Goal: Task Accomplishment & Management: Complete application form

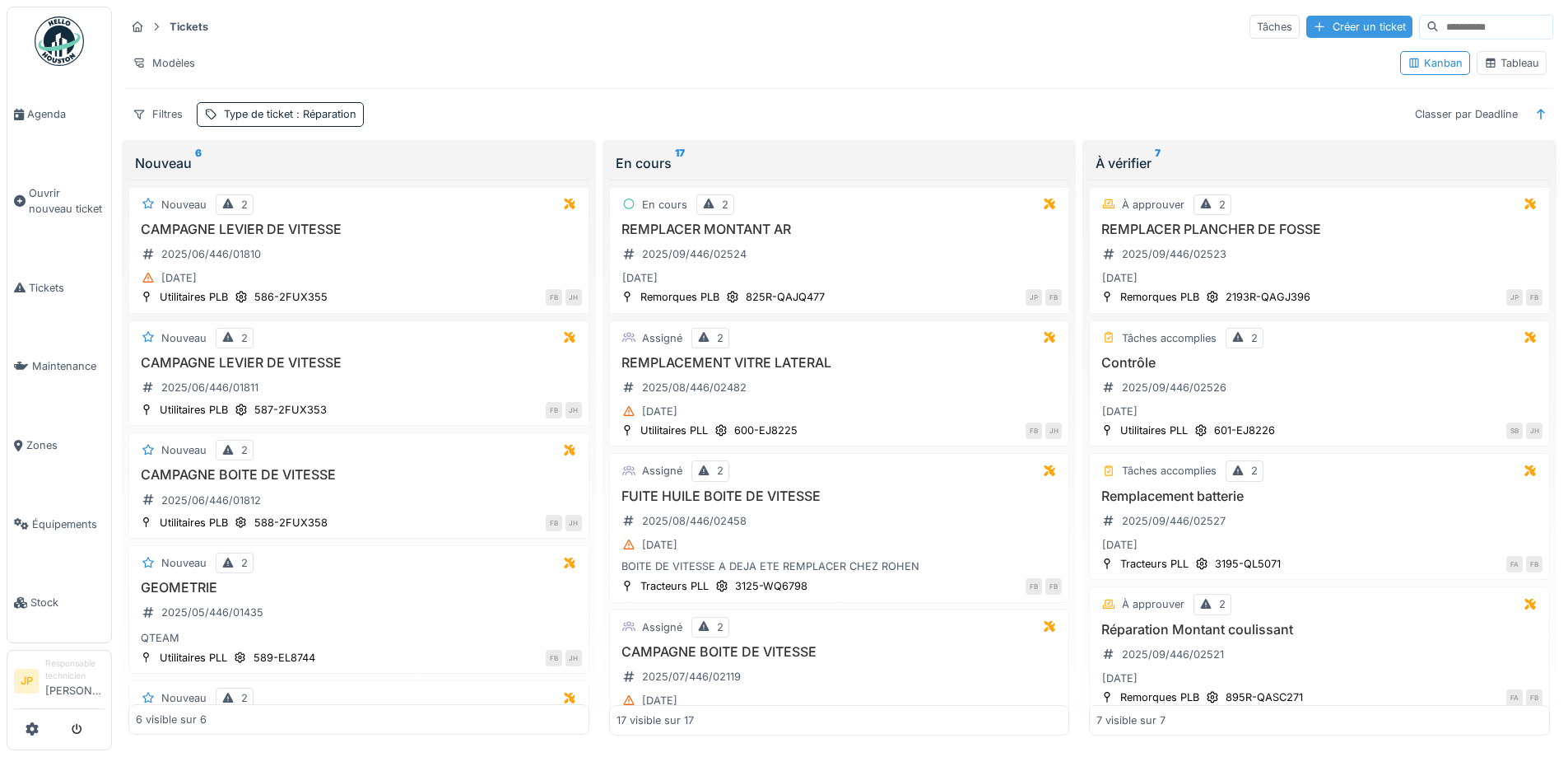
click at [1307, 27] on div "Créer un ticket" at bounding box center [1360, 26] width 106 height 22
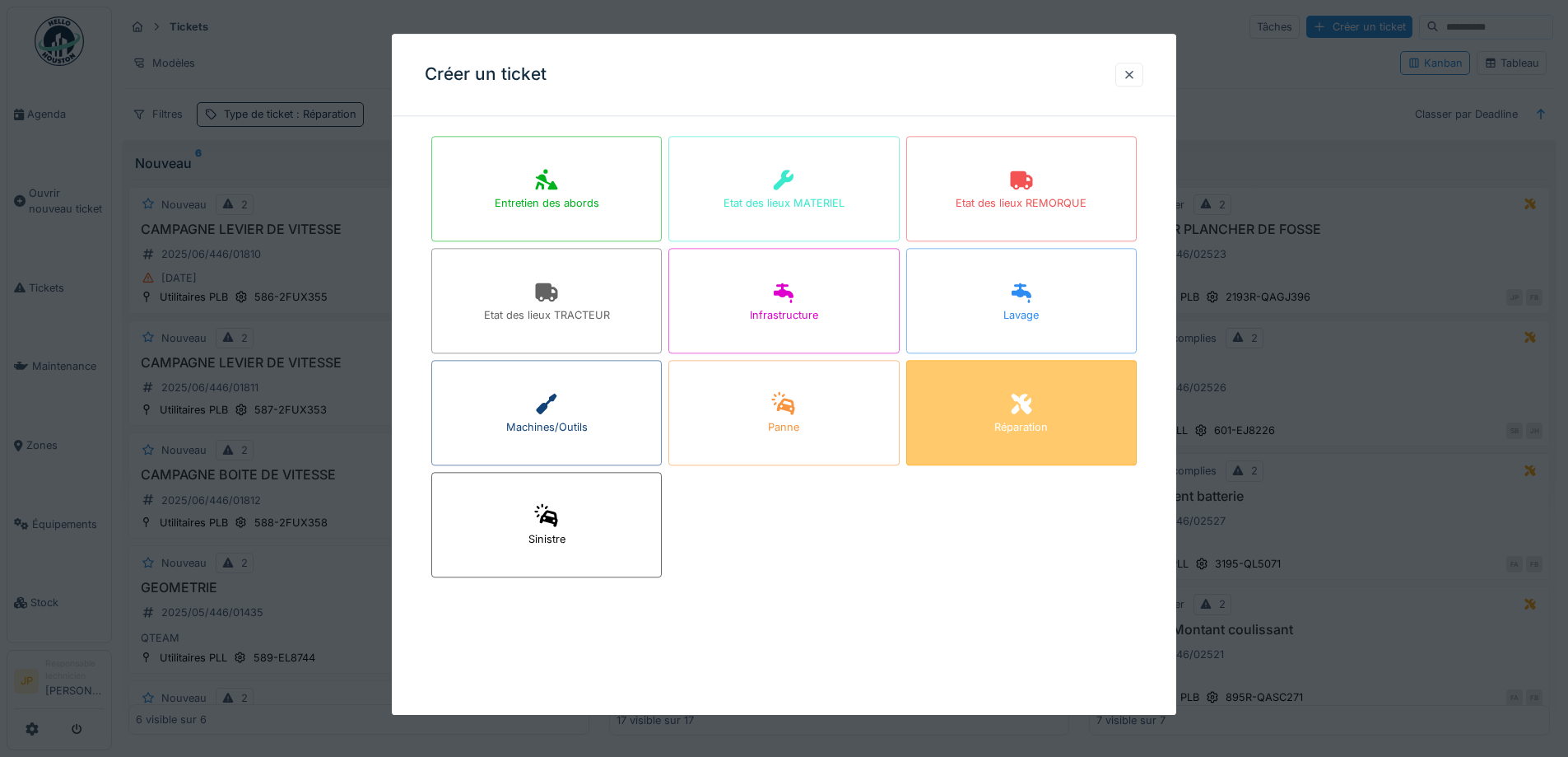
click at [1032, 427] on div "Réparation" at bounding box center [1021, 428] width 53 height 15
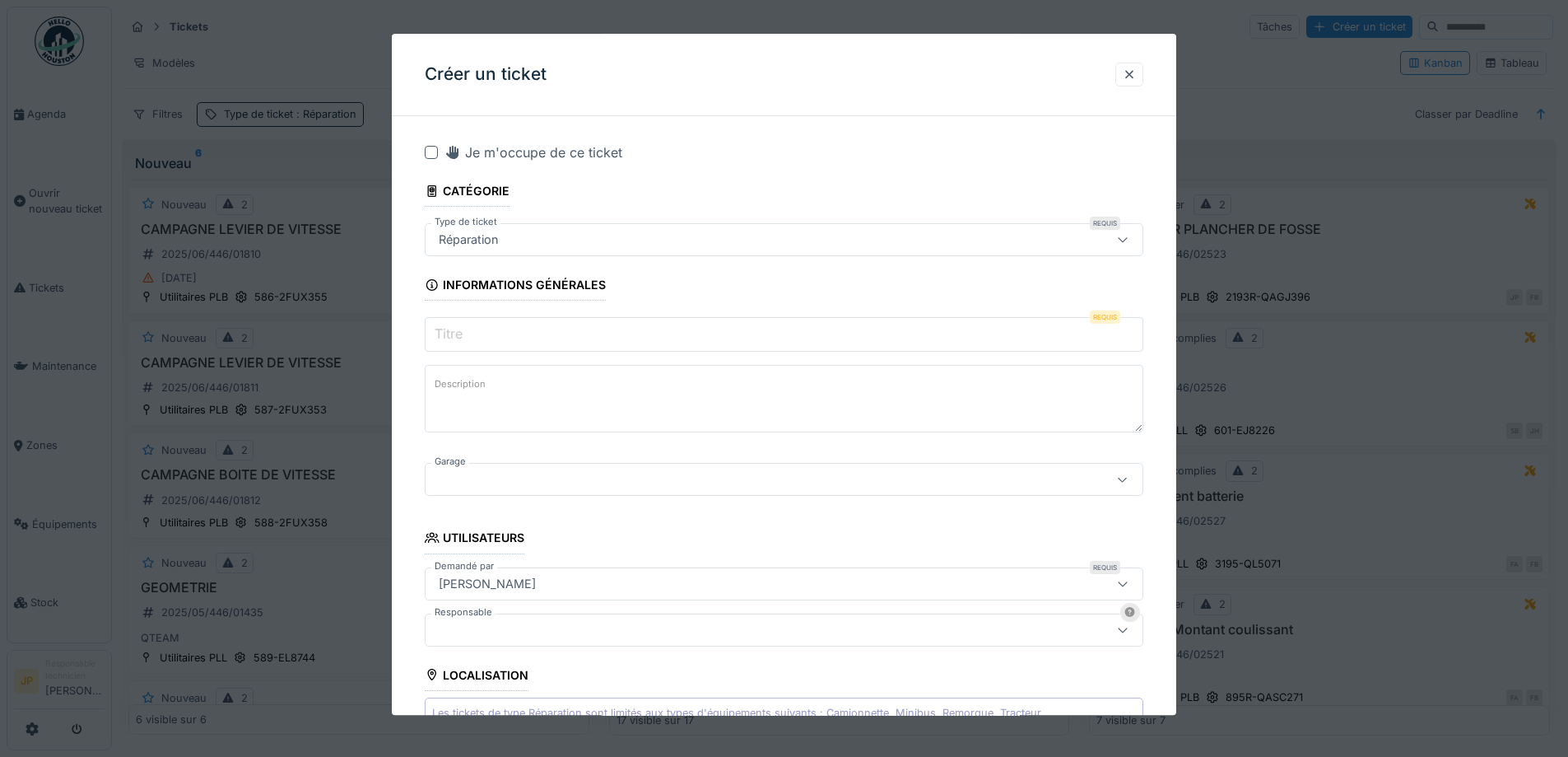
click at [469, 336] on input "Titre" at bounding box center [784, 335] width 719 height 34
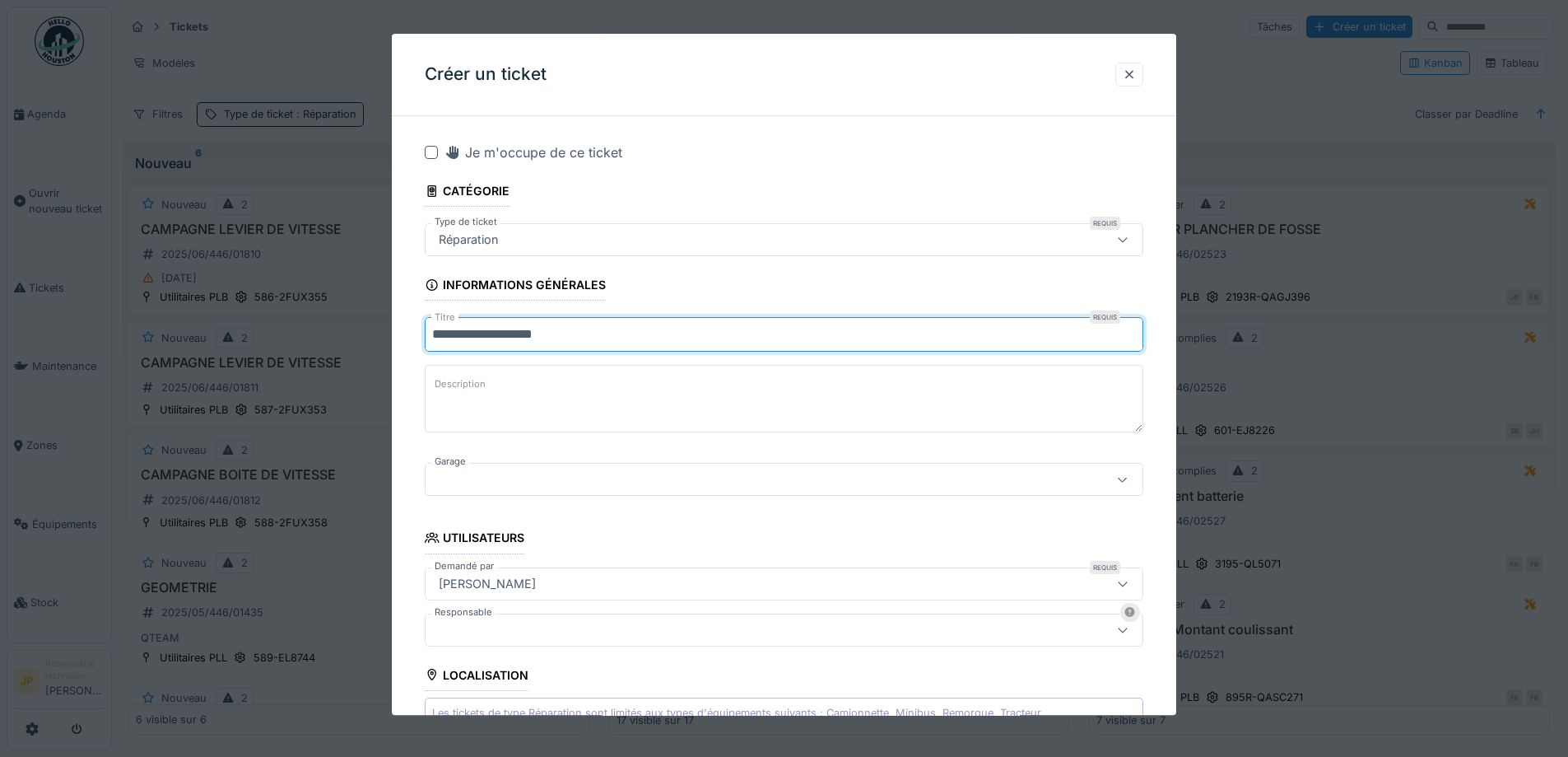
type input "**********"
click at [510, 475] on div at bounding box center [743, 479] width 620 height 18
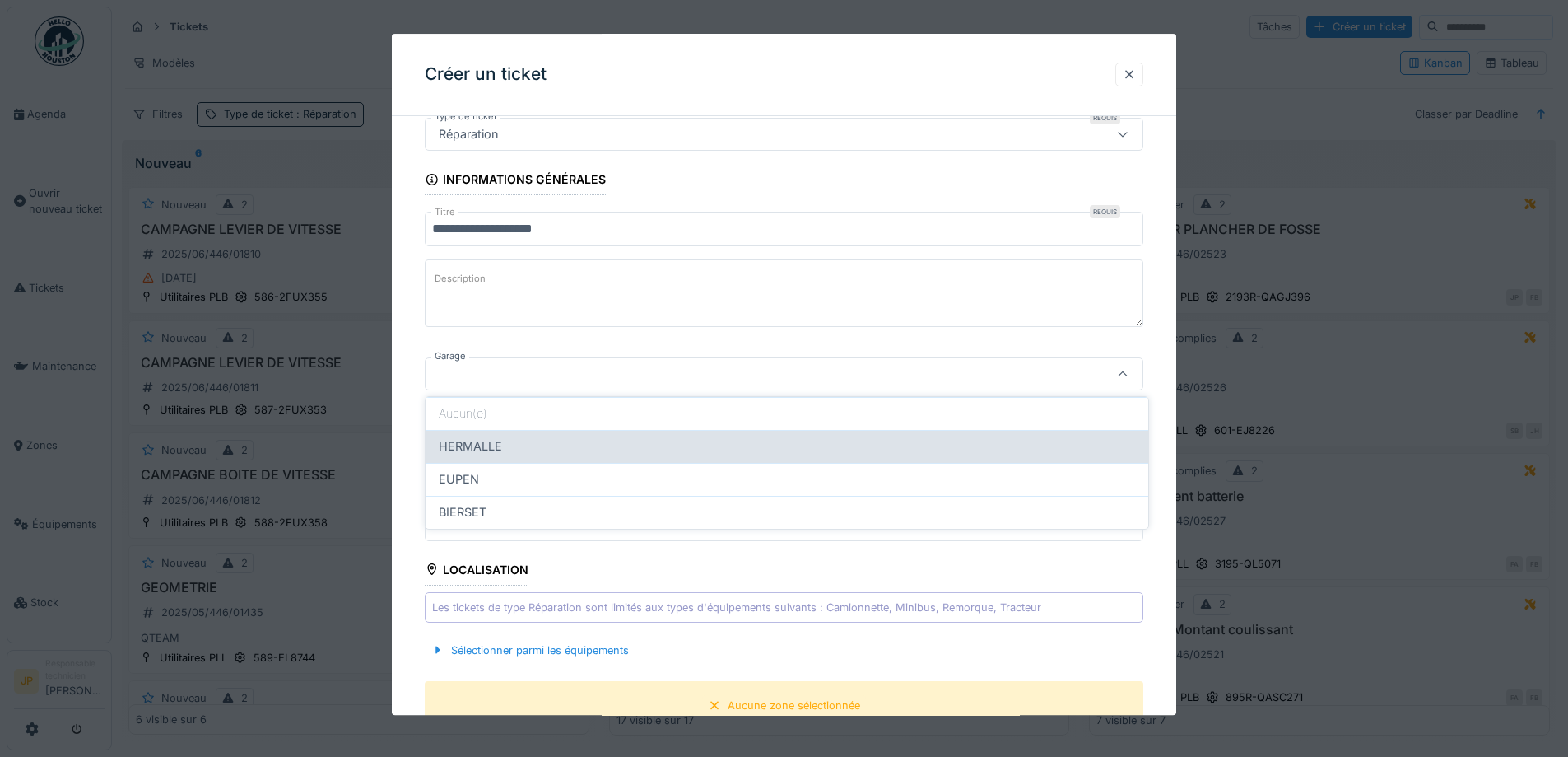
click at [500, 446] on span "HERMALLE" at bounding box center [470, 446] width 64 height 18
type input "********"
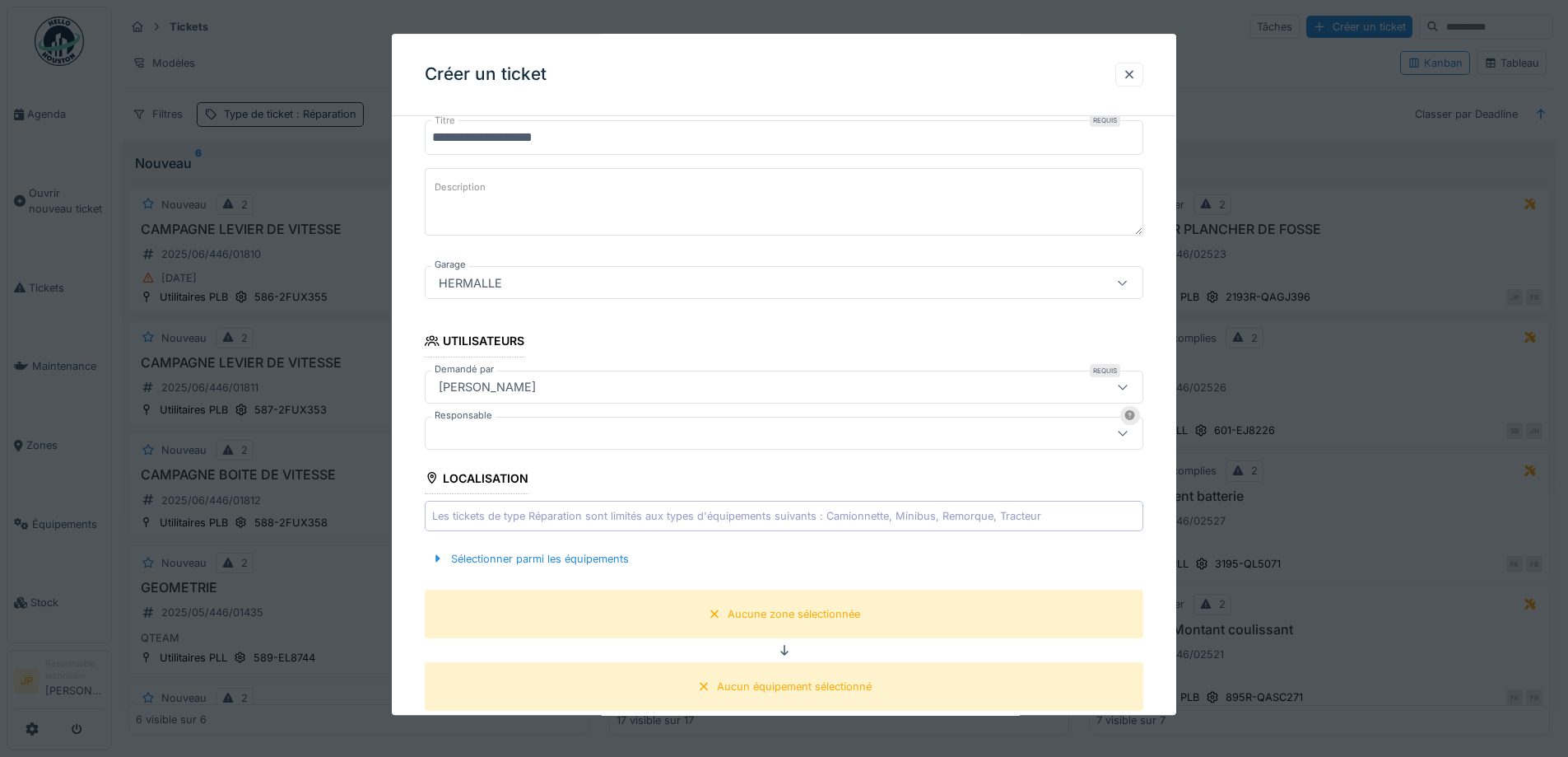
scroll to position [270, 0]
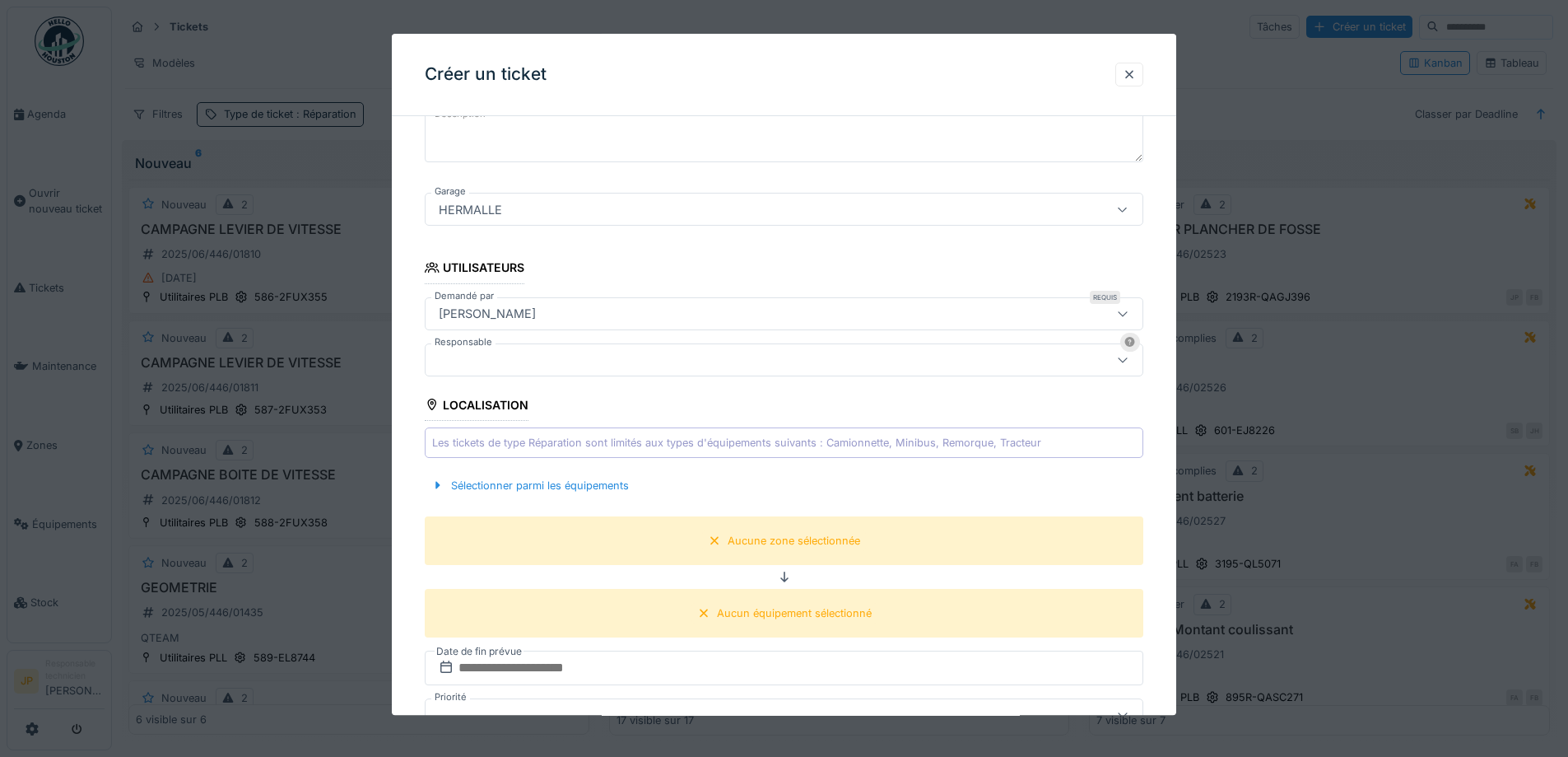
drag, startPoint x: 529, startPoint y: 486, endPoint x: 856, endPoint y: 469, distance: 327.4
click at [531, 486] on div "Sélectionner parmi les équipements" at bounding box center [531, 485] width 211 height 22
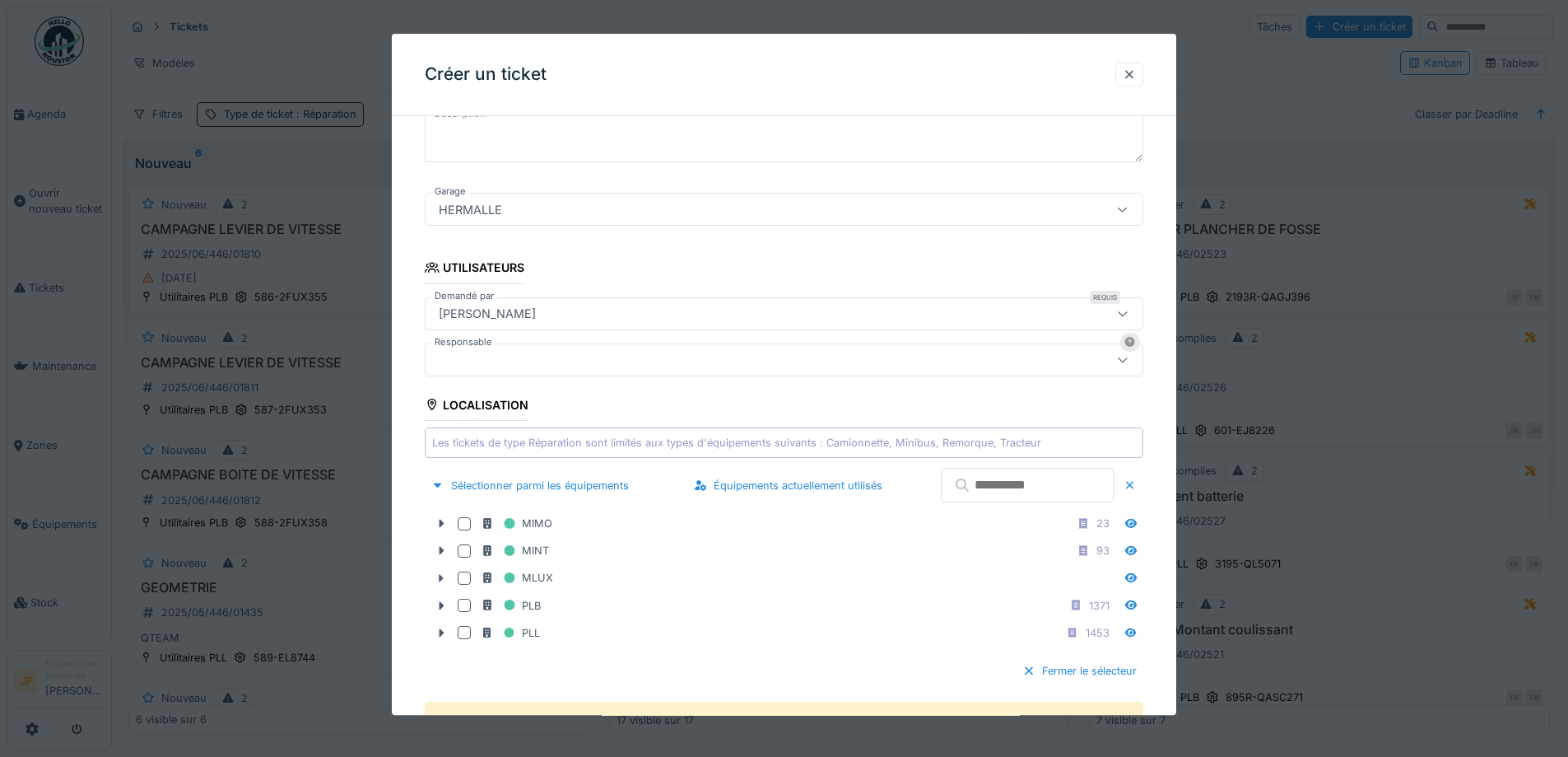
click at [995, 488] on input "text" at bounding box center [1028, 486] width 173 height 34
click at [1011, 484] on input "text" at bounding box center [1028, 486] width 173 height 34
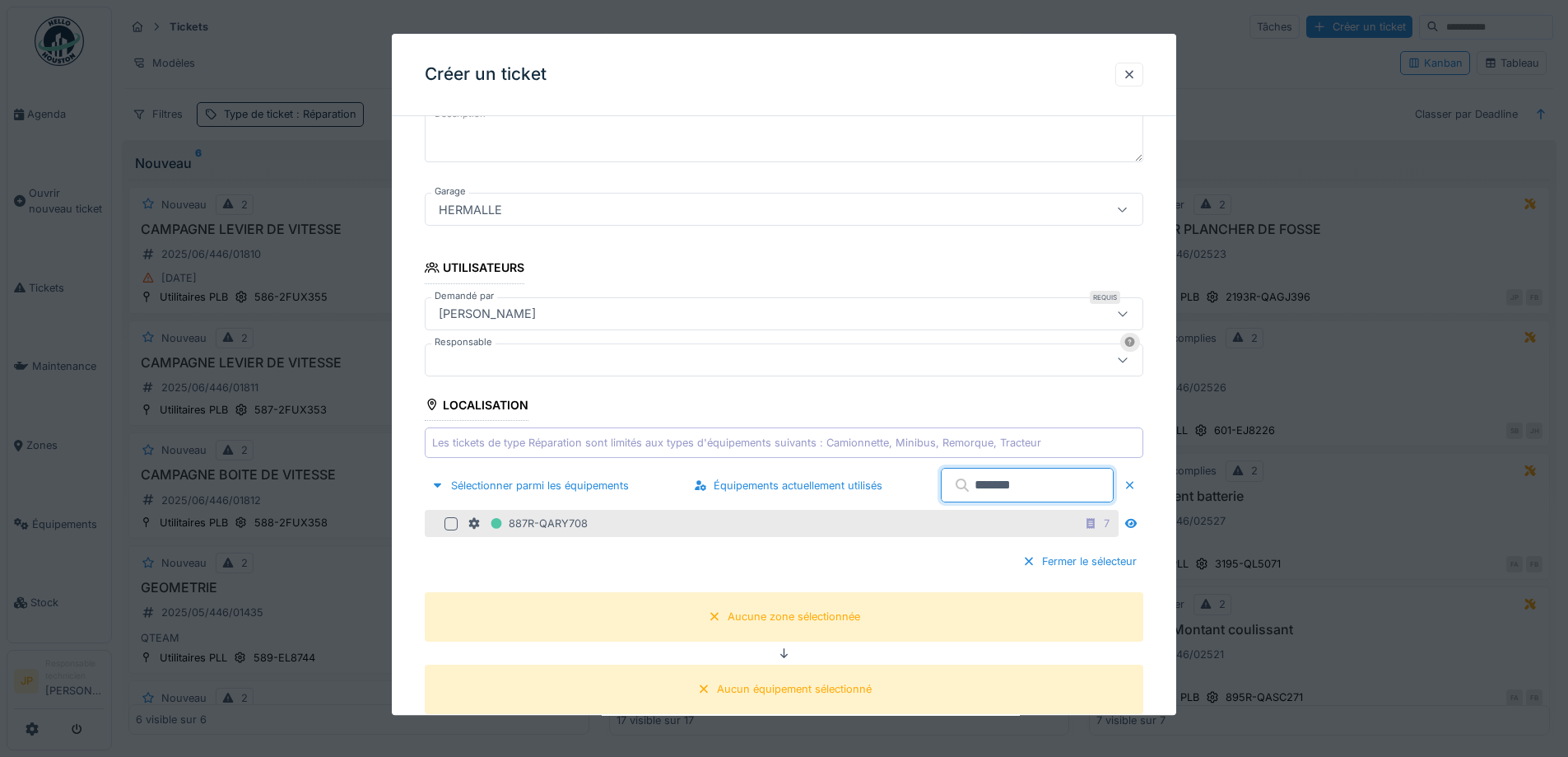
type input "*******"
click at [454, 528] on div at bounding box center [452, 524] width 13 height 13
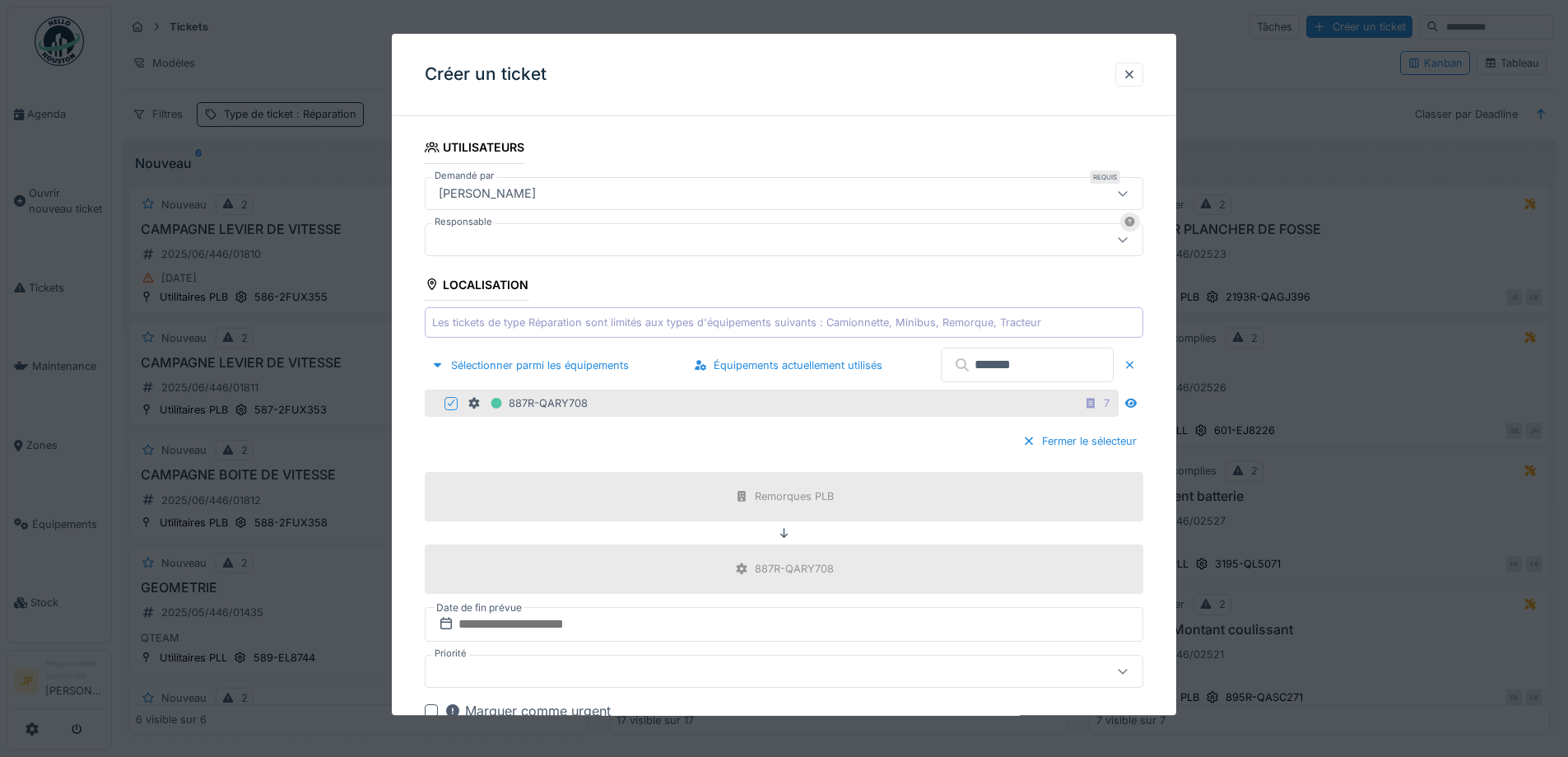
scroll to position [517, 0]
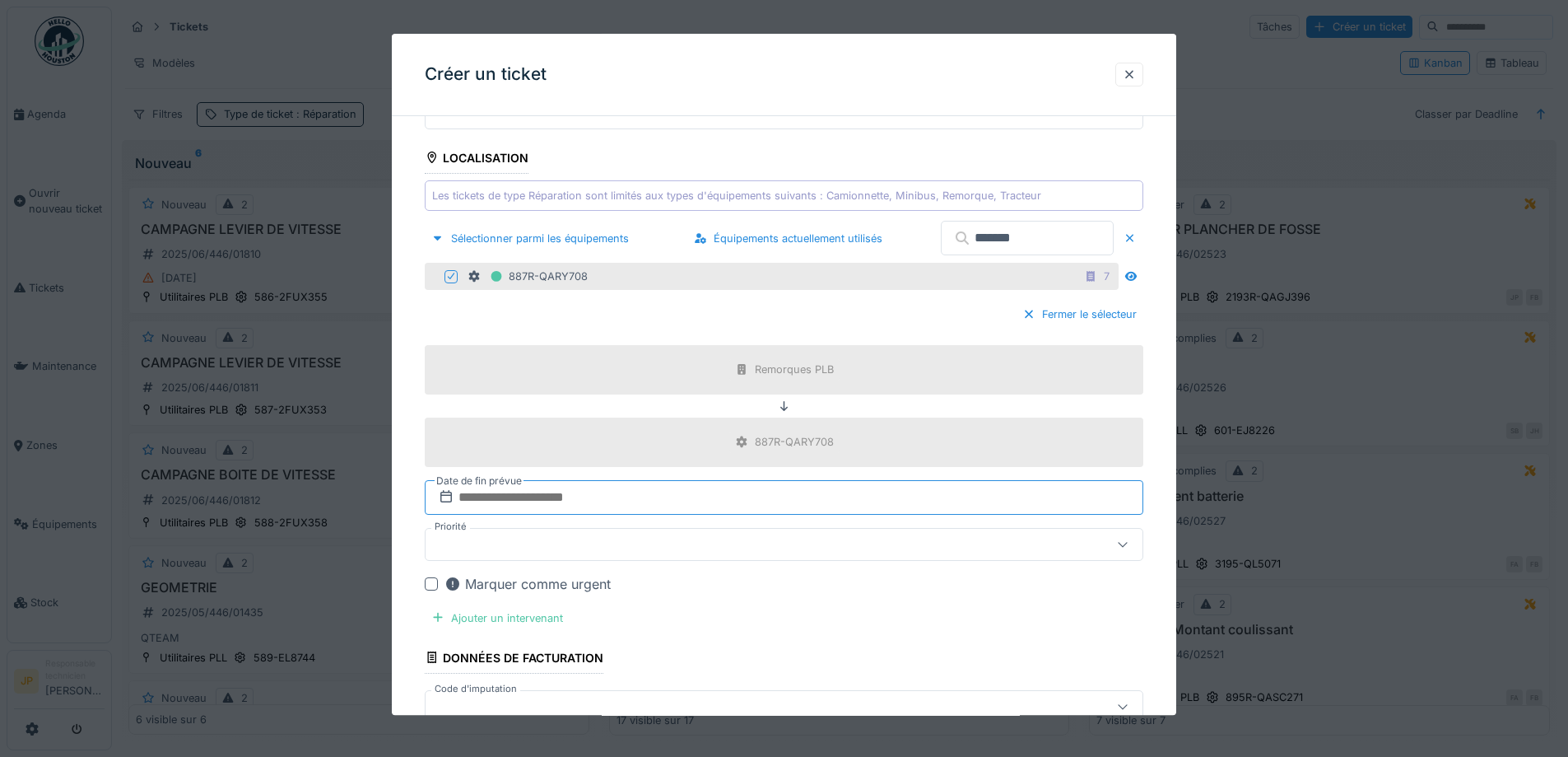
click at [579, 502] on input "text" at bounding box center [784, 497] width 719 height 34
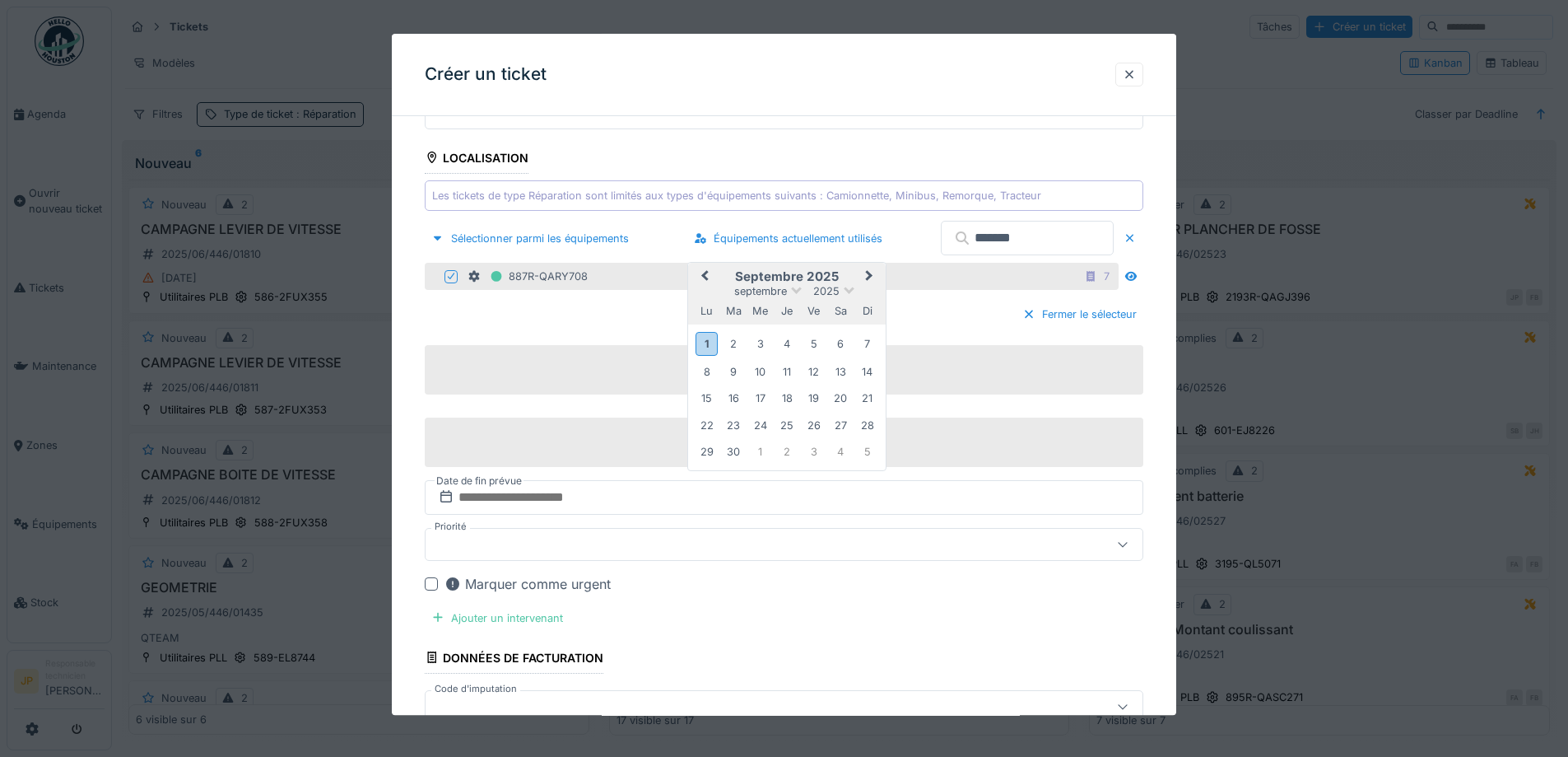
click at [767, 340] on div "3" at bounding box center [760, 344] width 22 height 22
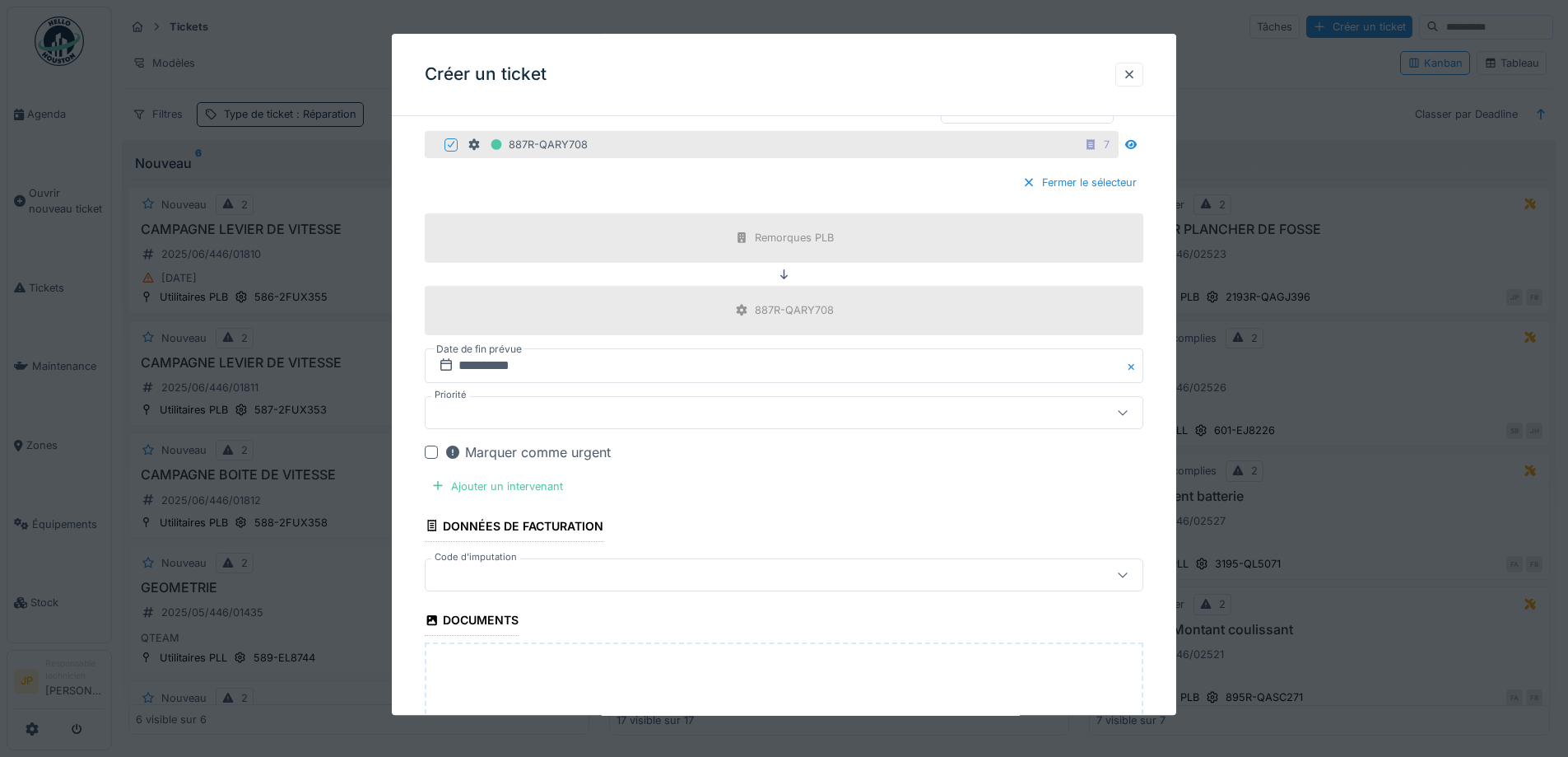
scroll to position [846, 0]
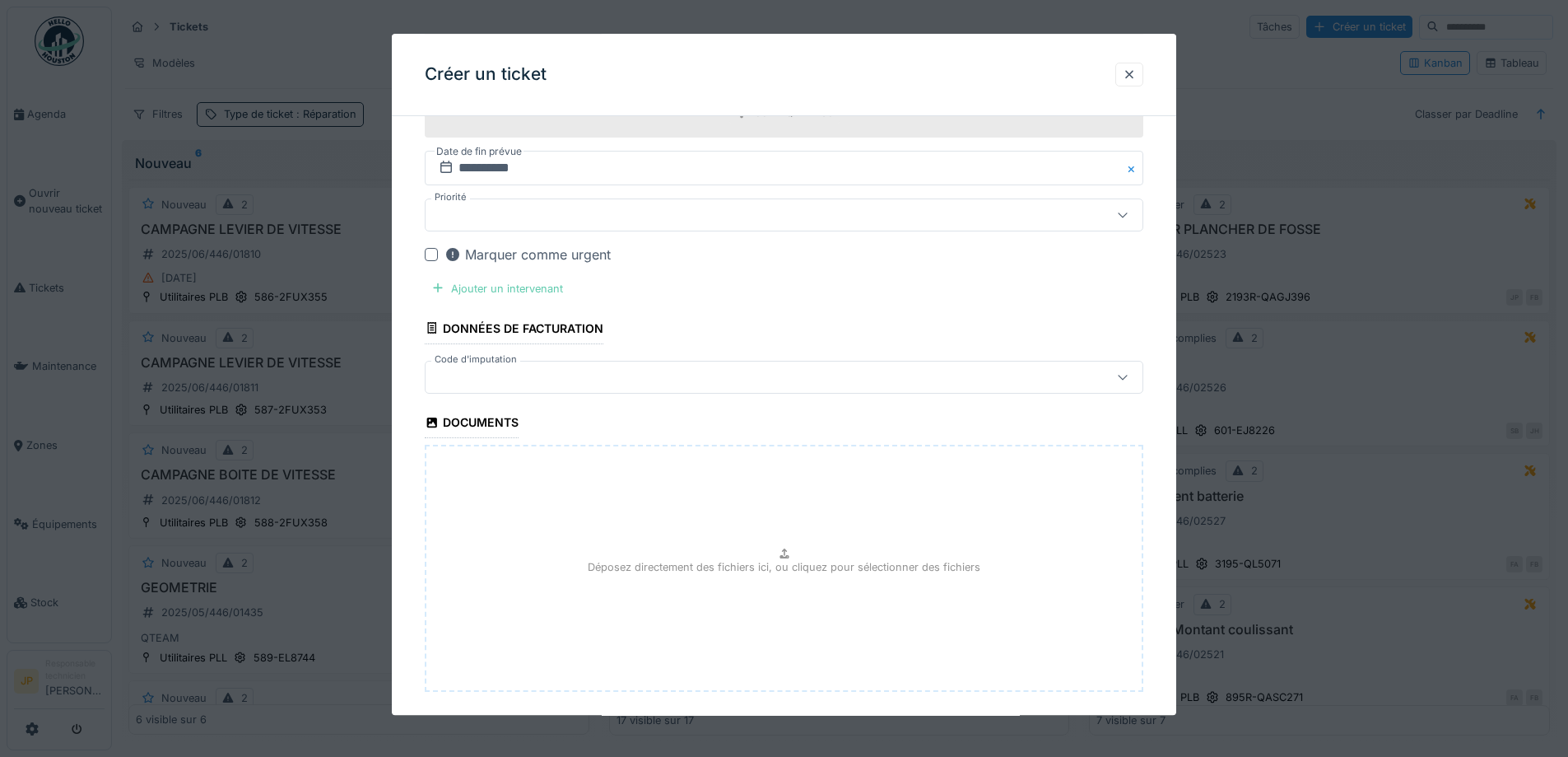
click at [513, 281] on div "Ajouter un intervenant" at bounding box center [497, 288] width 145 height 22
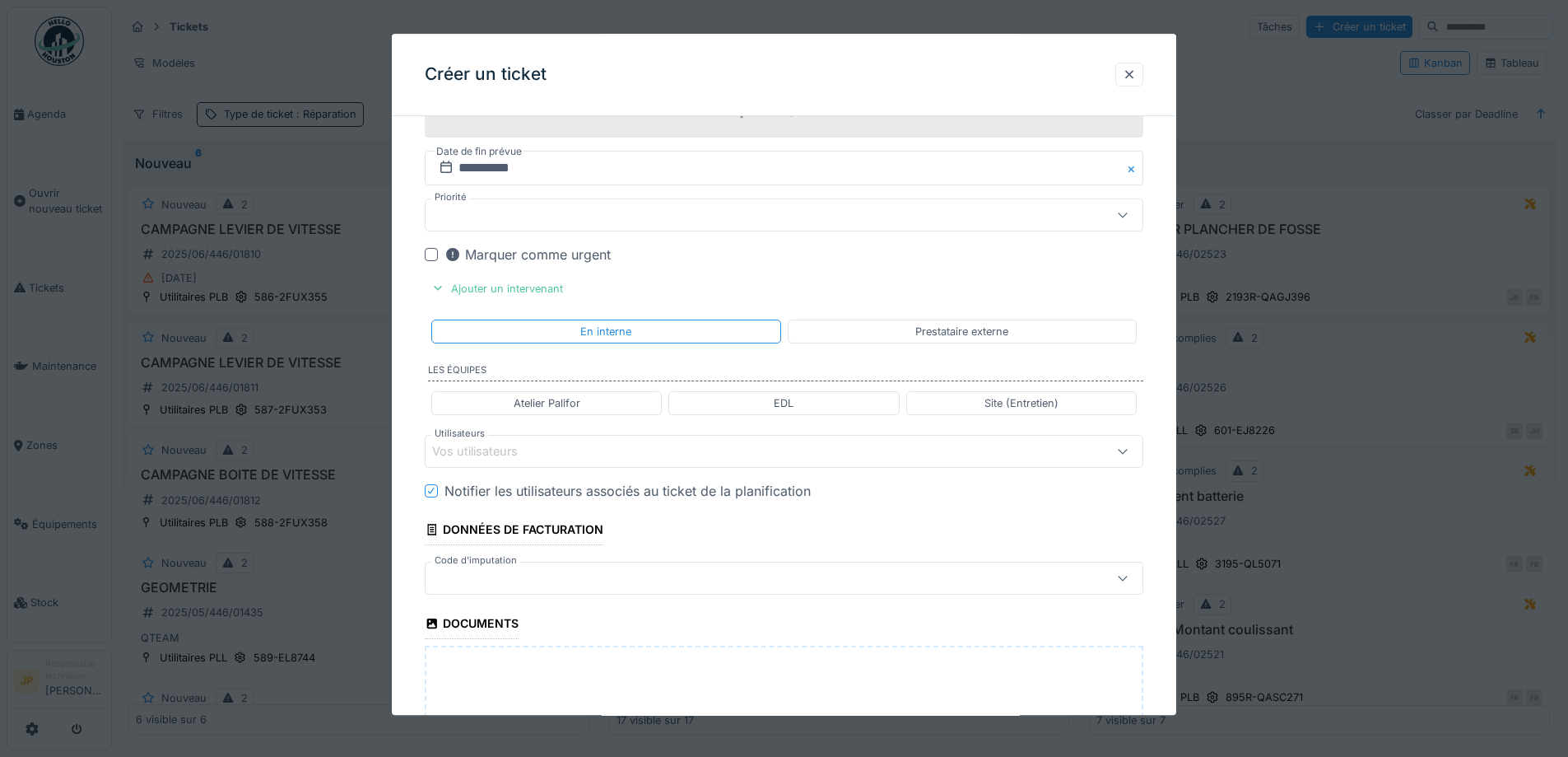
click at [562, 441] on div "Vos utilisateurs" at bounding box center [784, 451] width 719 height 33
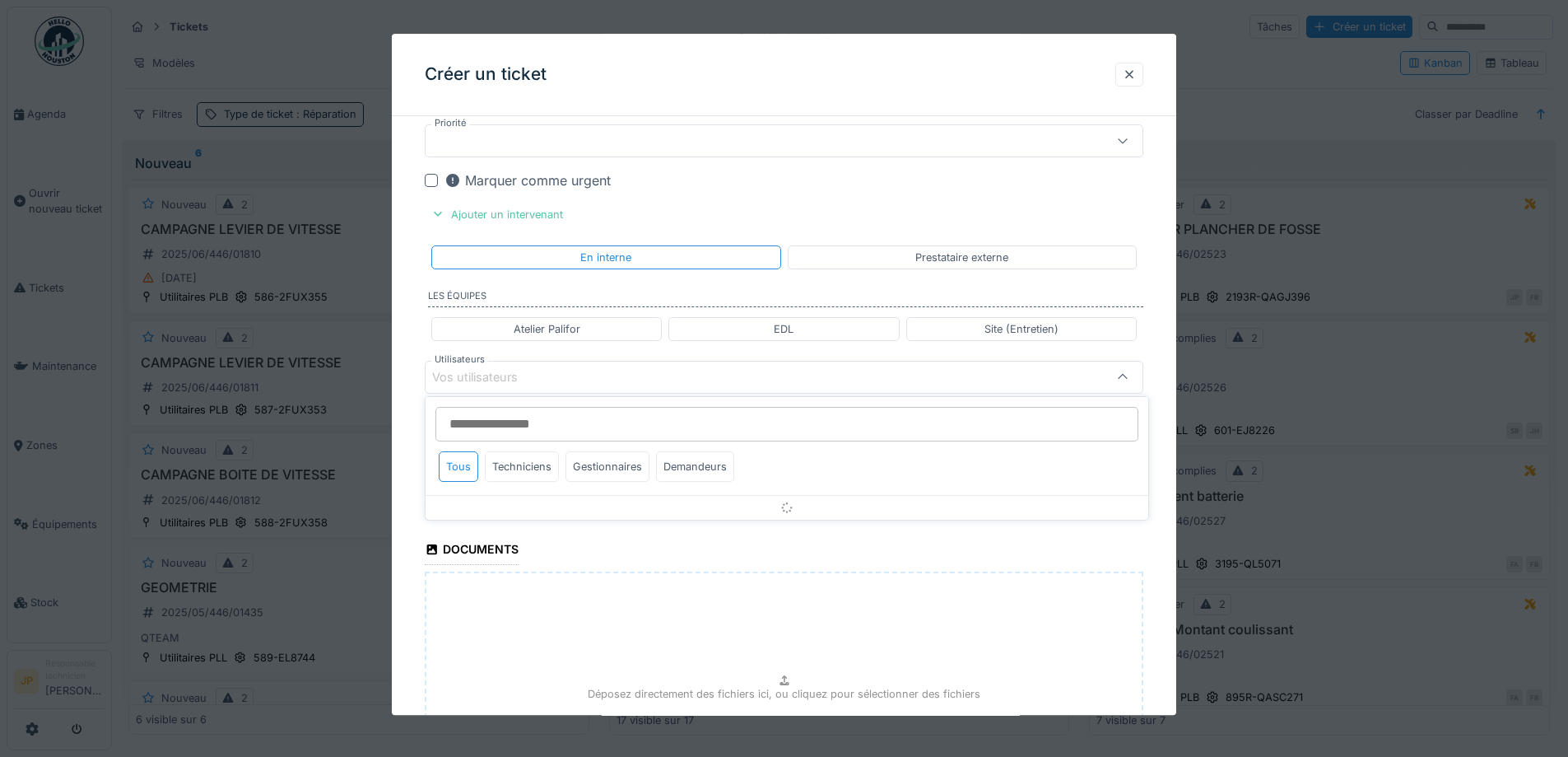
scroll to position [923, 0]
click at [520, 465] on div "Techniciens" at bounding box center [522, 466] width 74 height 30
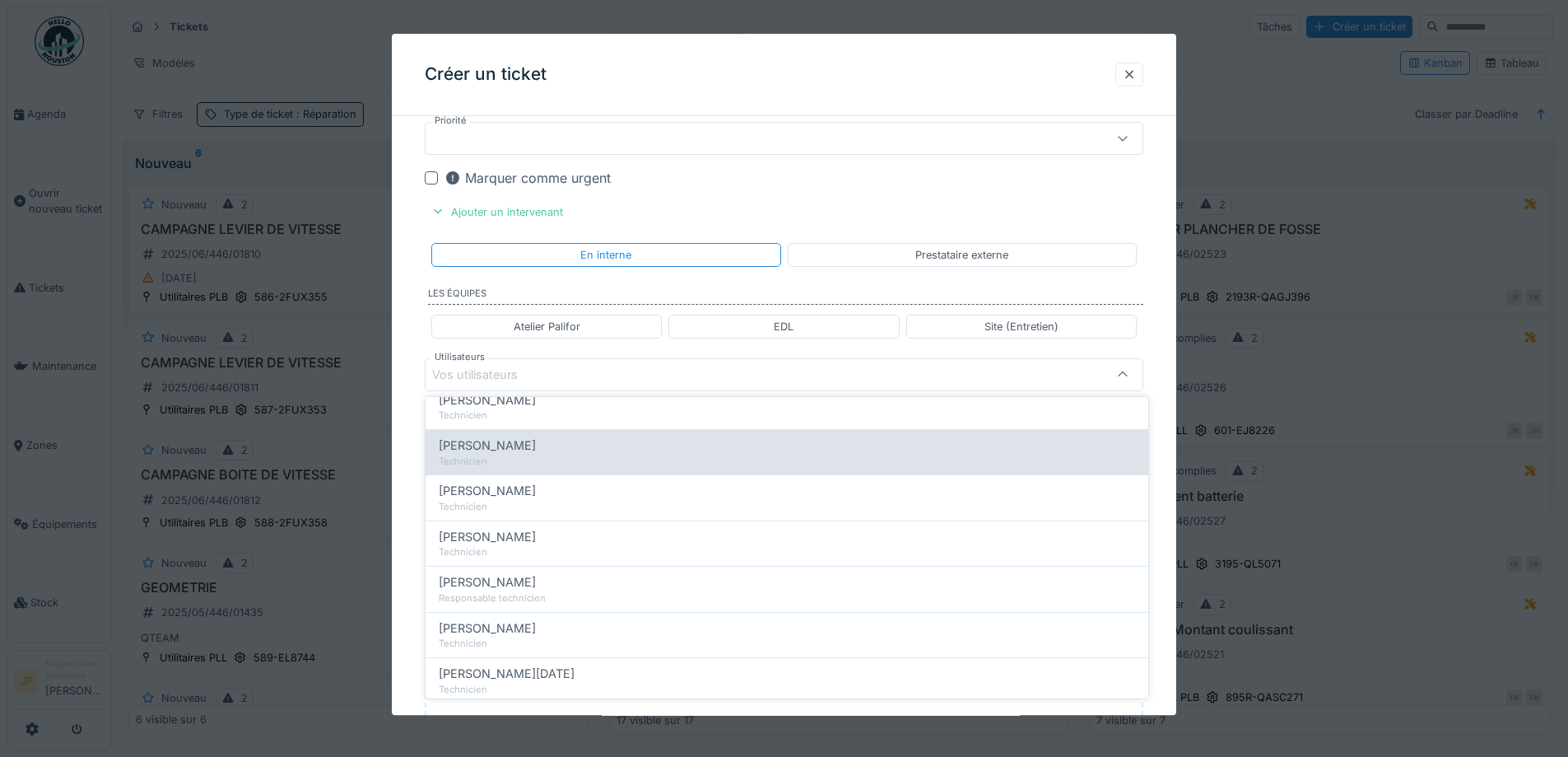
scroll to position [165, 0]
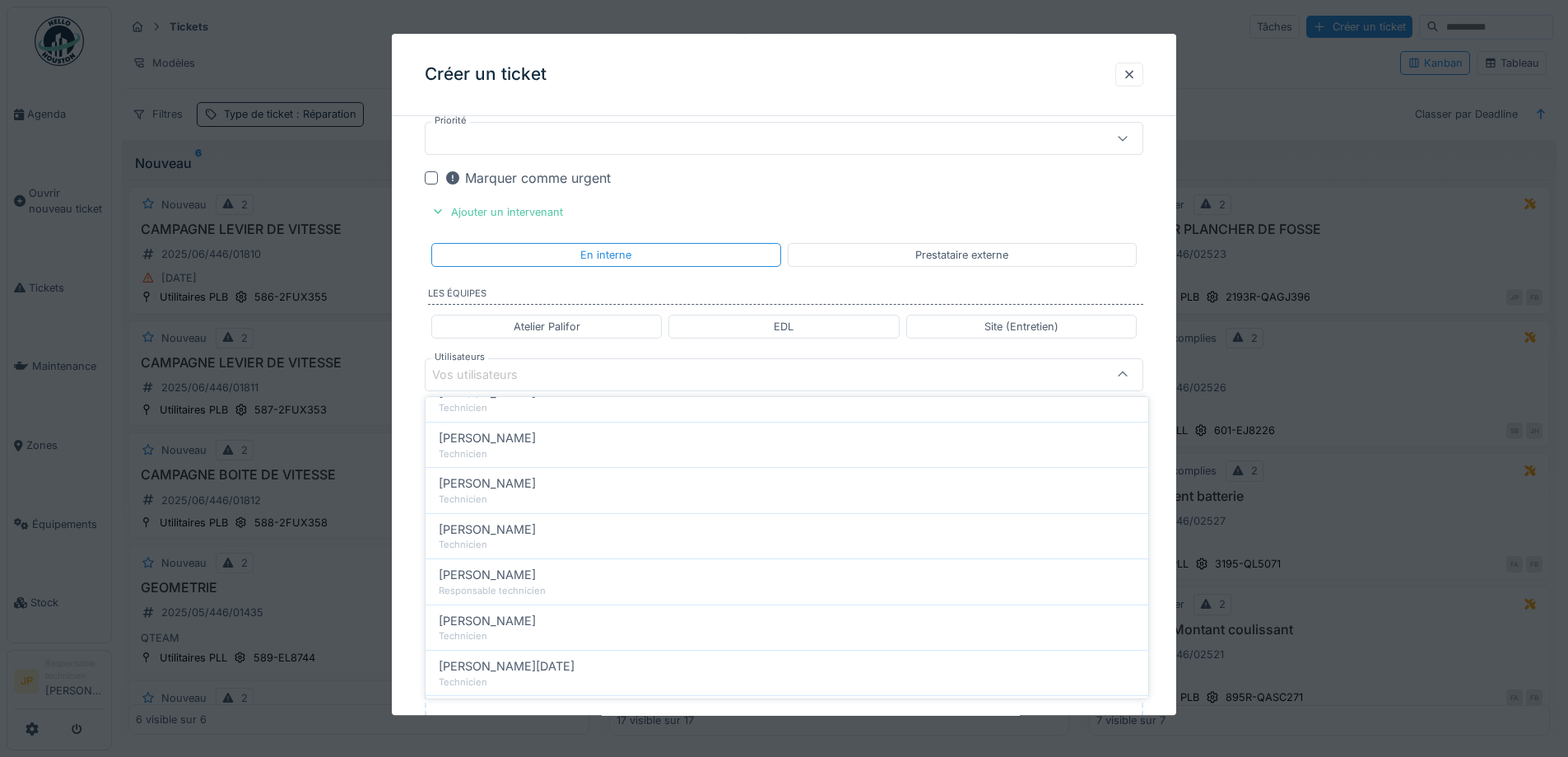
click at [513, 479] on span "[PERSON_NAME]" at bounding box center [487, 483] width 97 height 18
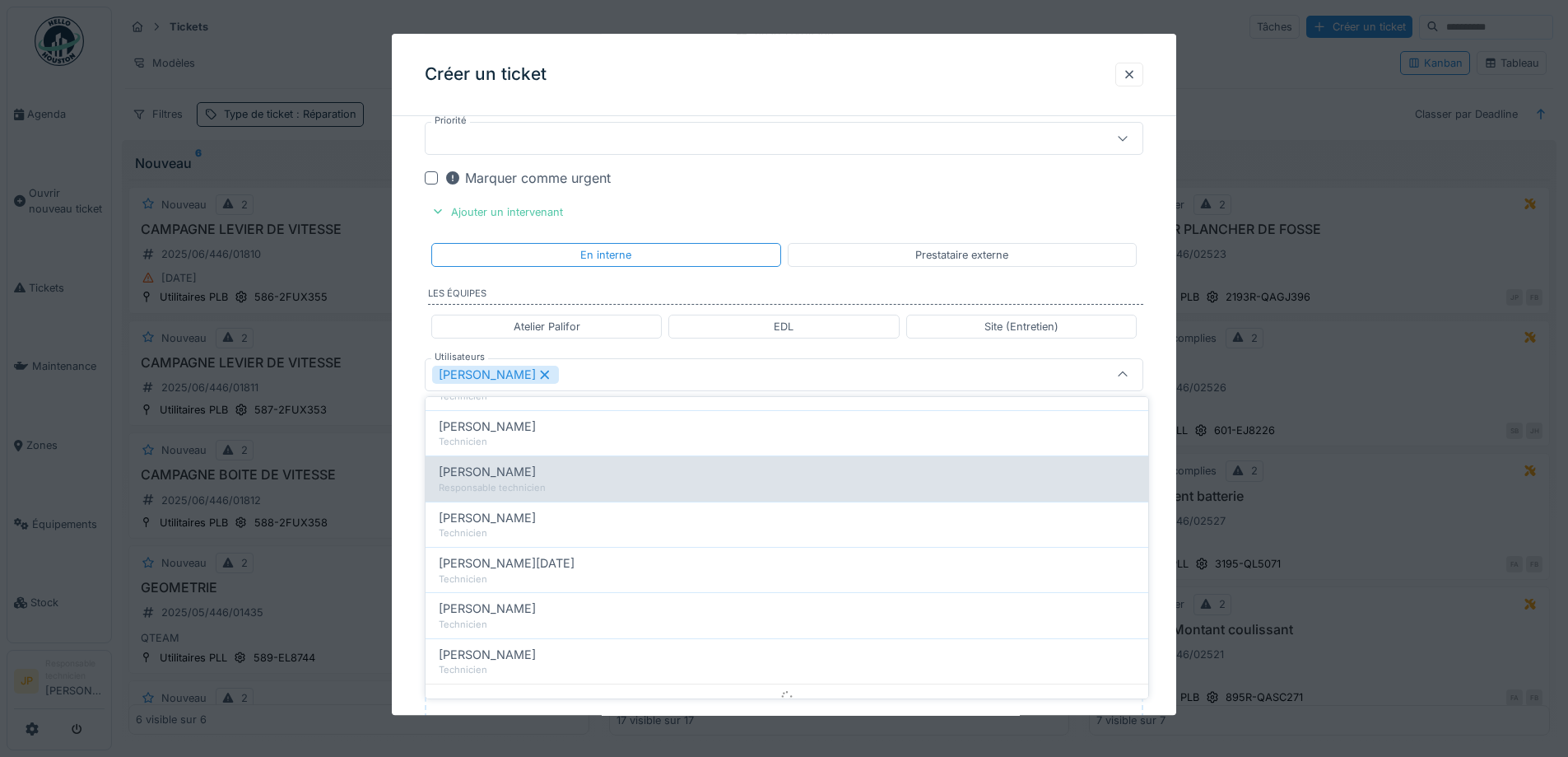
scroll to position [278, 0]
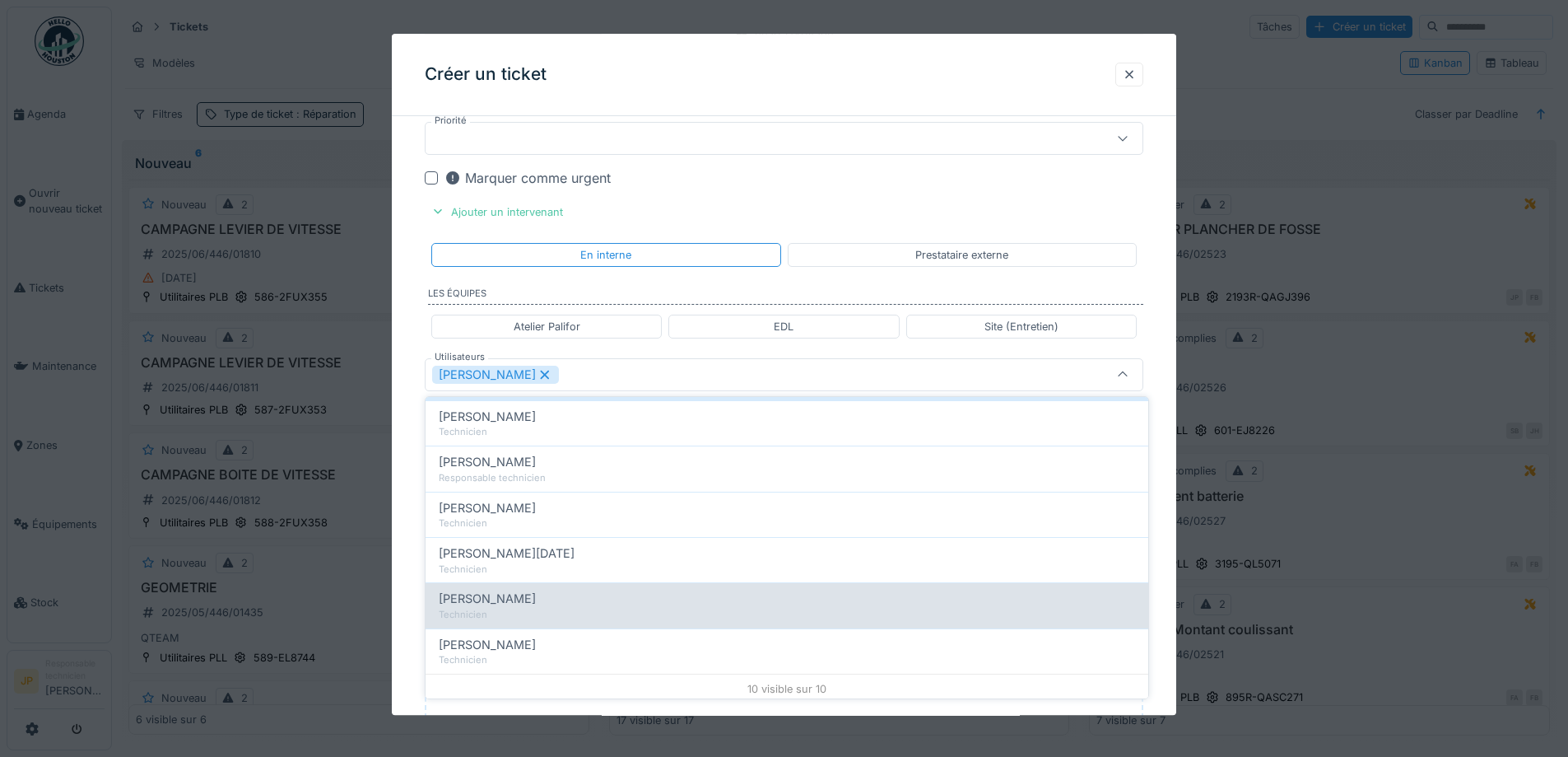
click at [523, 604] on span "[PERSON_NAME]" at bounding box center [487, 598] width 97 height 18
type input "**********"
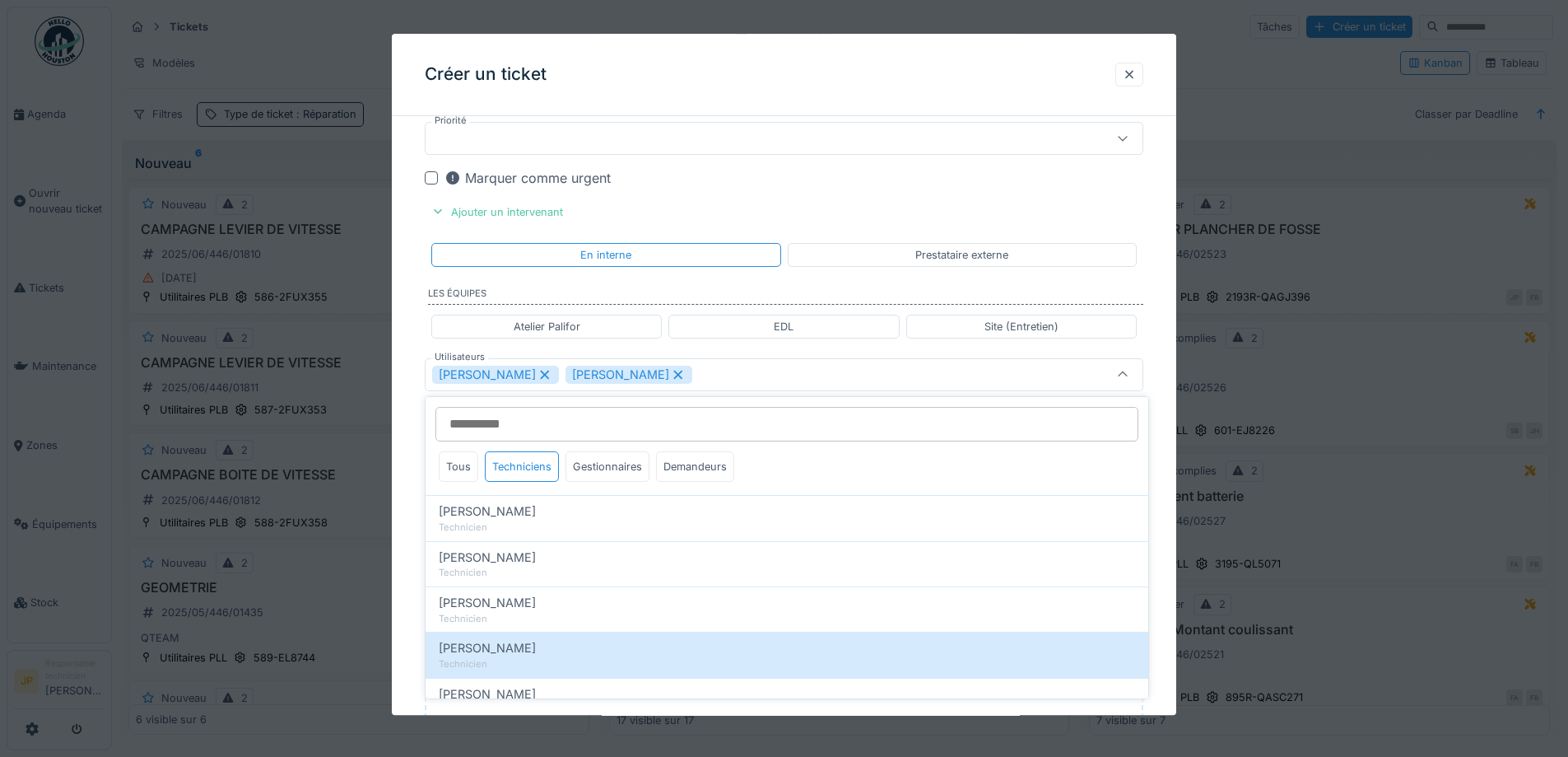
click at [803, 46] on div "Créer un ticket" at bounding box center [784, 74] width 784 height 83
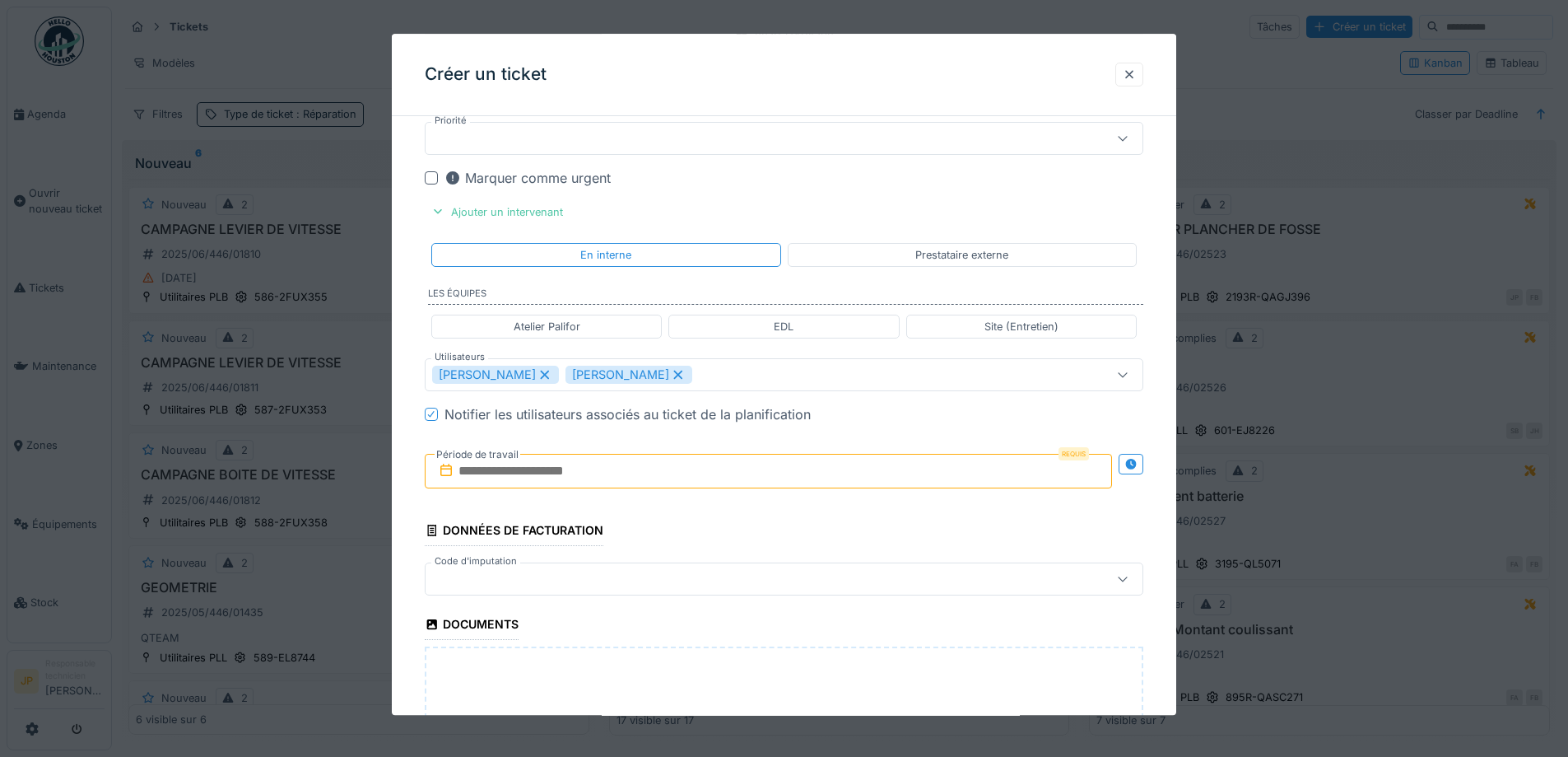
click at [527, 465] on input "text" at bounding box center [768, 471] width 687 height 34
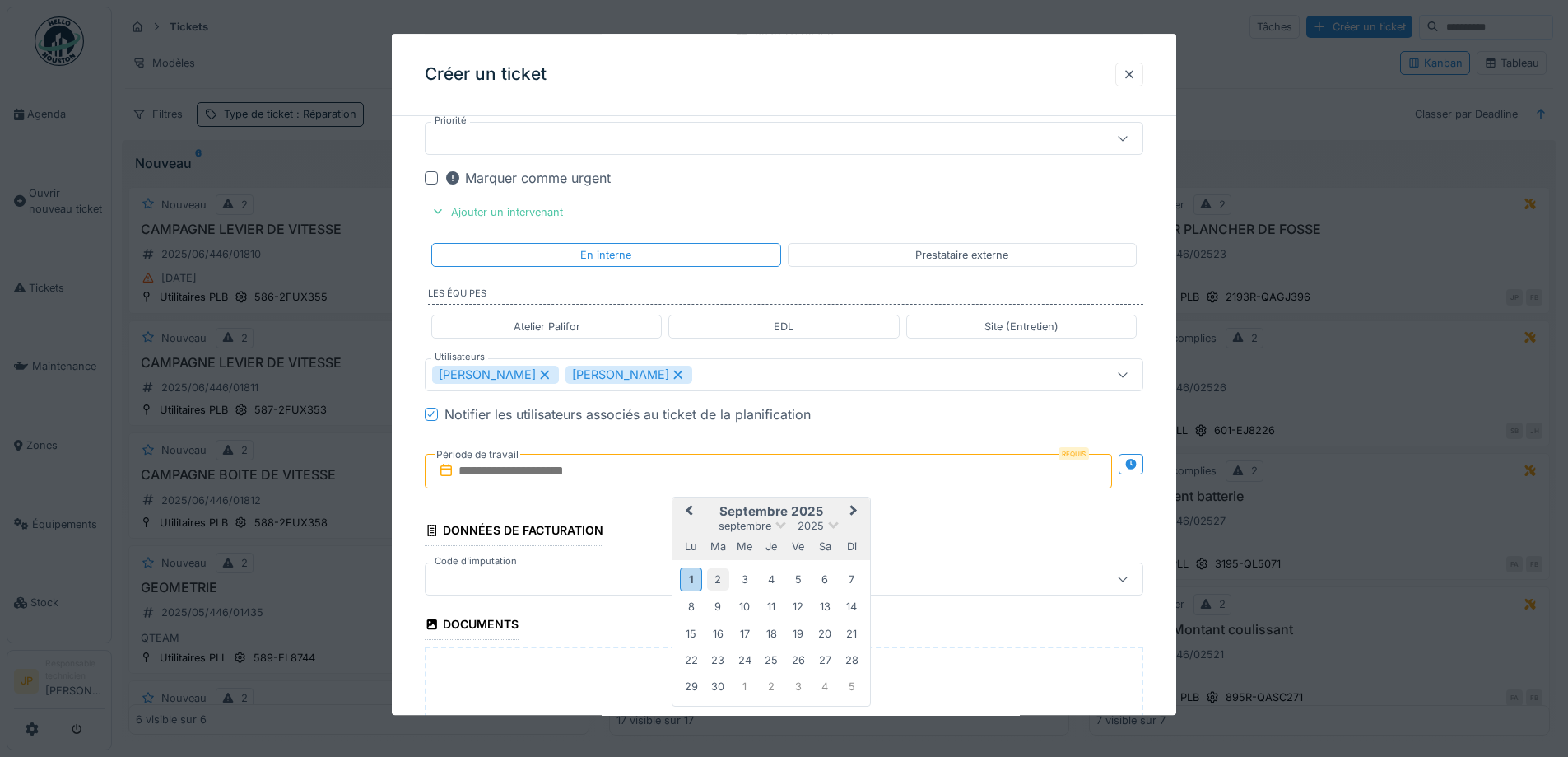
drag, startPoint x: 690, startPoint y: 581, endPoint x: 721, endPoint y: 586, distance: 31.4
click at [690, 581] on div "1" at bounding box center [690, 579] width 22 height 24
click at [717, 585] on div "2" at bounding box center [718, 578] width 22 height 22
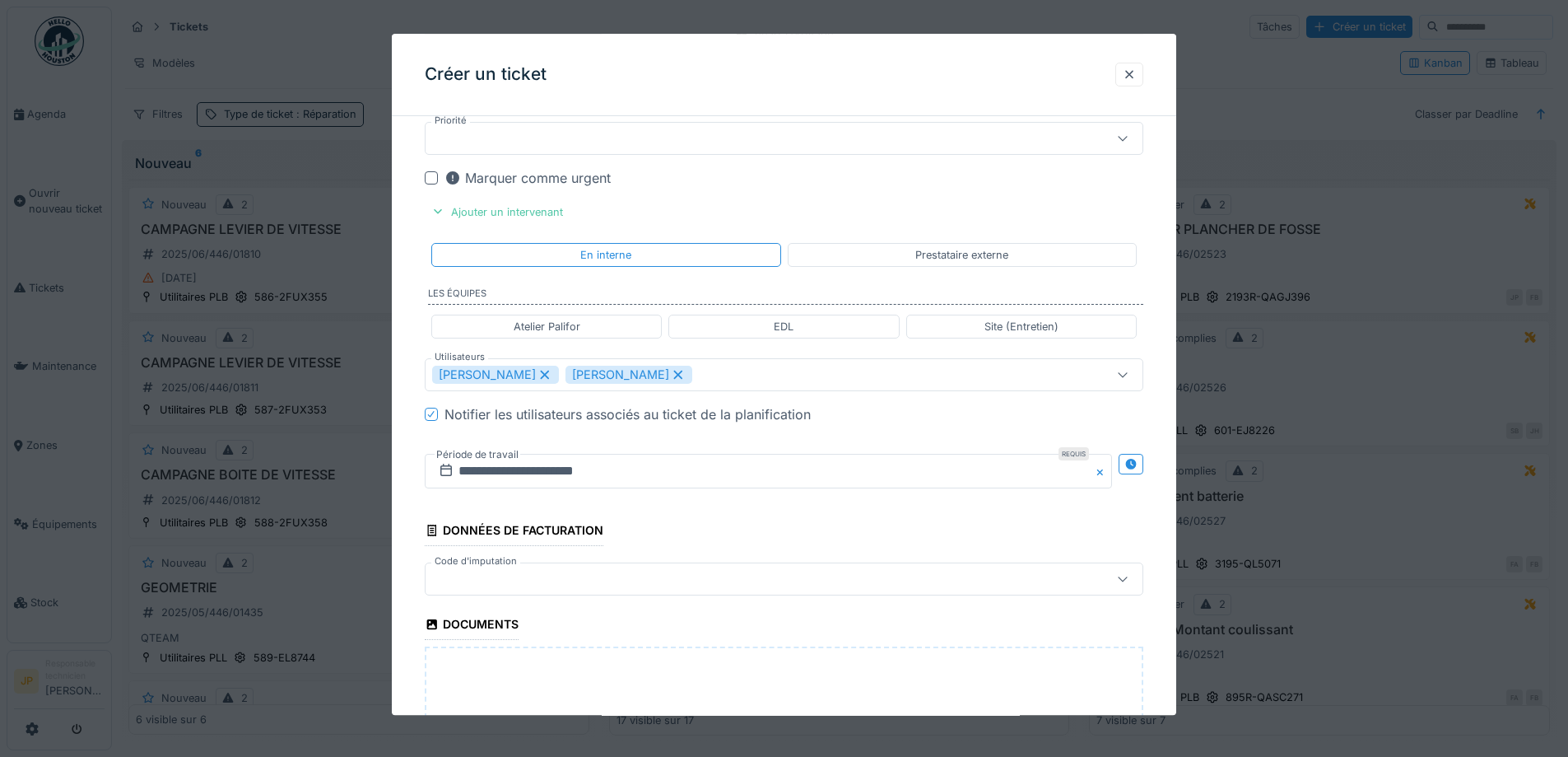
click at [541, 562] on fieldset "**********" at bounding box center [784, 87] width 719 height 1761
click at [552, 587] on div at bounding box center [743, 578] width 620 height 18
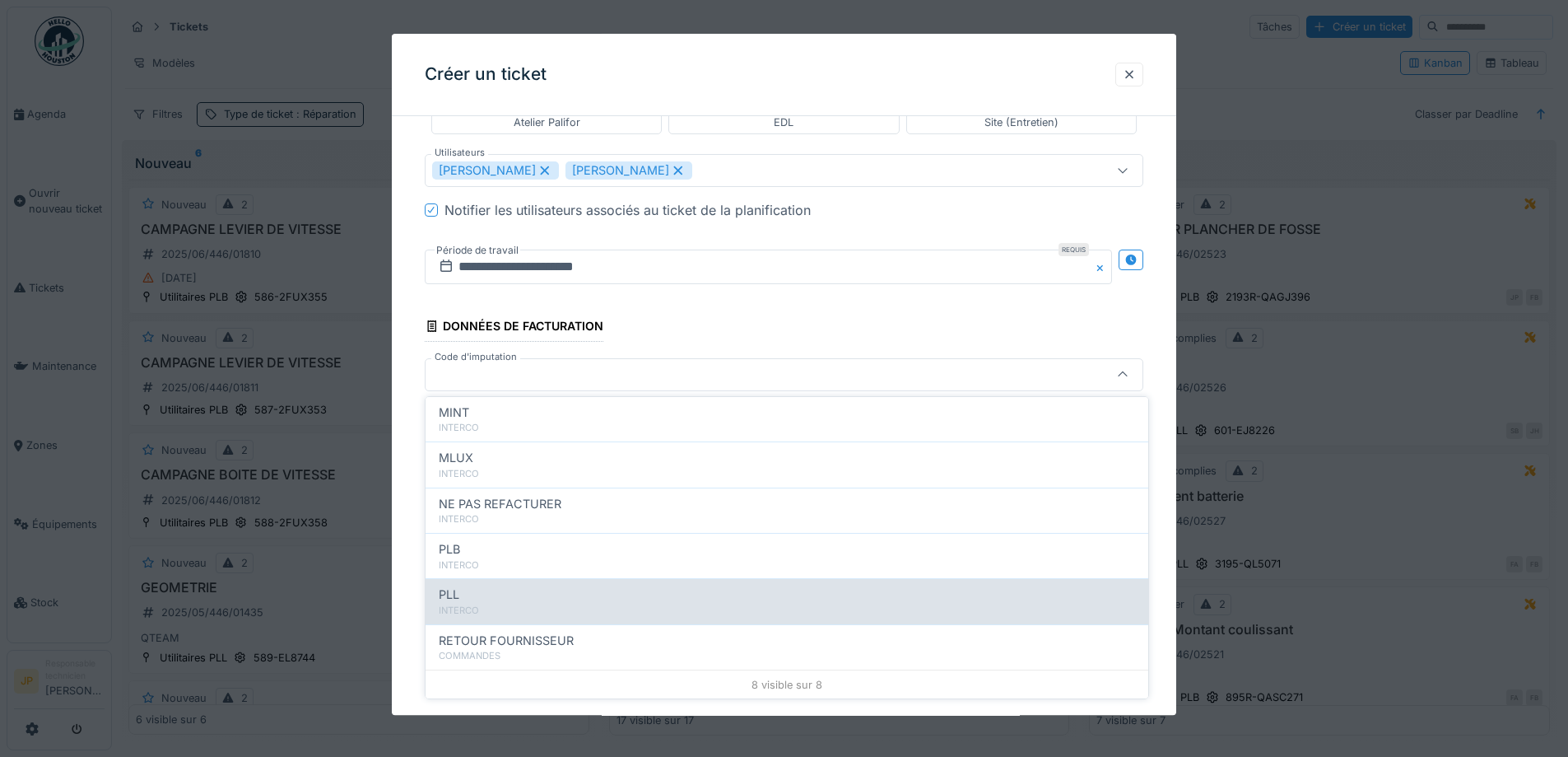
scroll to position [181, 0]
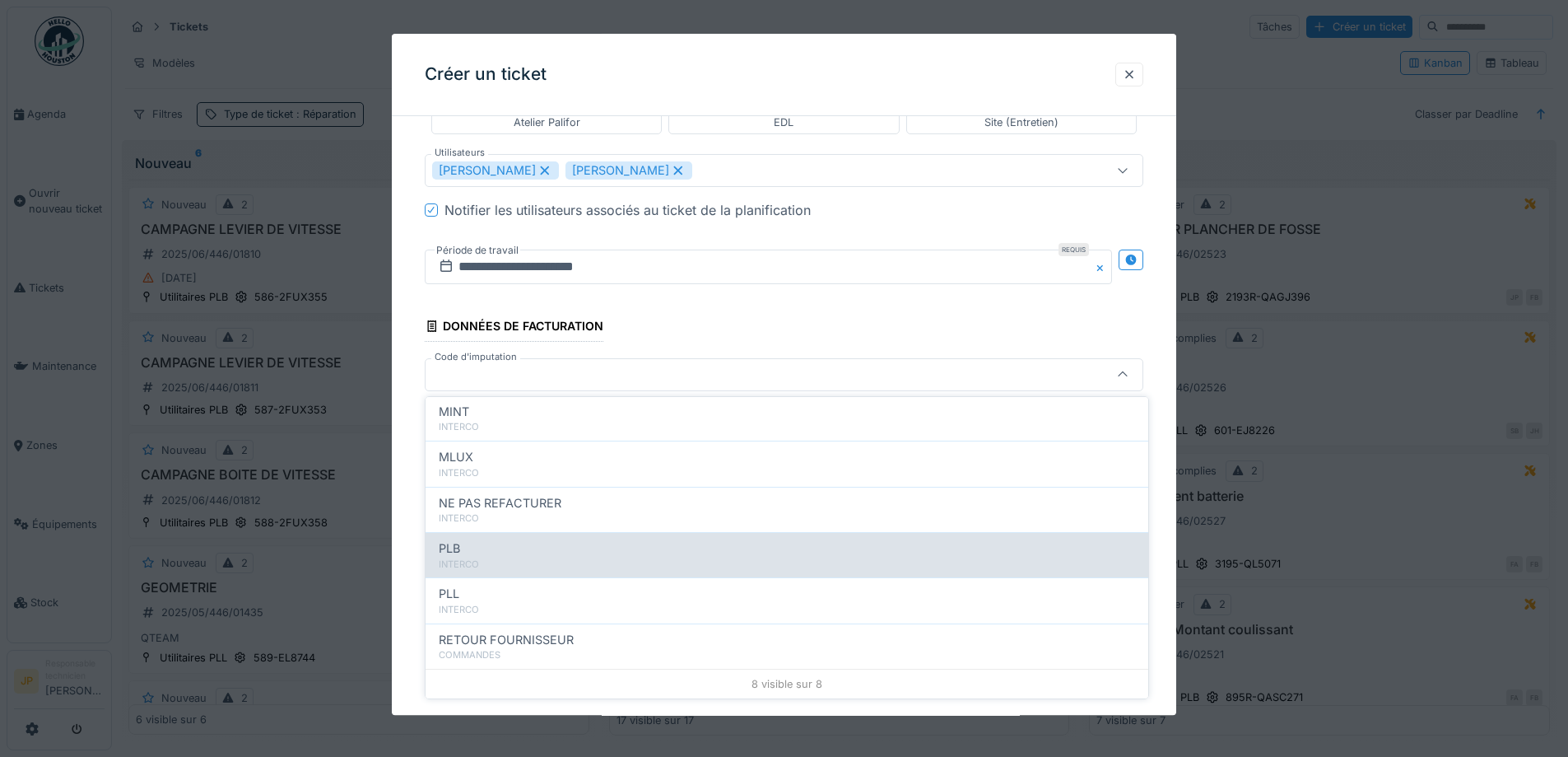
click at [473, 553] on div "PLB" at bounding box center [786, 548] width 697 height 18
type input "***"
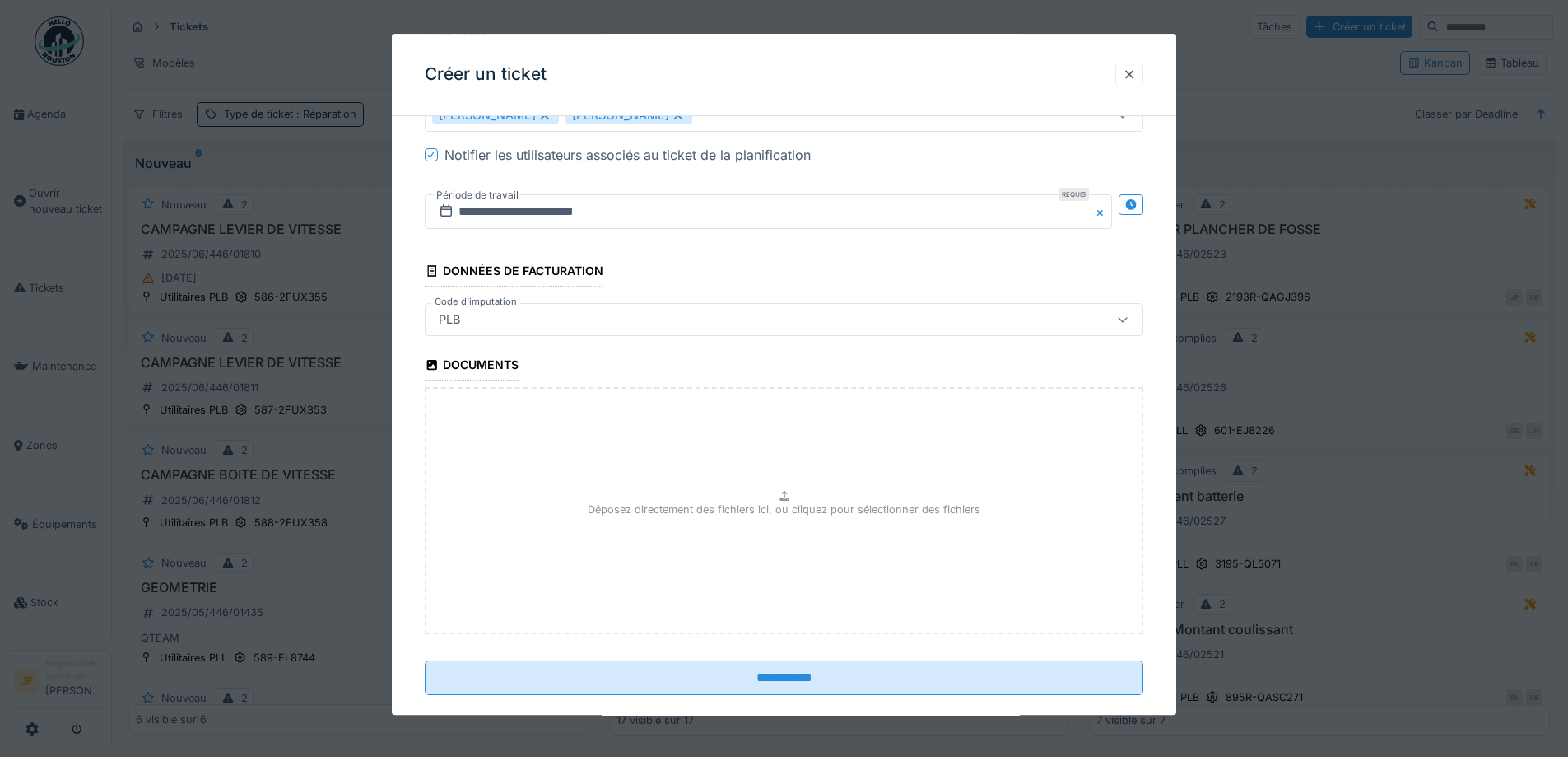
scroll to position [1209, 0]
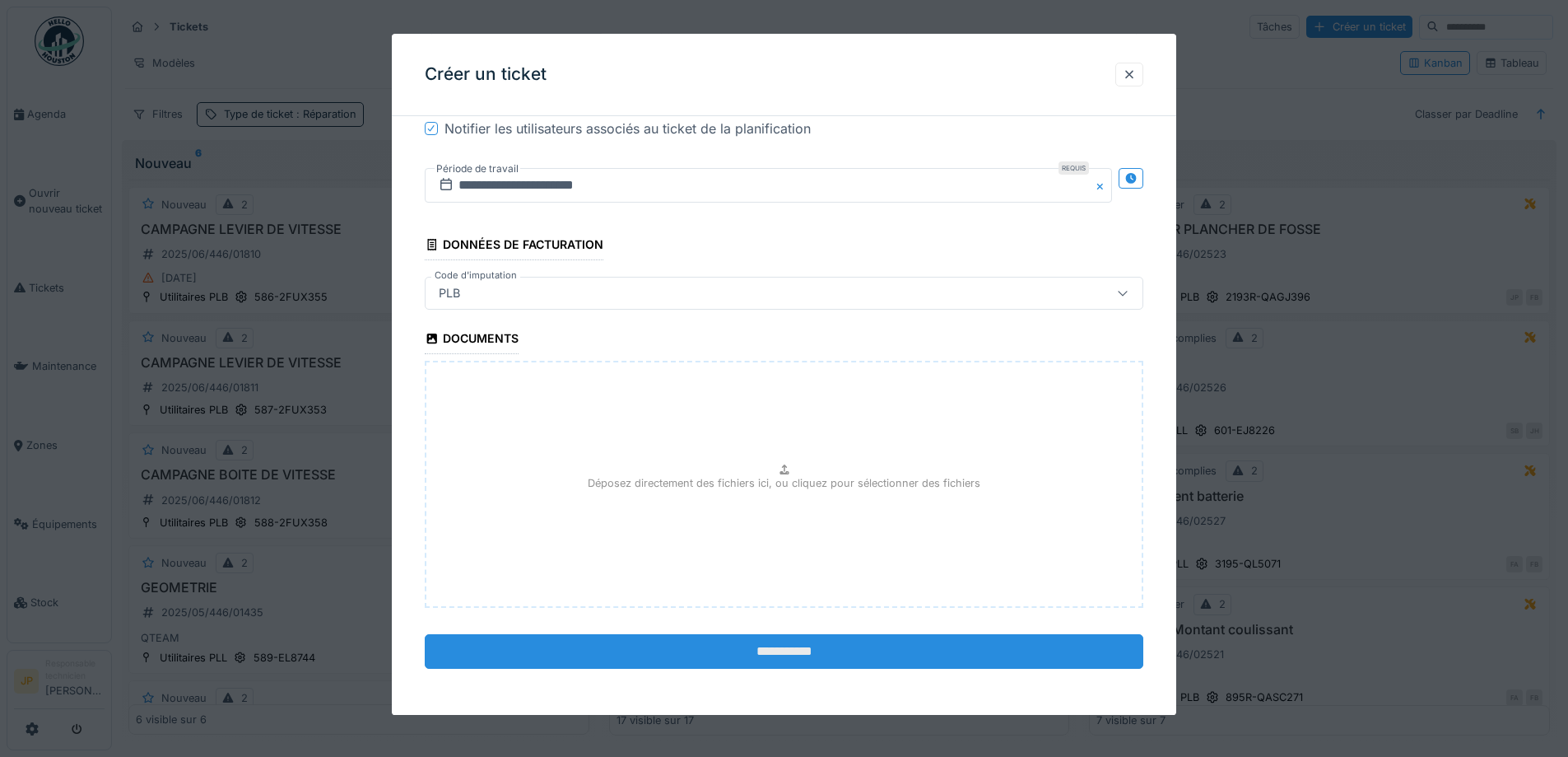
click at [787, 651] on input "**********" at bounding box center [784, 651] width 719 height 34
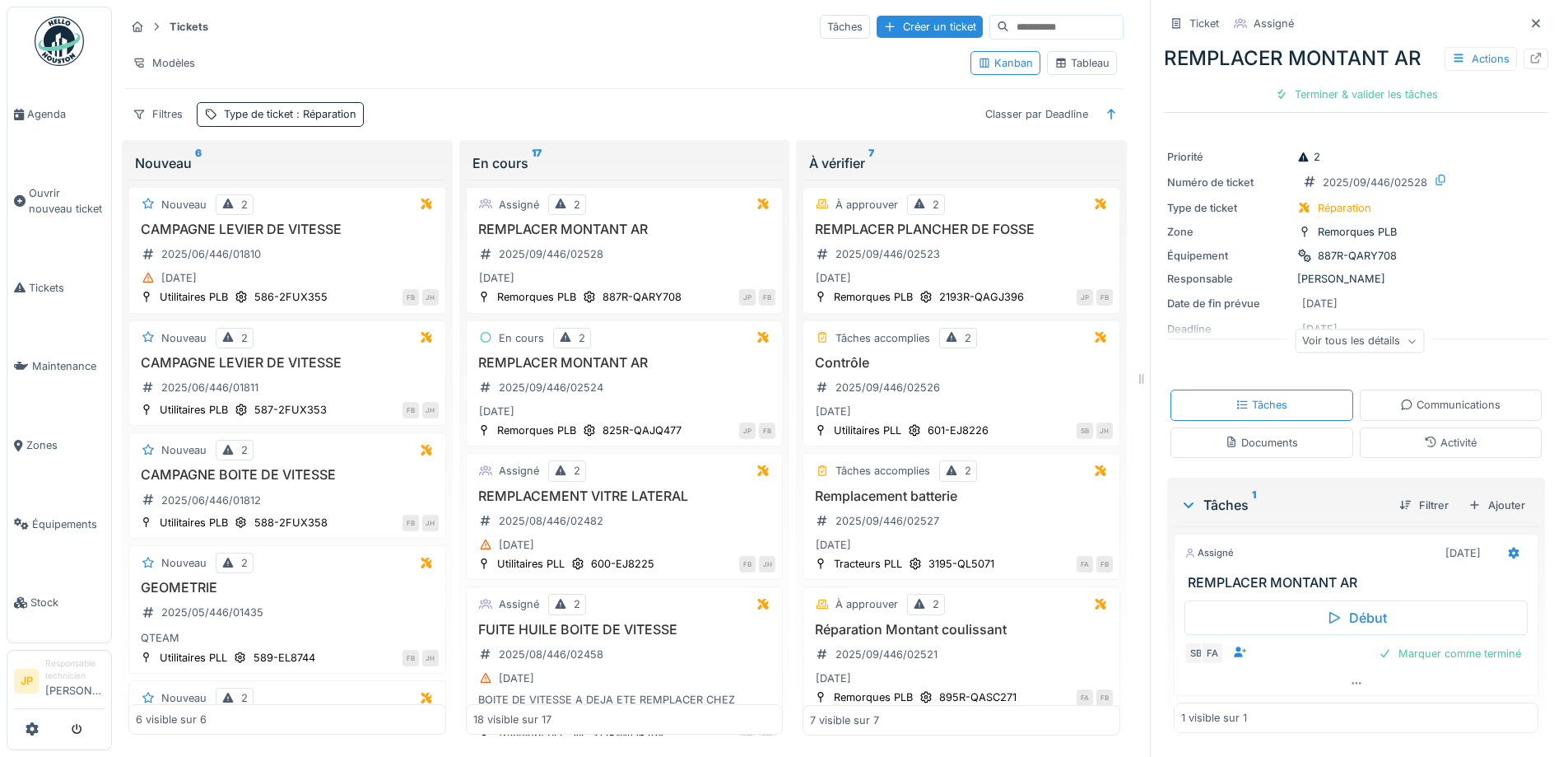
click at [864, 39] on div "Tâches Créer un ticket" at bounding box center [971, 28] width 303 height 25
click at [877, 33] on div "Créer un ticket" at bounding box center [930, 26] width 106 height 22
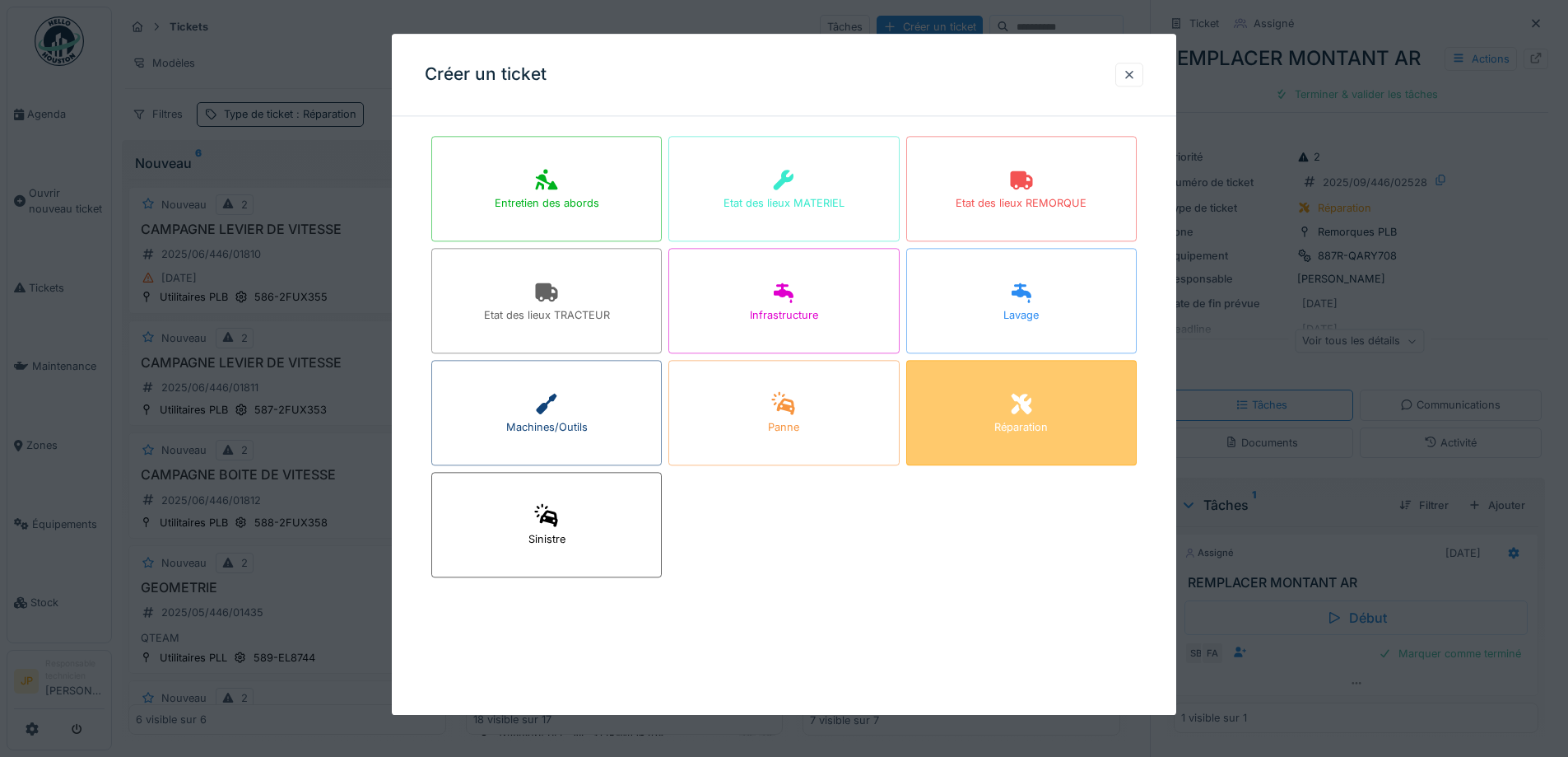
click at [1049, 405] on div "Réparation" at bounding box center [1021, 412] width 230 height 106
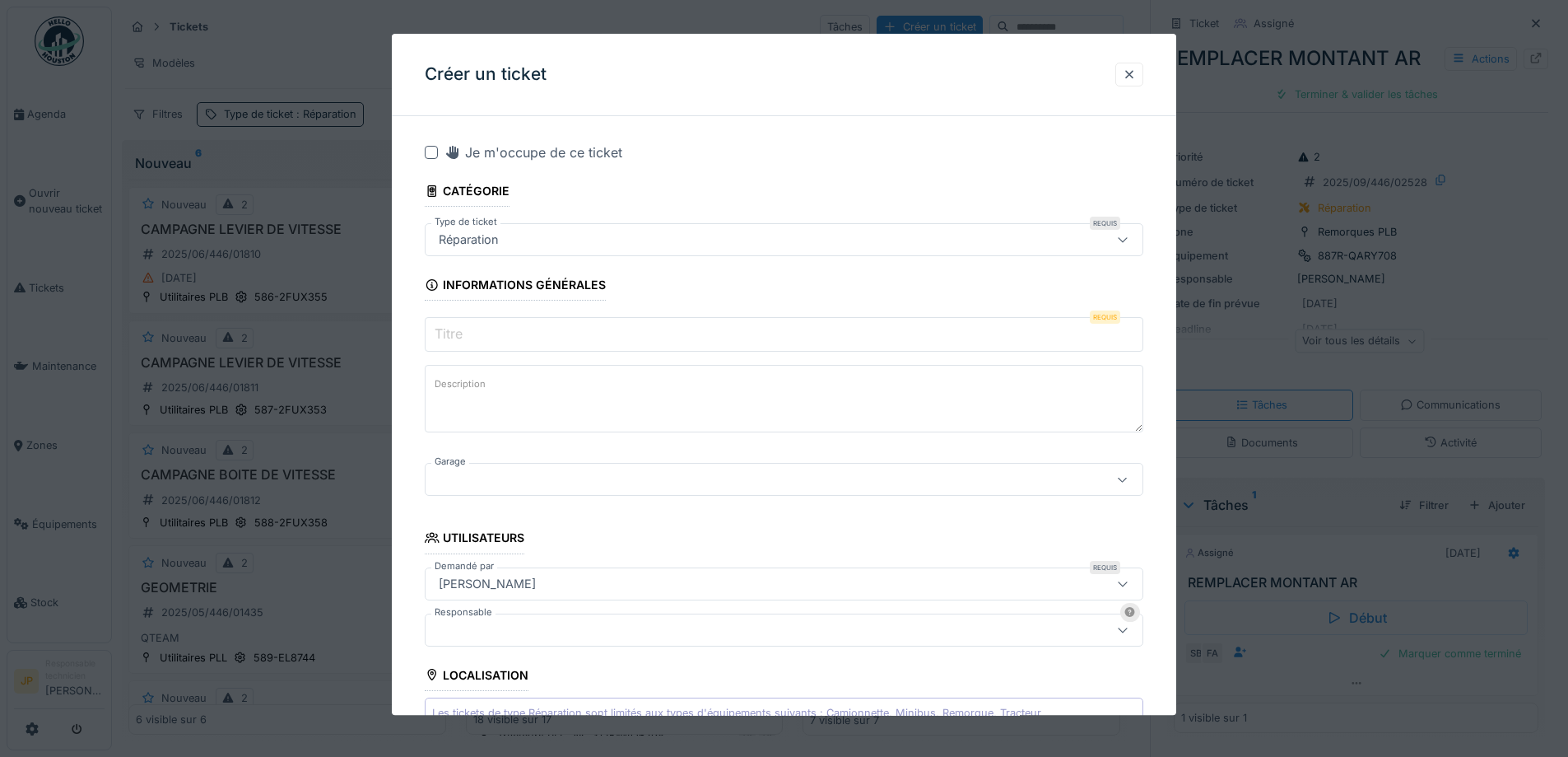
click at [475, 340] on input "Titre" at bounding box center [784, 335] width 719 height 34
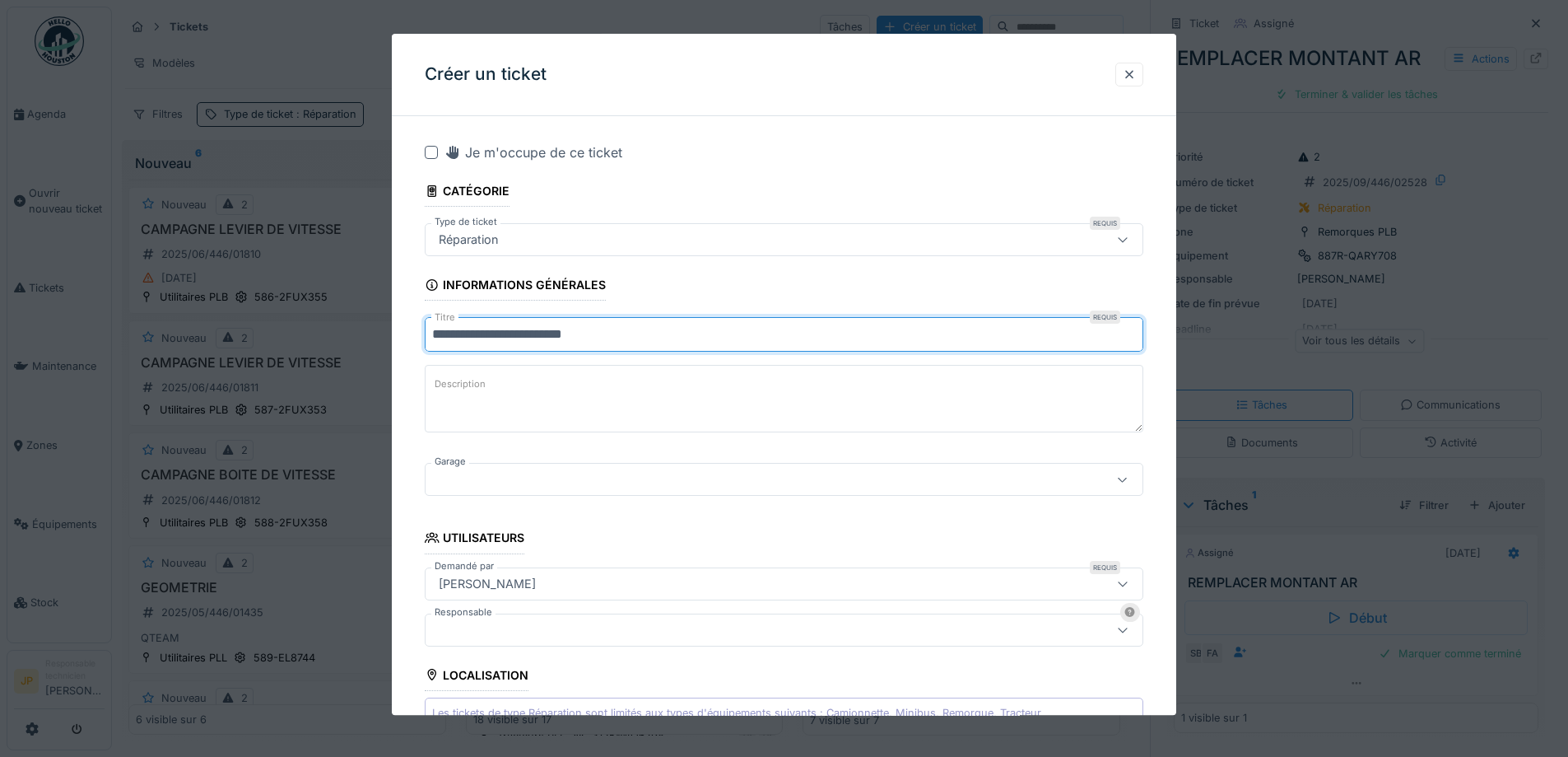
type input "**********"
click at [485, 482] on div at bounding box center [743, 479] width 620 height 18
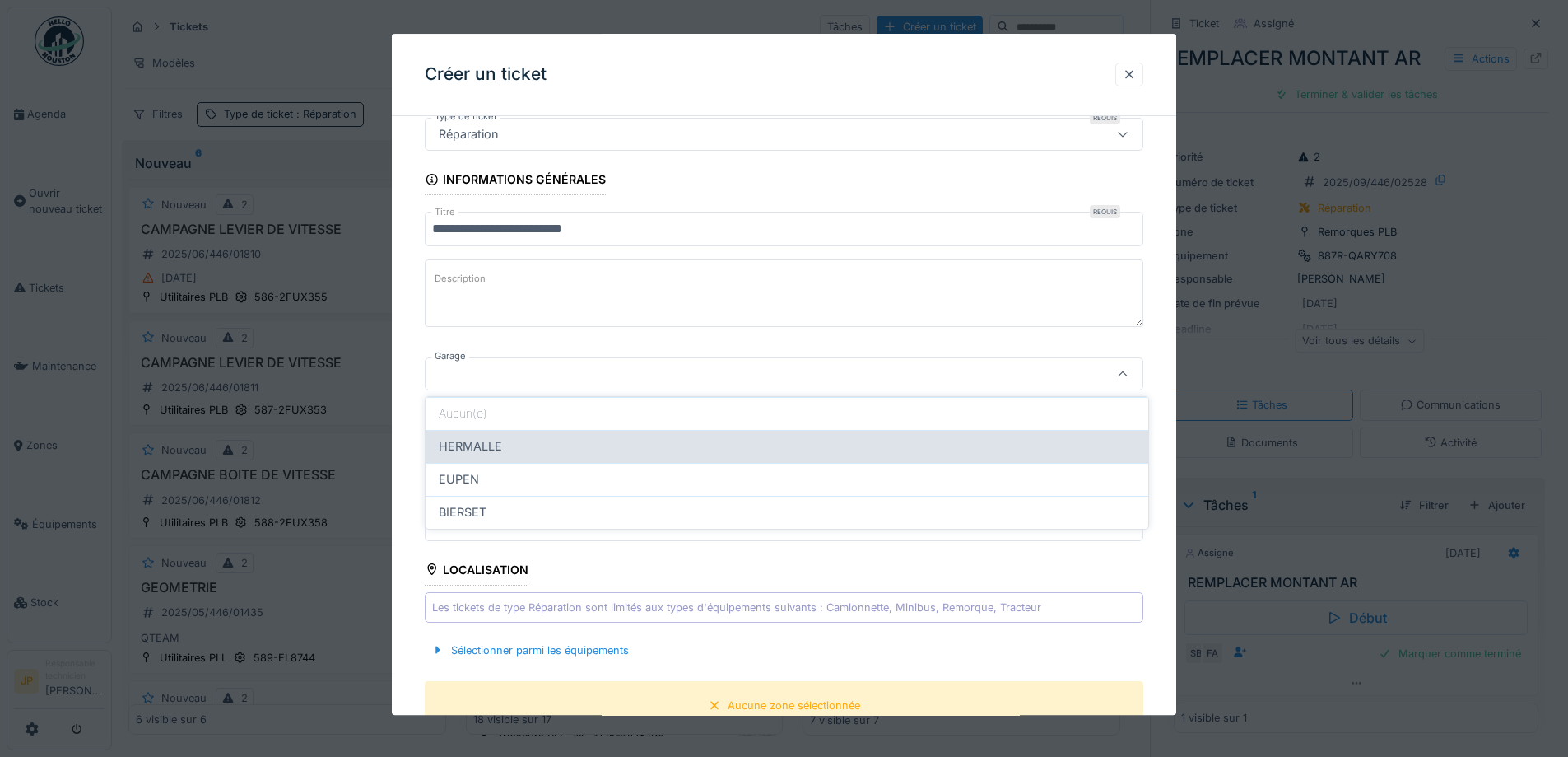
click at [477, 457] on div "HERMALLE" at bounding box center [787, 446] width 723 height 33
type input "********"
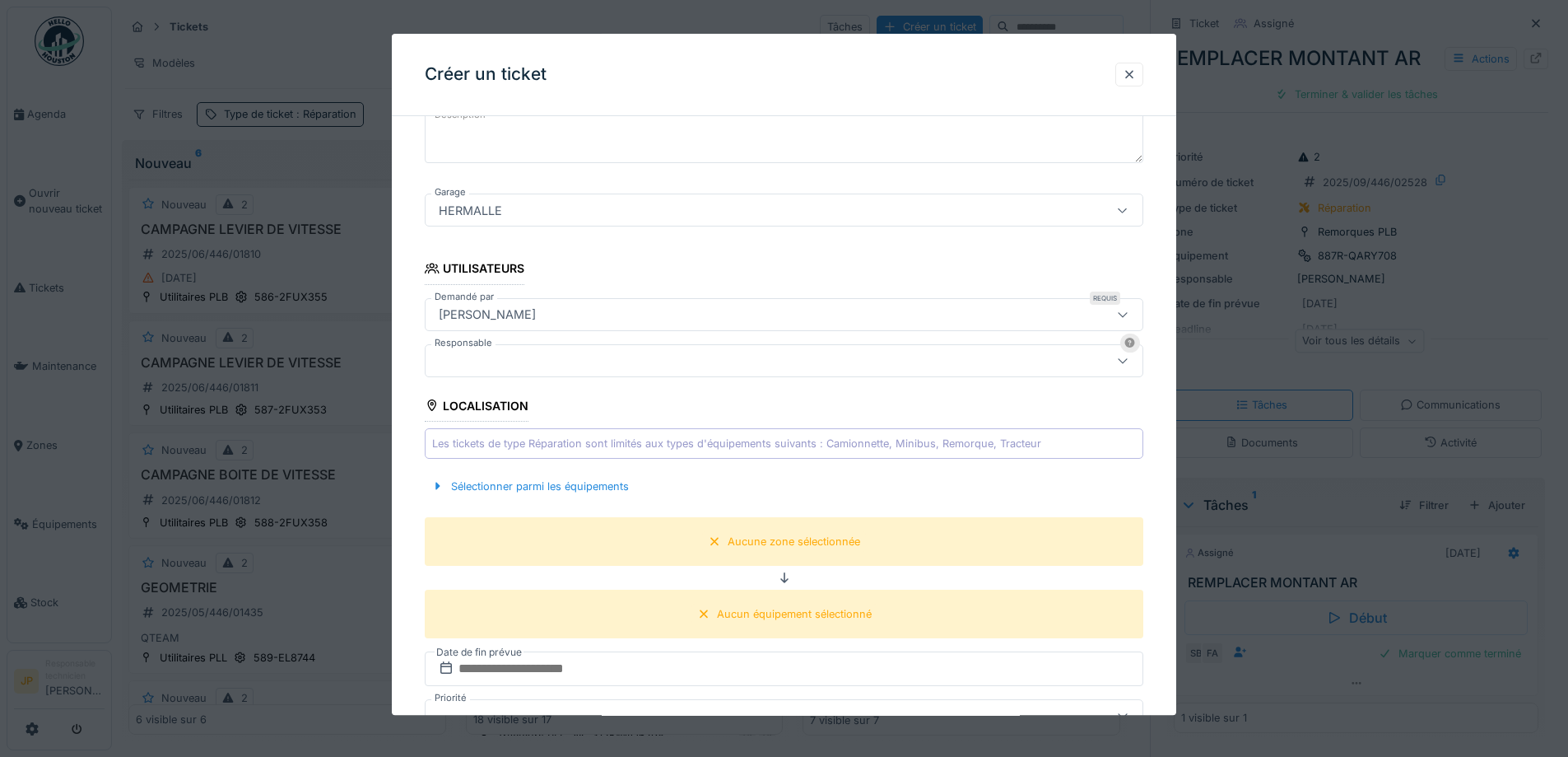
scroll to position [270, 0]
click at [530, 493] on div "Sélectionner parmi les équipements" at bounding box center [531, 485] width 211 height 22
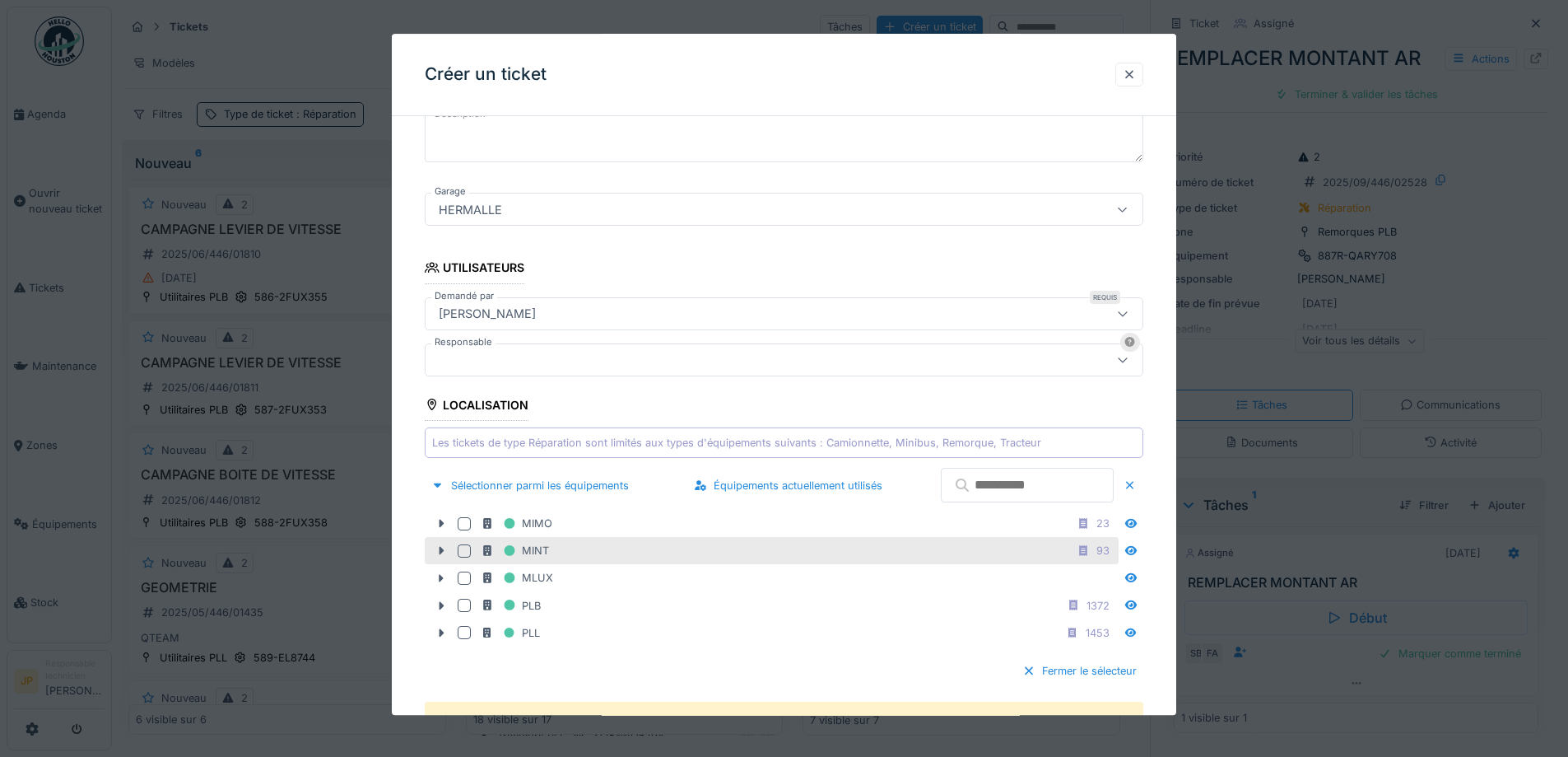
scroll to position [353, 0]
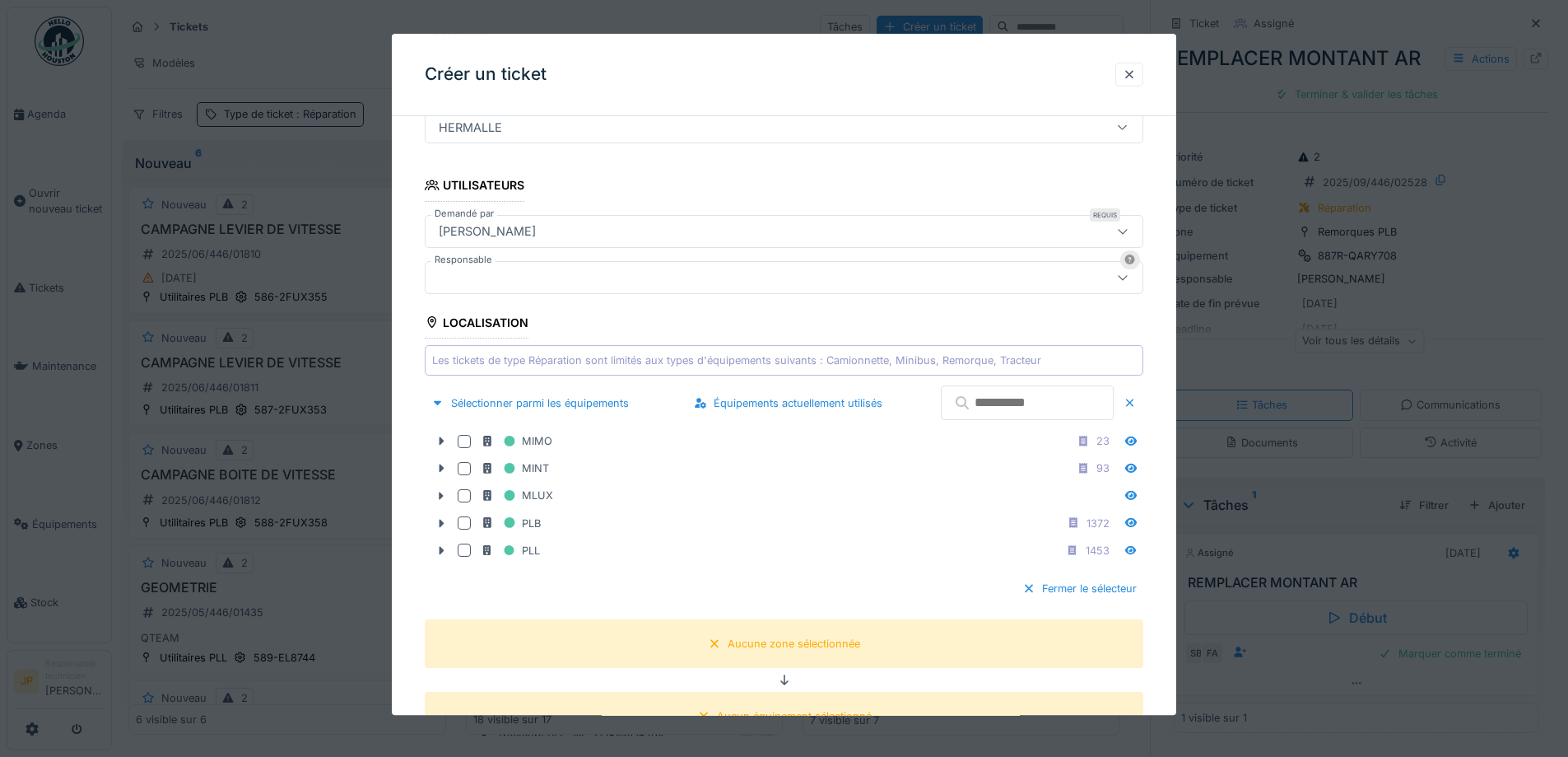
click at [941, 413] on input "text" at bounding box center [1028, 403] width 173 height 34
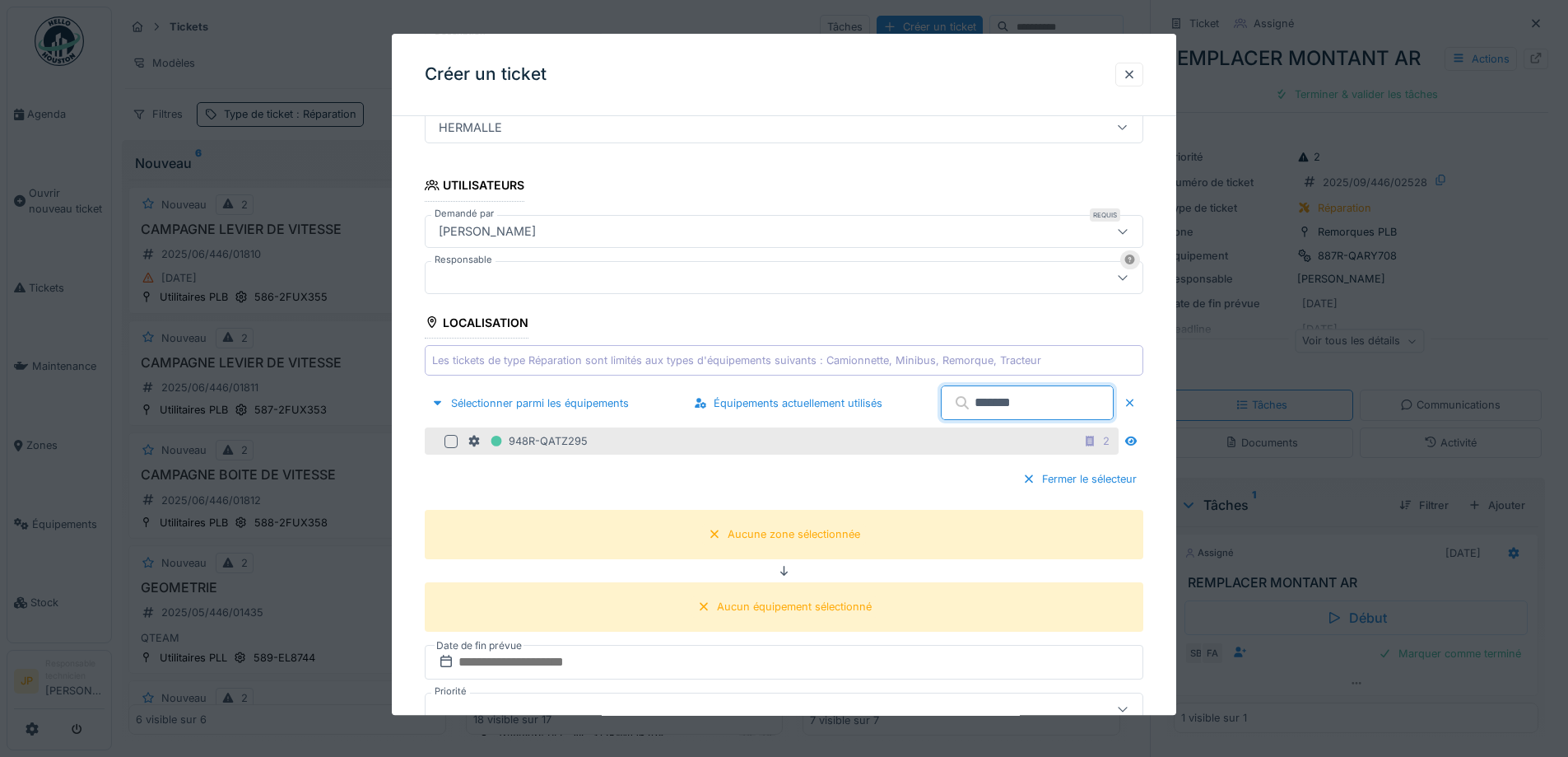
type input "*******"
click at [453, 442] on div at bounding box center [452, 441] width 13 height 13
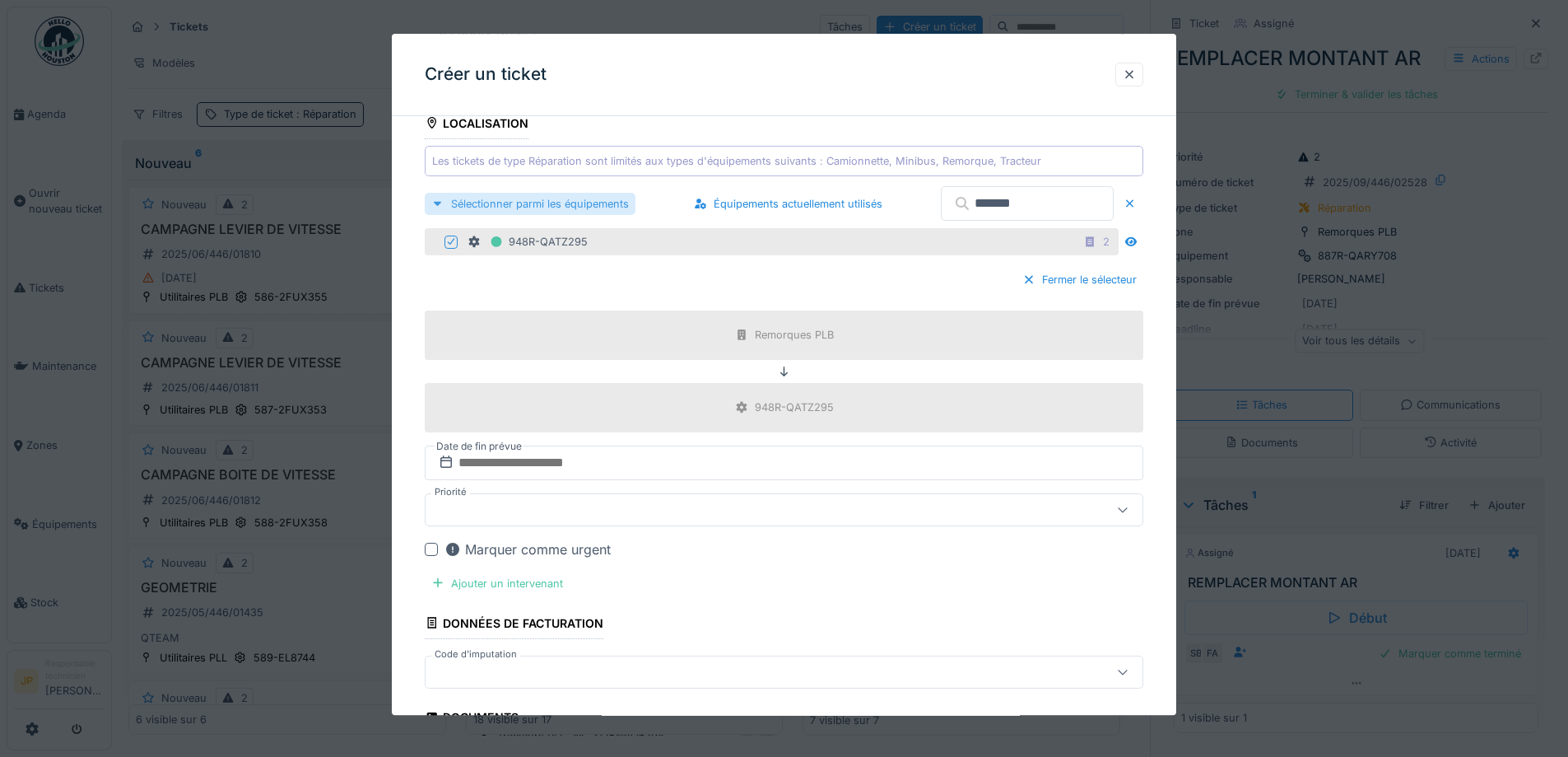
scroll to position [599, 0]
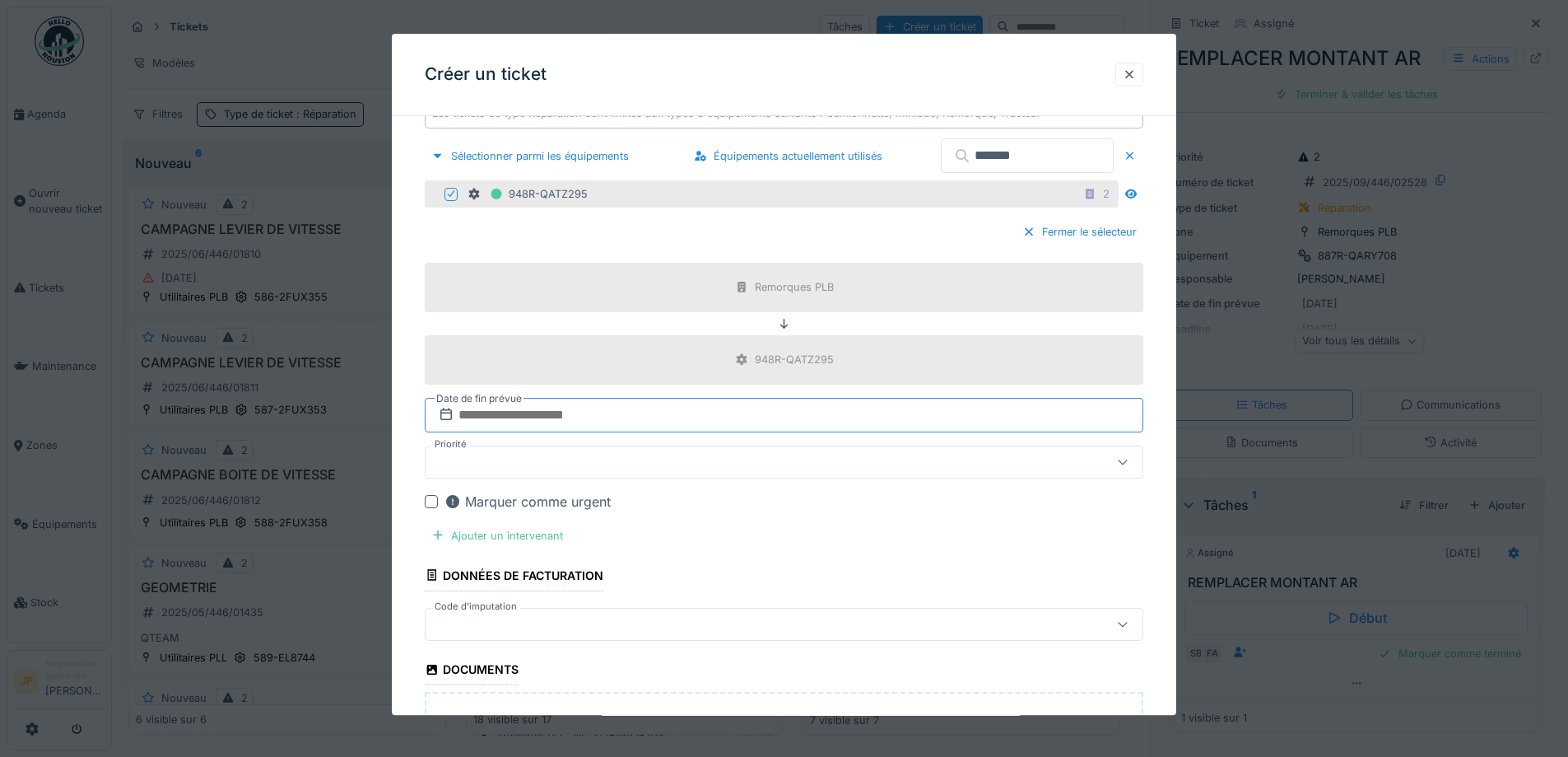
click at [617, 417] on input "text" at bounding box center [784, 415] width 719 height 34
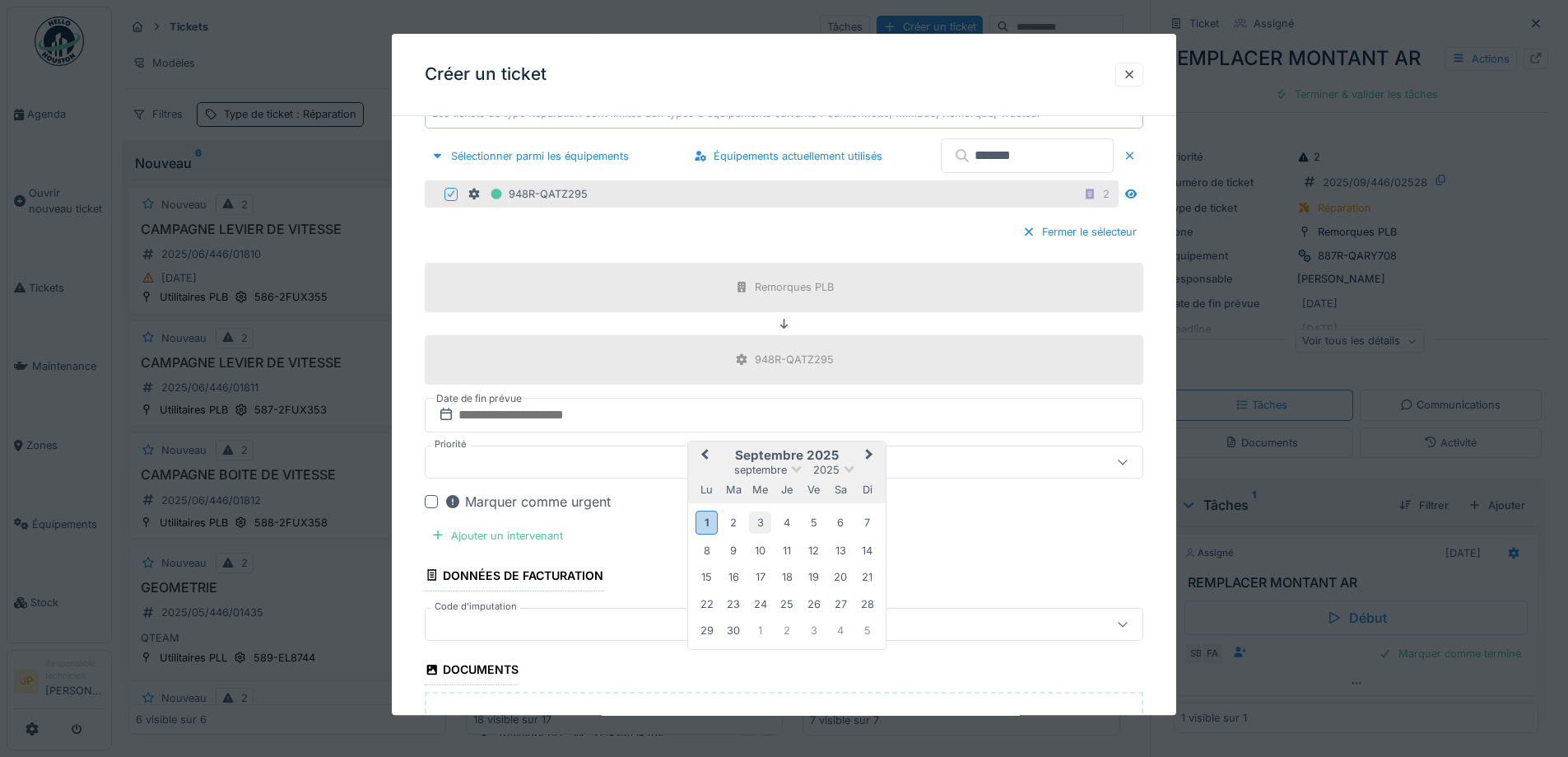
click at [771, 528] on div "3" at bounding box center [760, 523] width 22 height 22
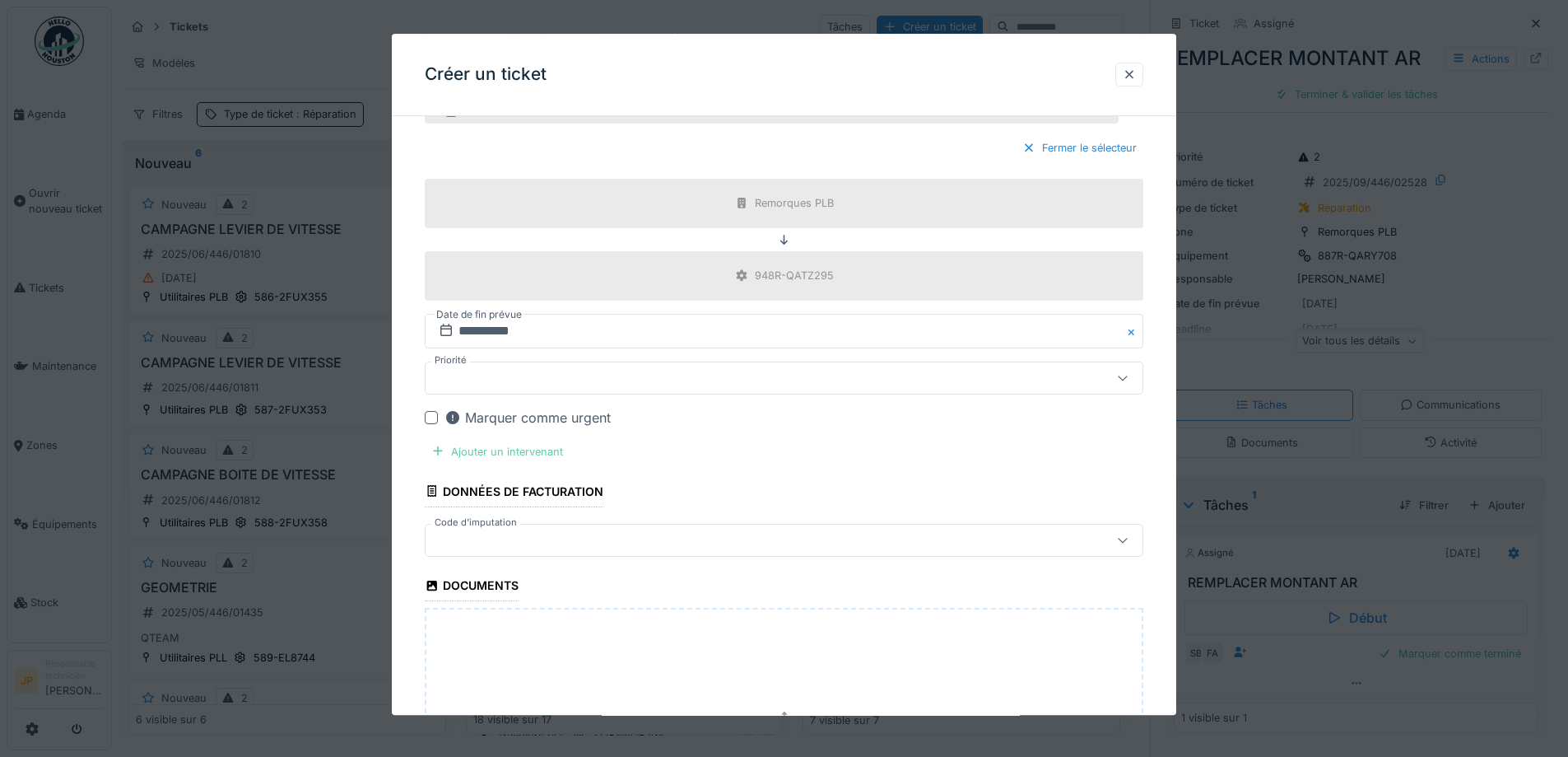
scroll to position [765, 0]
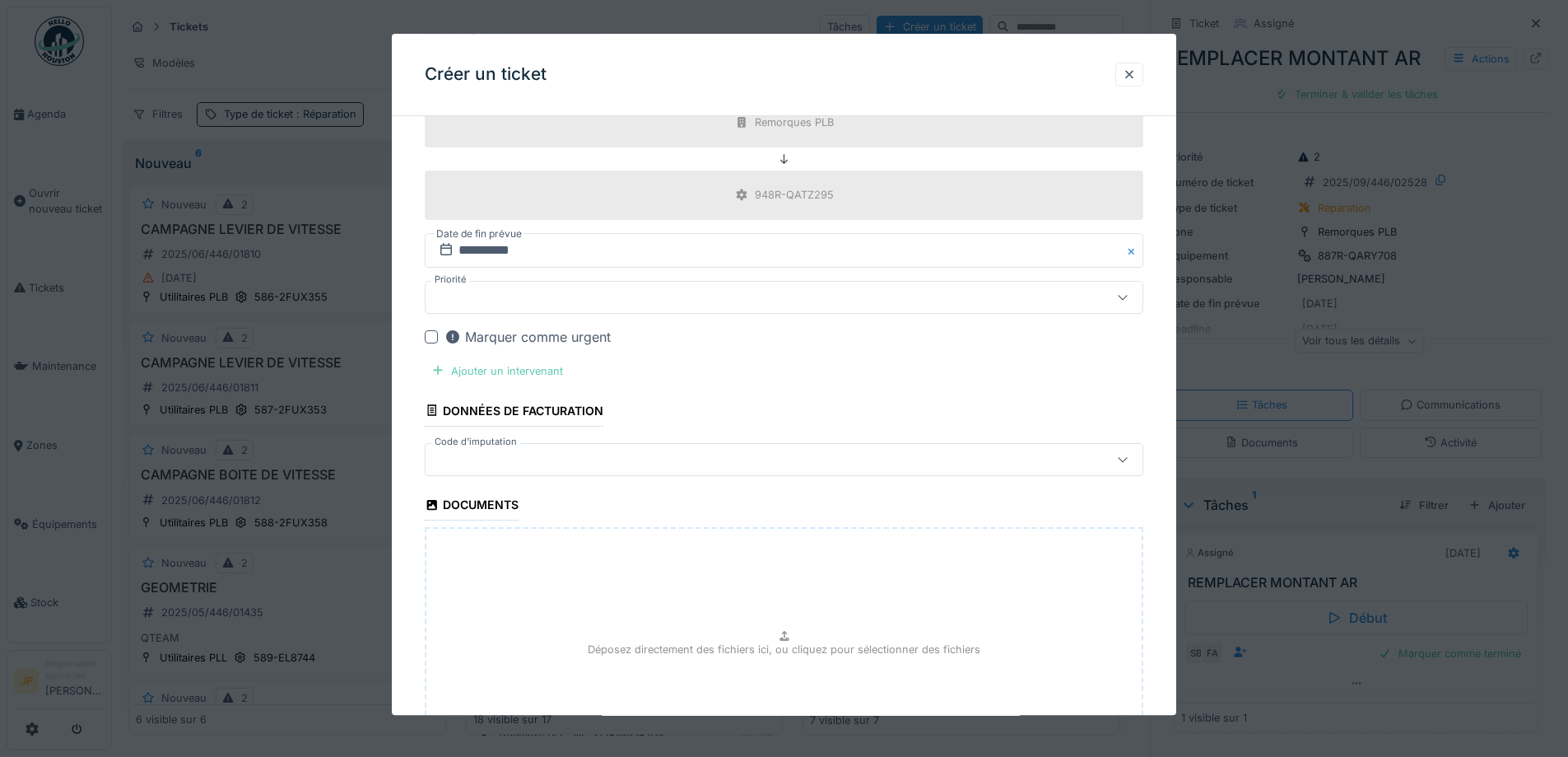
click at [529, 381] on div "Ajouter un intervenant" at bounding box center [497, 370] width 145 height 22
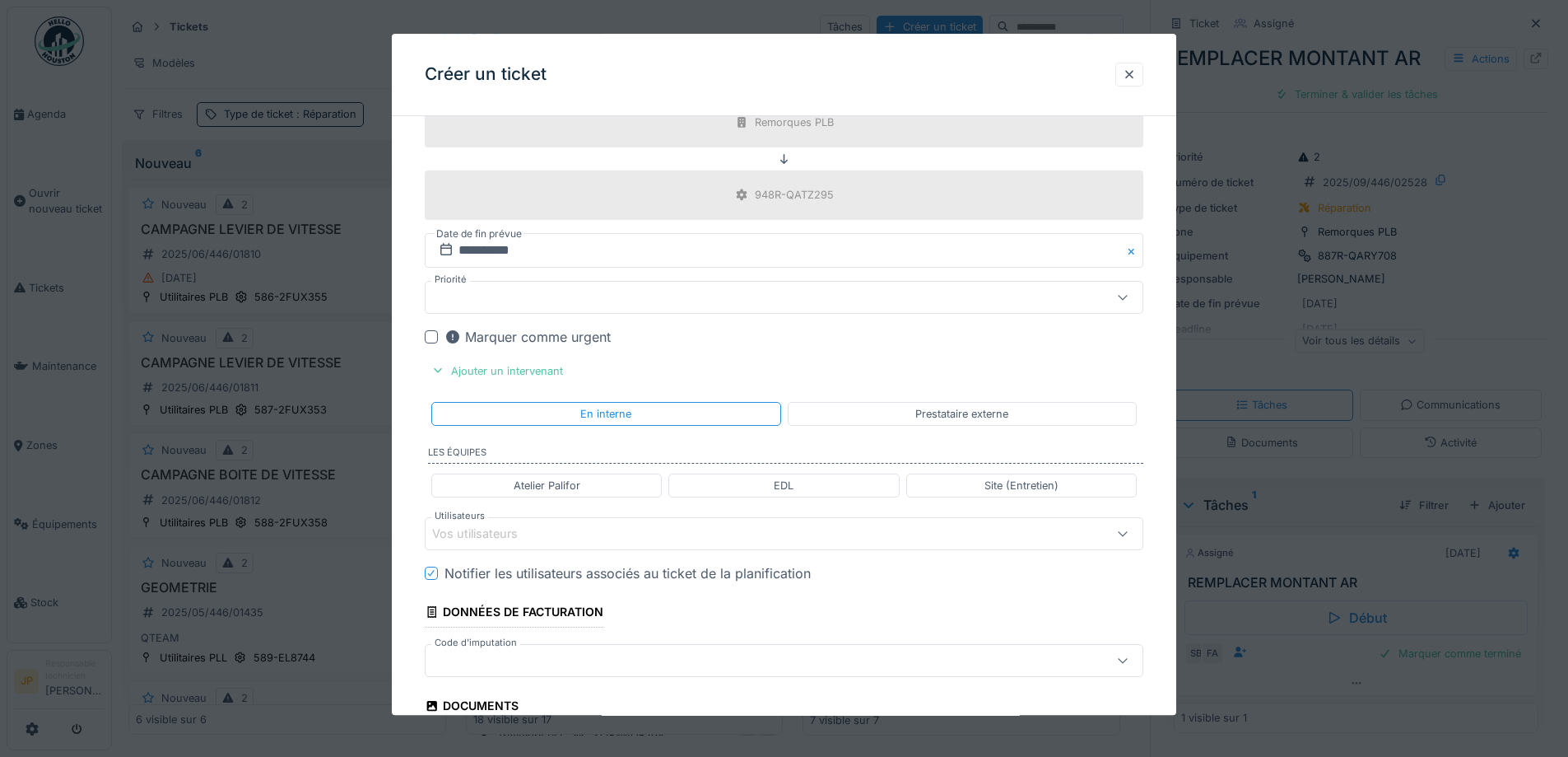
click at [552, 481] on div "Atelier Palifor" at bounding box center [547, 485] width 67 height 15
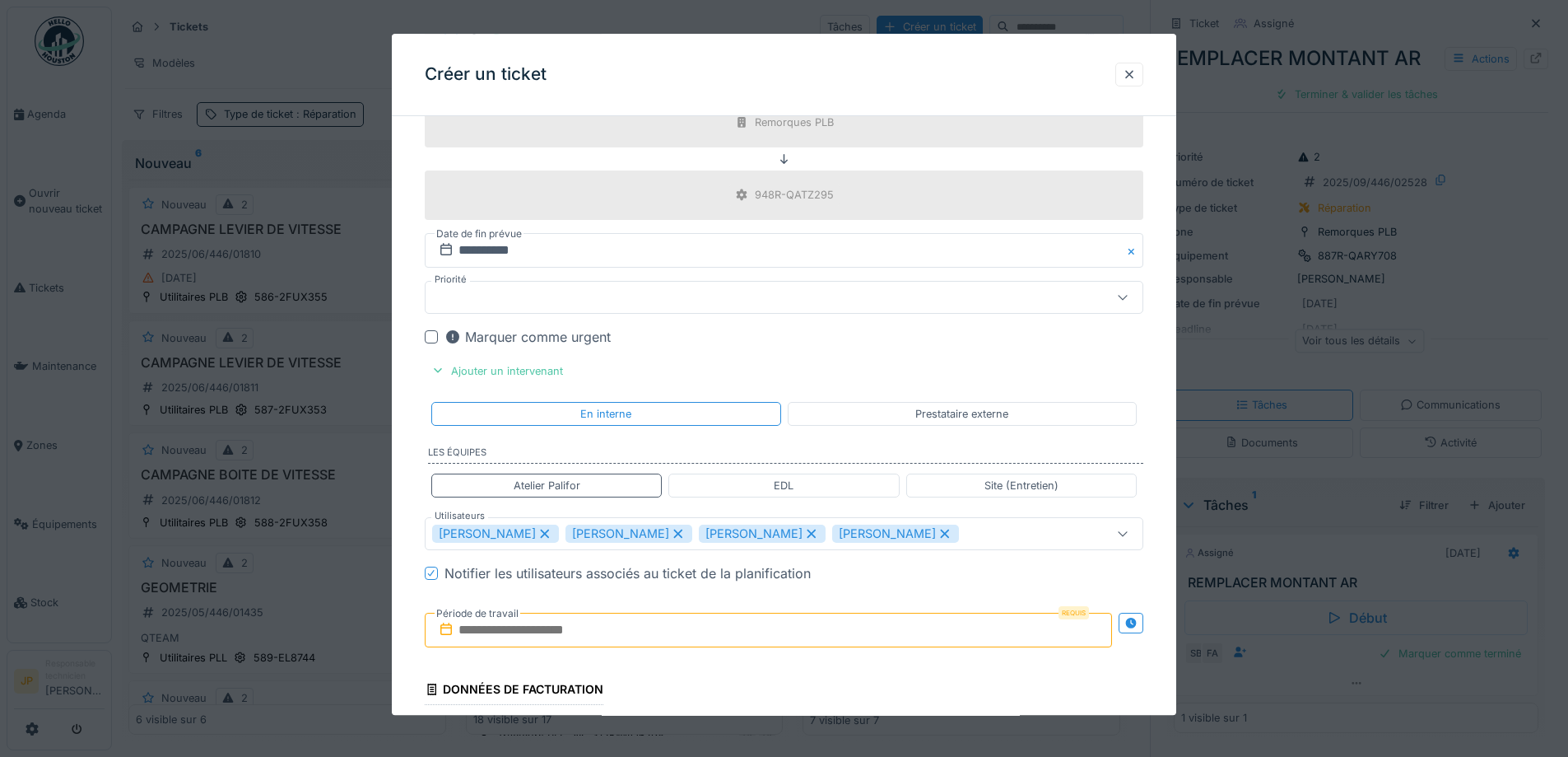
click at [674, 531] on icon at bounding box center [679, 534] width 10 height 10
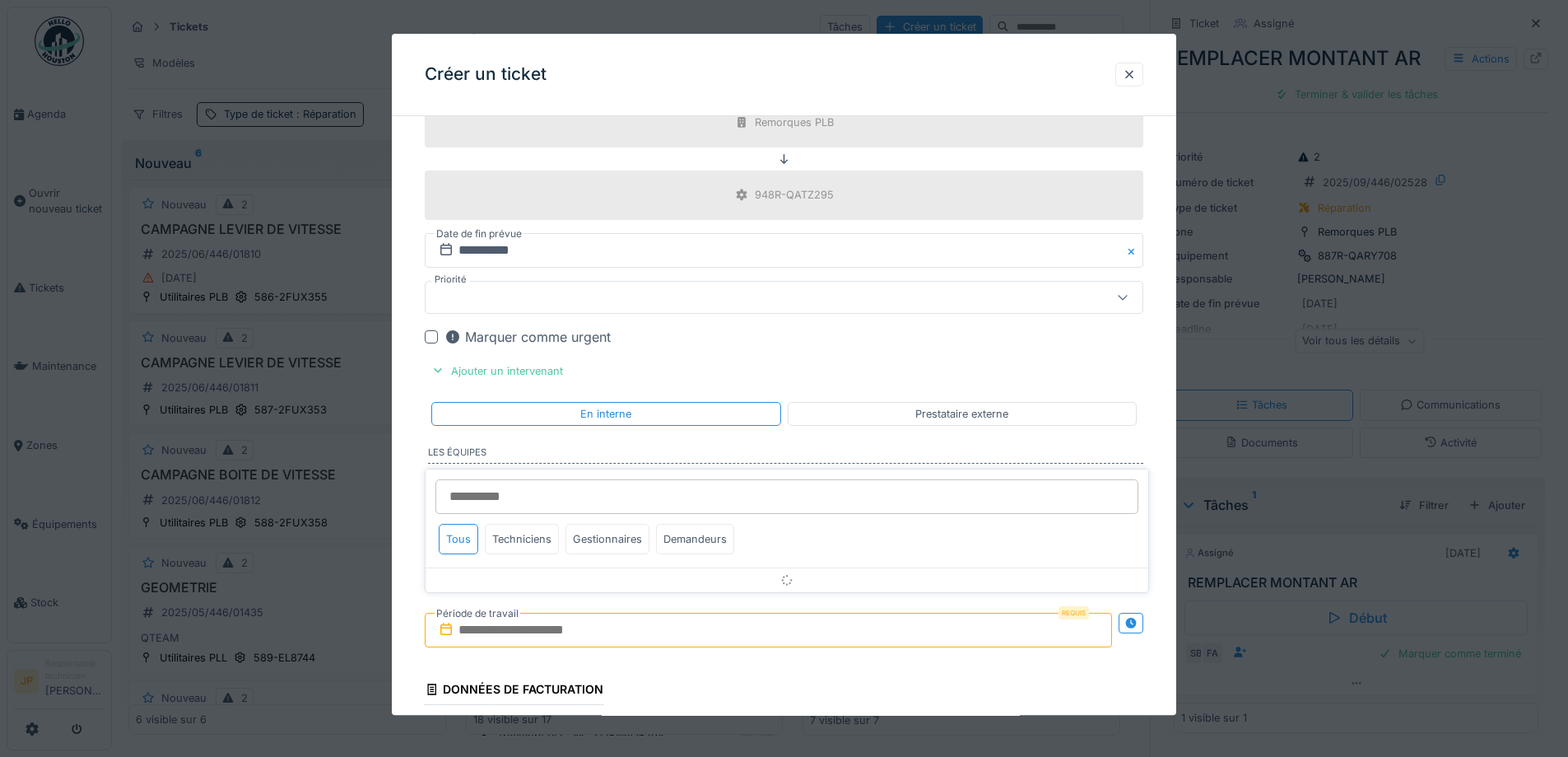
scroll to position [923, 0]
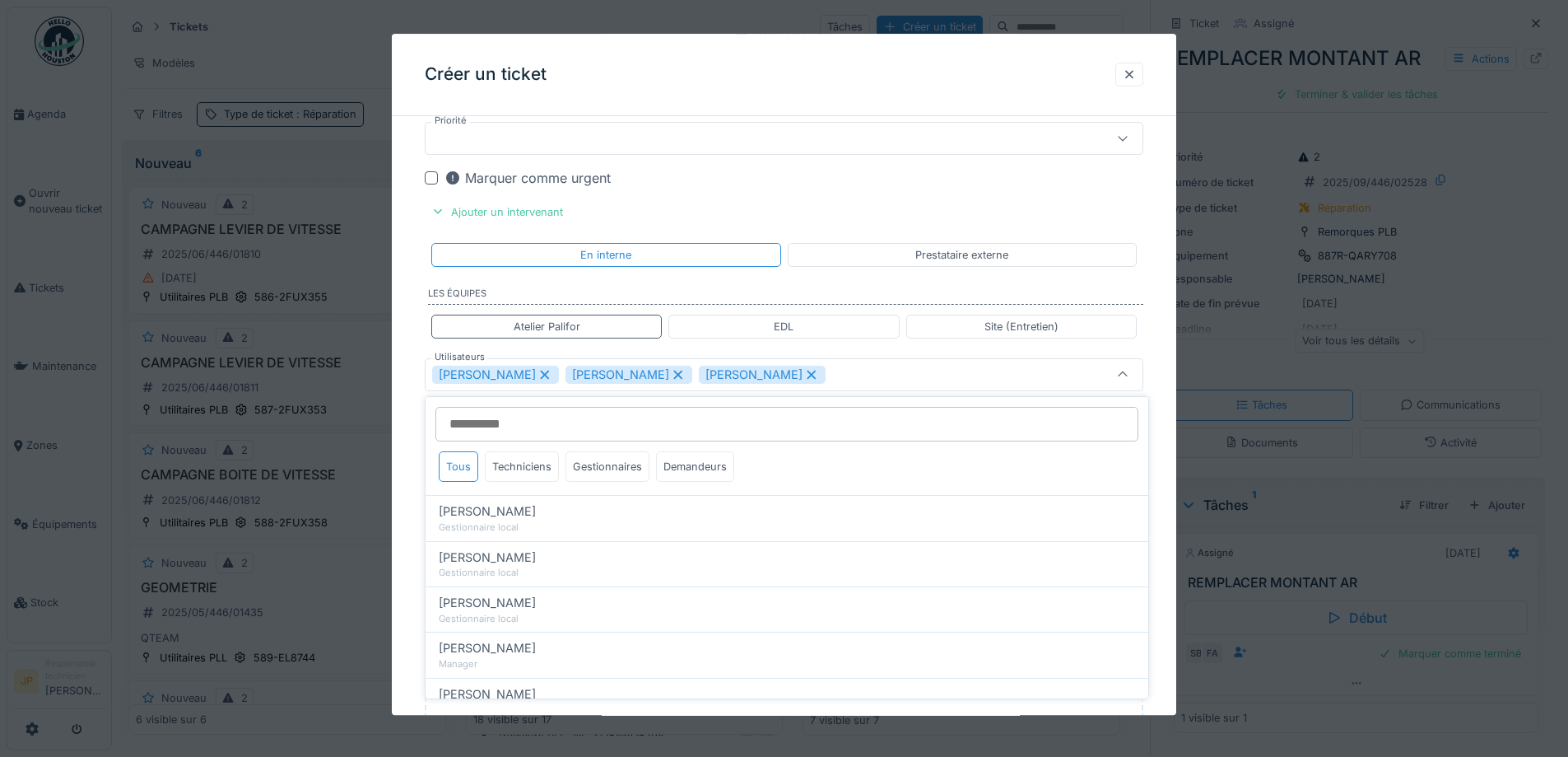
click at [804, 378] on icon at bounding box center [812, 375] width 15 height 11
type input "**********"
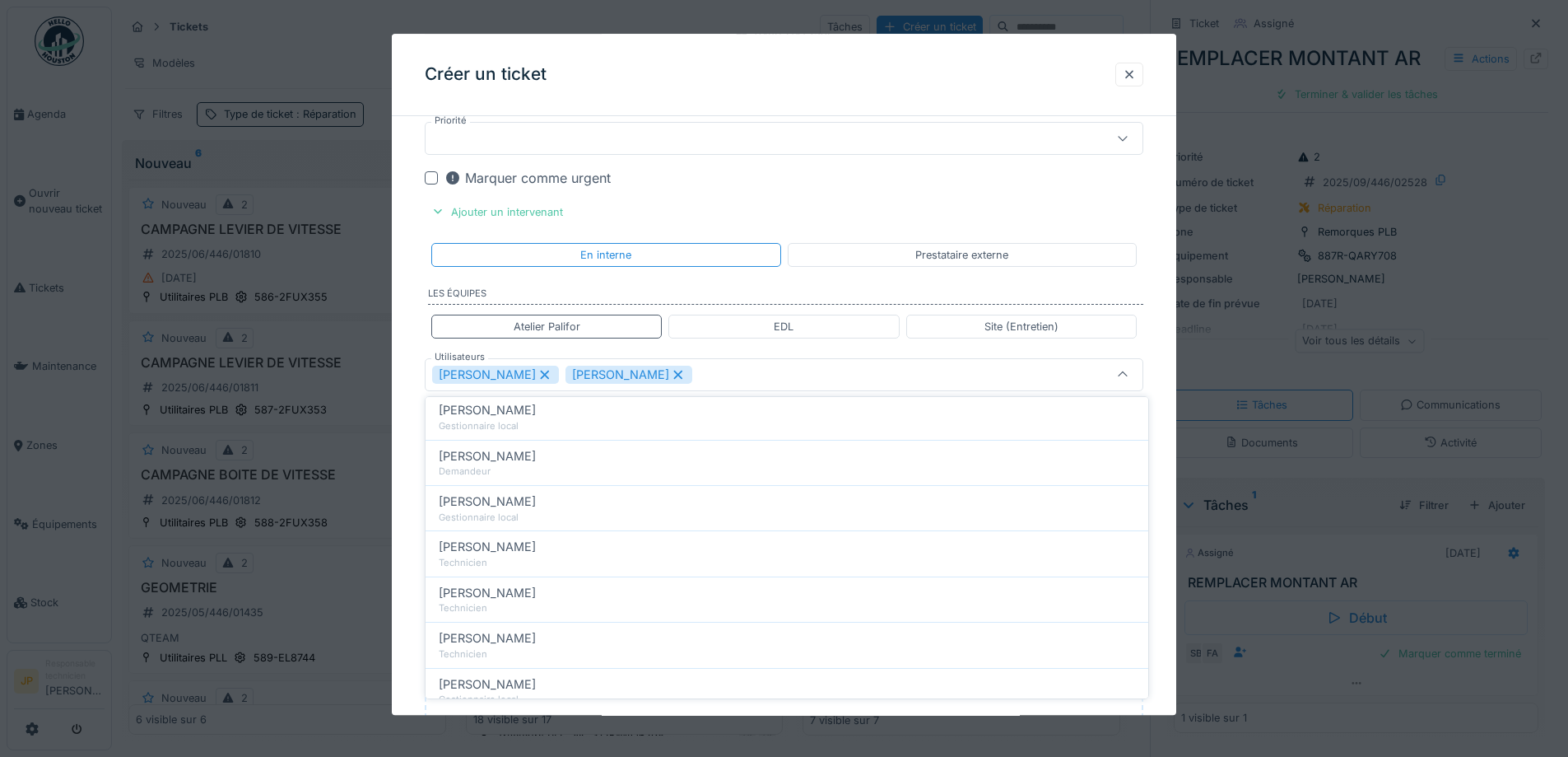
click at [848, 186] on div "Marquer comme urgent" at bounding box center [794, 178] width 699 height 20
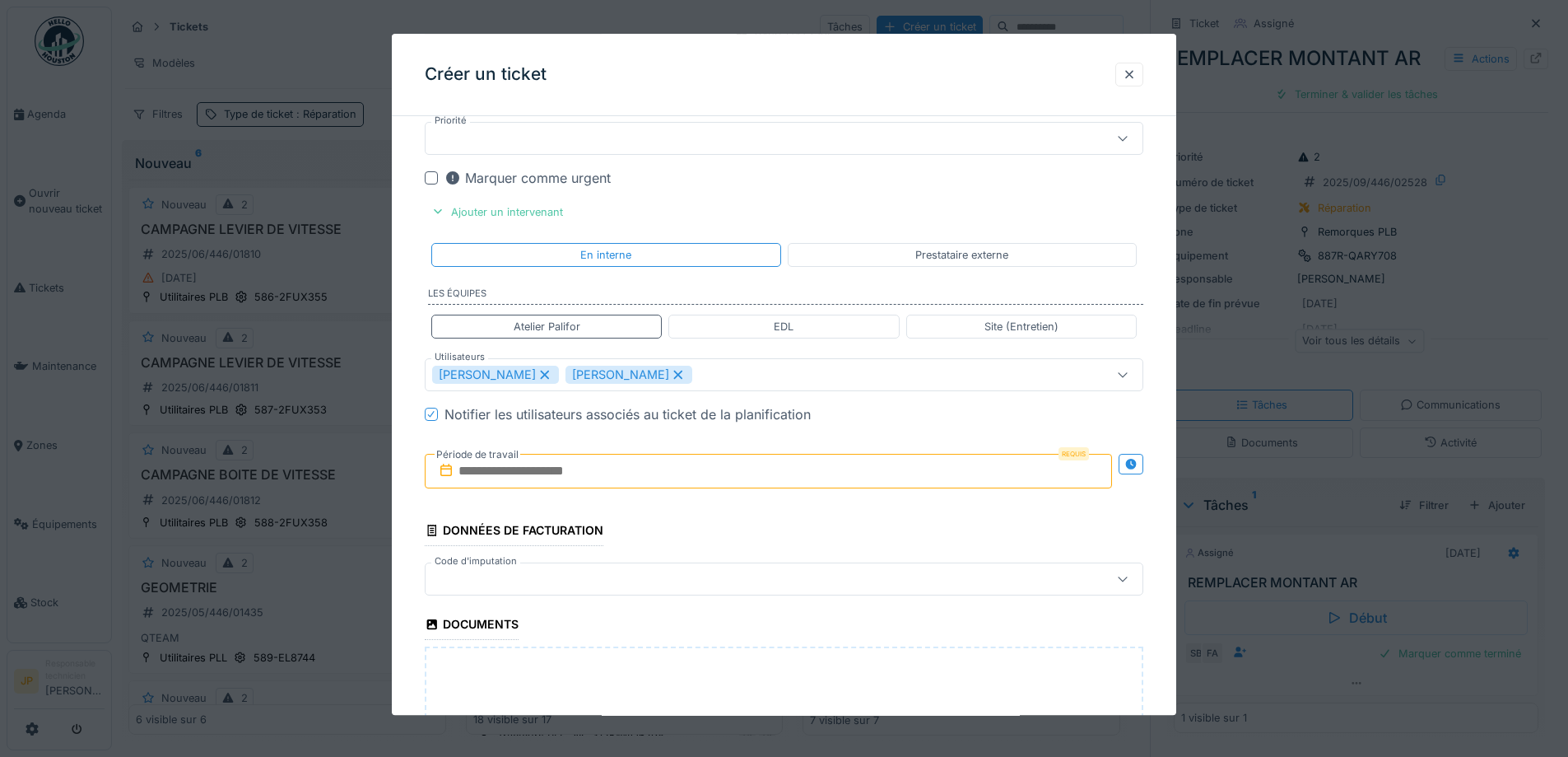
click at [605, 470] on input "text" at bounding box center [768, 471] width 687 height 34
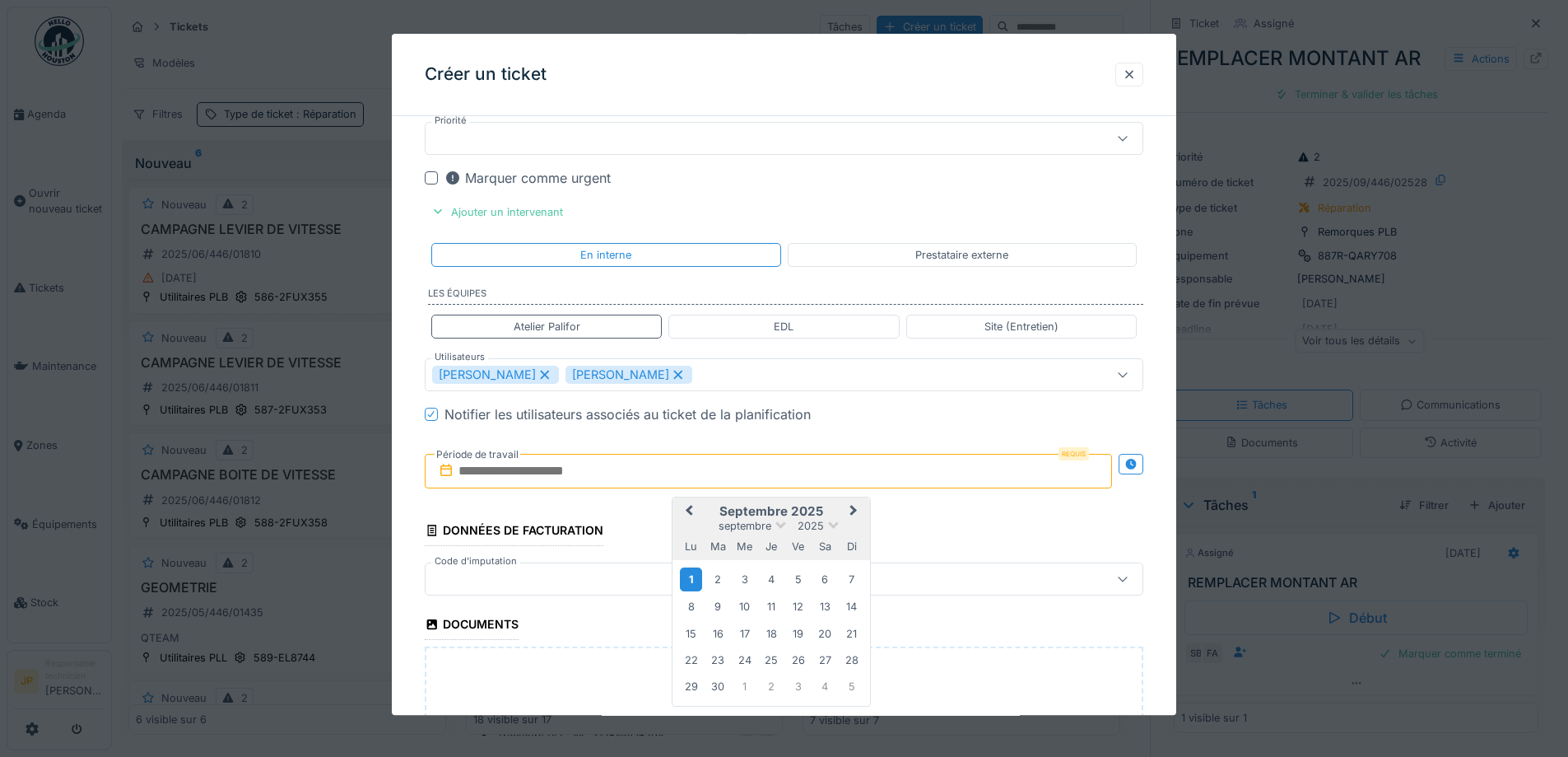
click at [692, 580] on div "1" at bounding box center [690, 579] width 22 height 24
click at [717, 580] on div "2" at bounding box center [718, 578] width 22 height 22
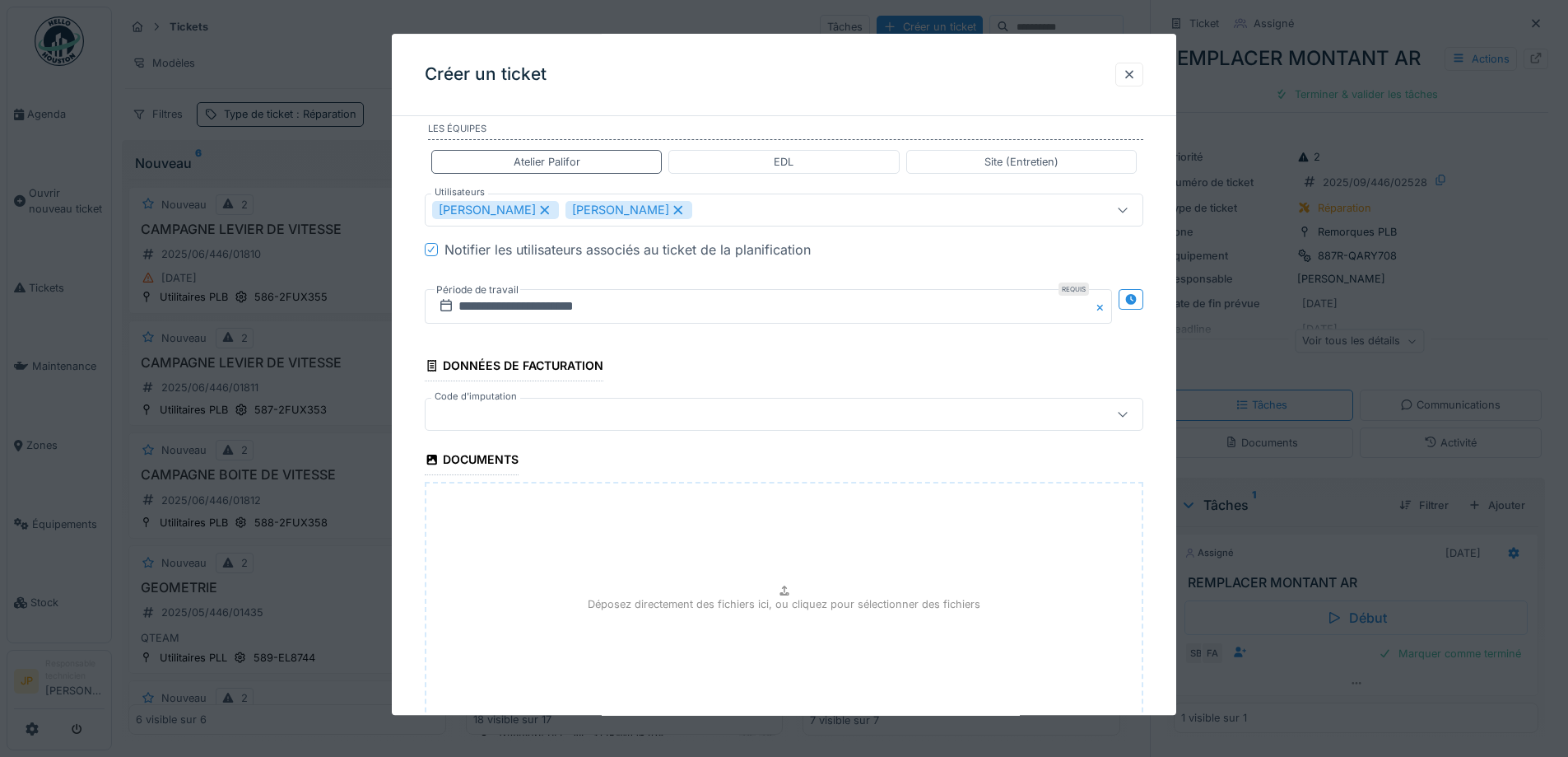
click at [562, 415] on div at bounding box center [743, 414] width 620 height 18
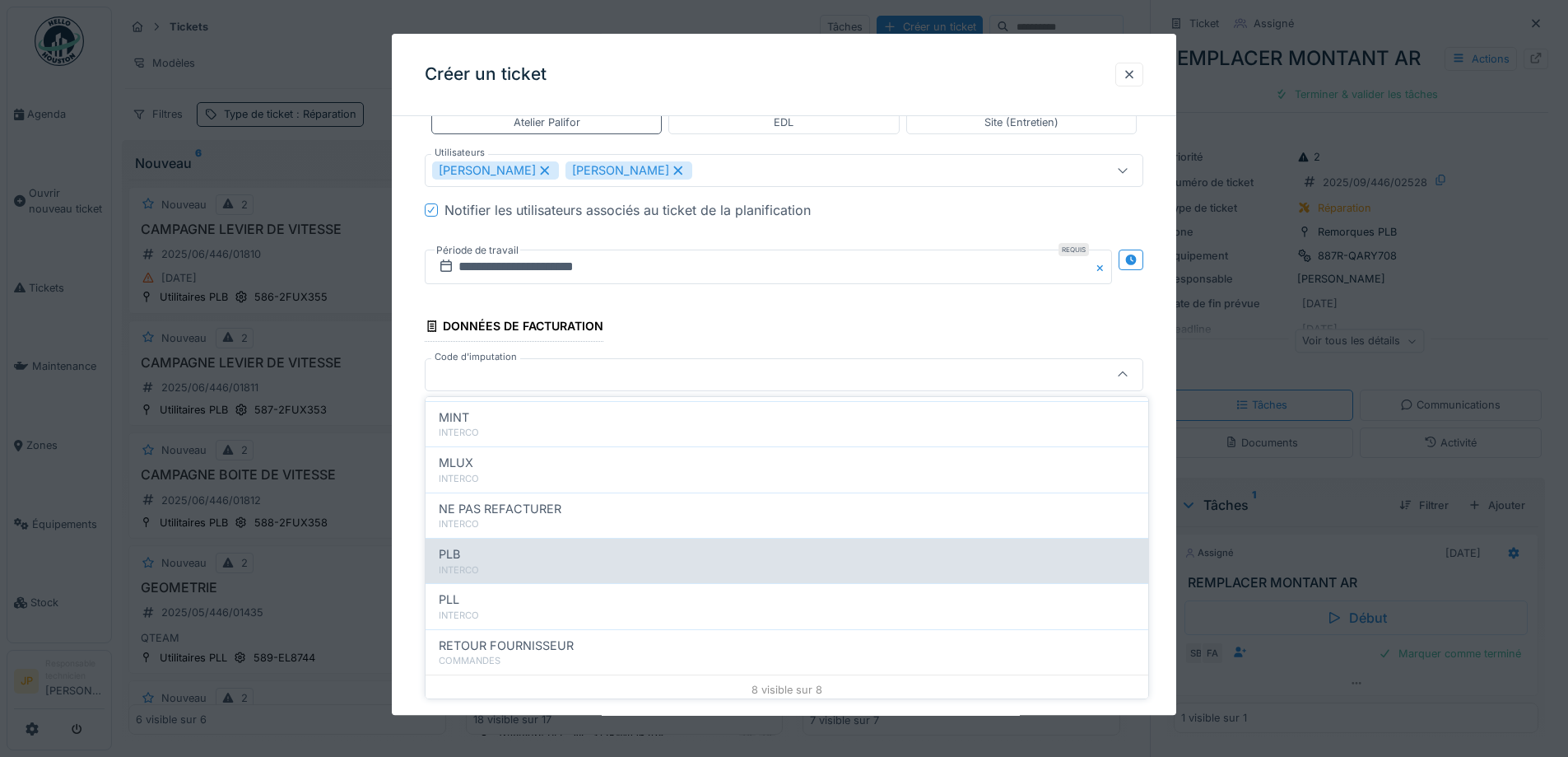
scroll to position [181, 0]
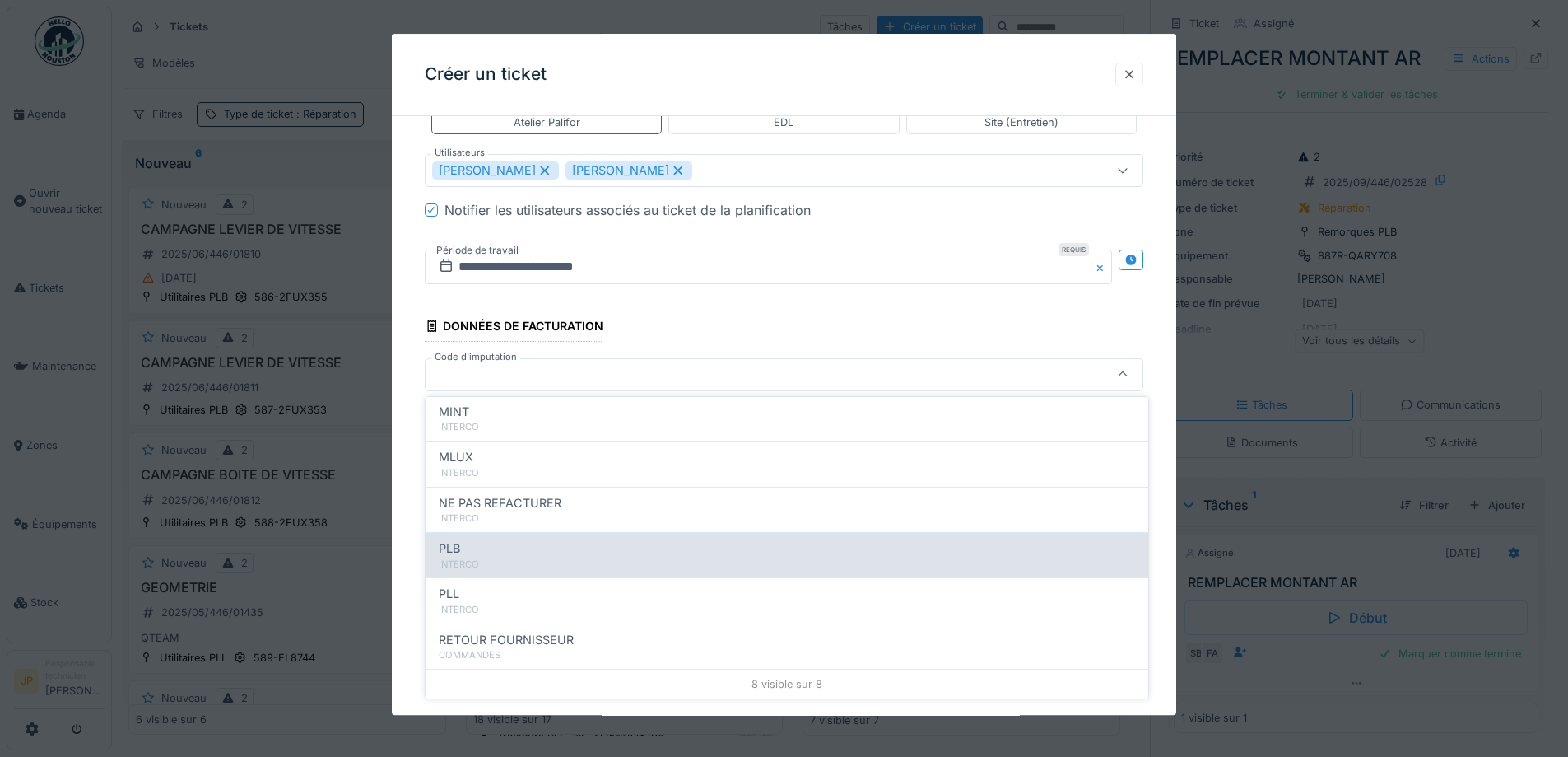
click at [547, 568] on div "INTERCO" at bounding box center [786, 564] width 697 height 14
type input "***"
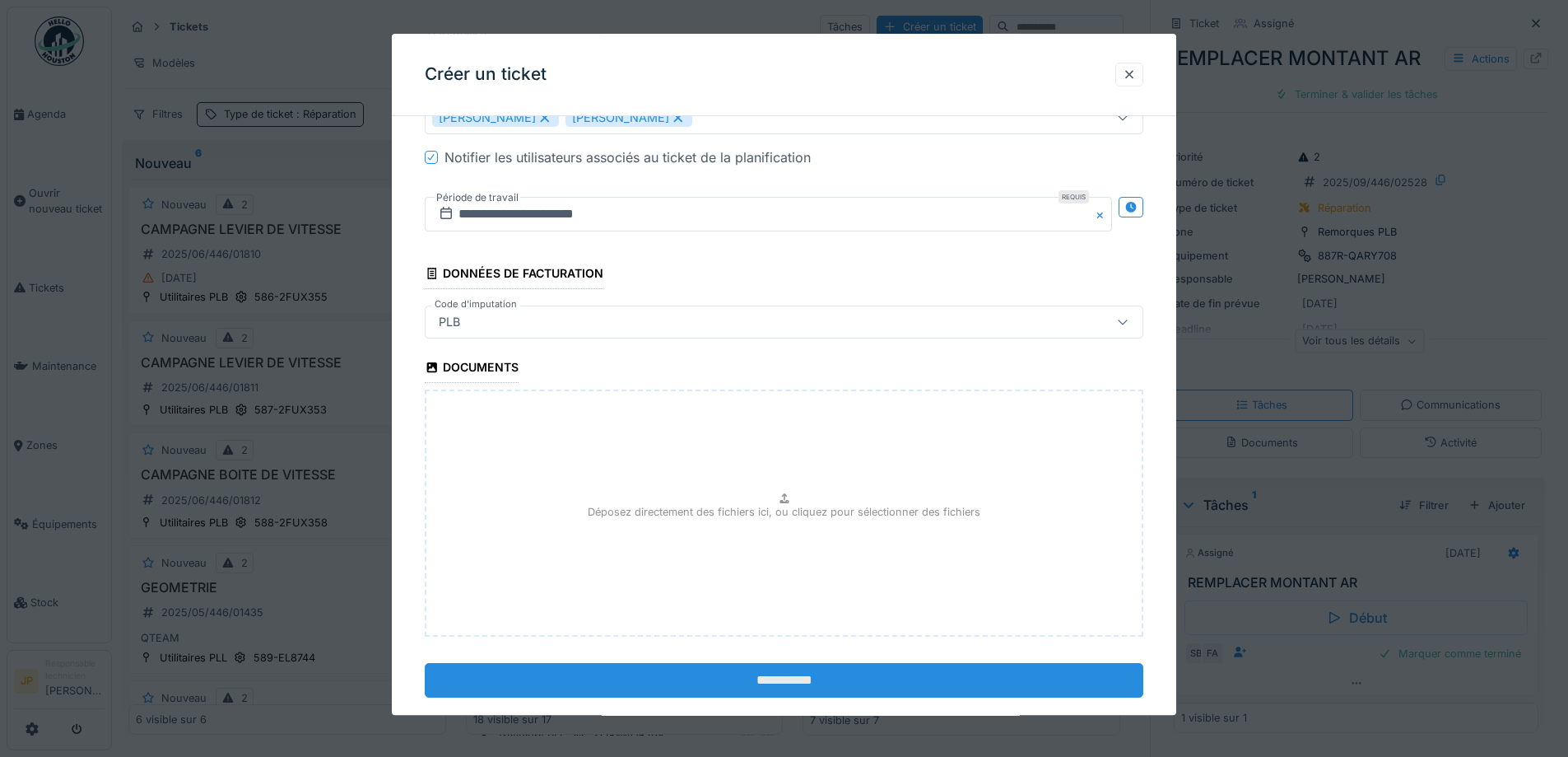
scroll to position [1209, 0]
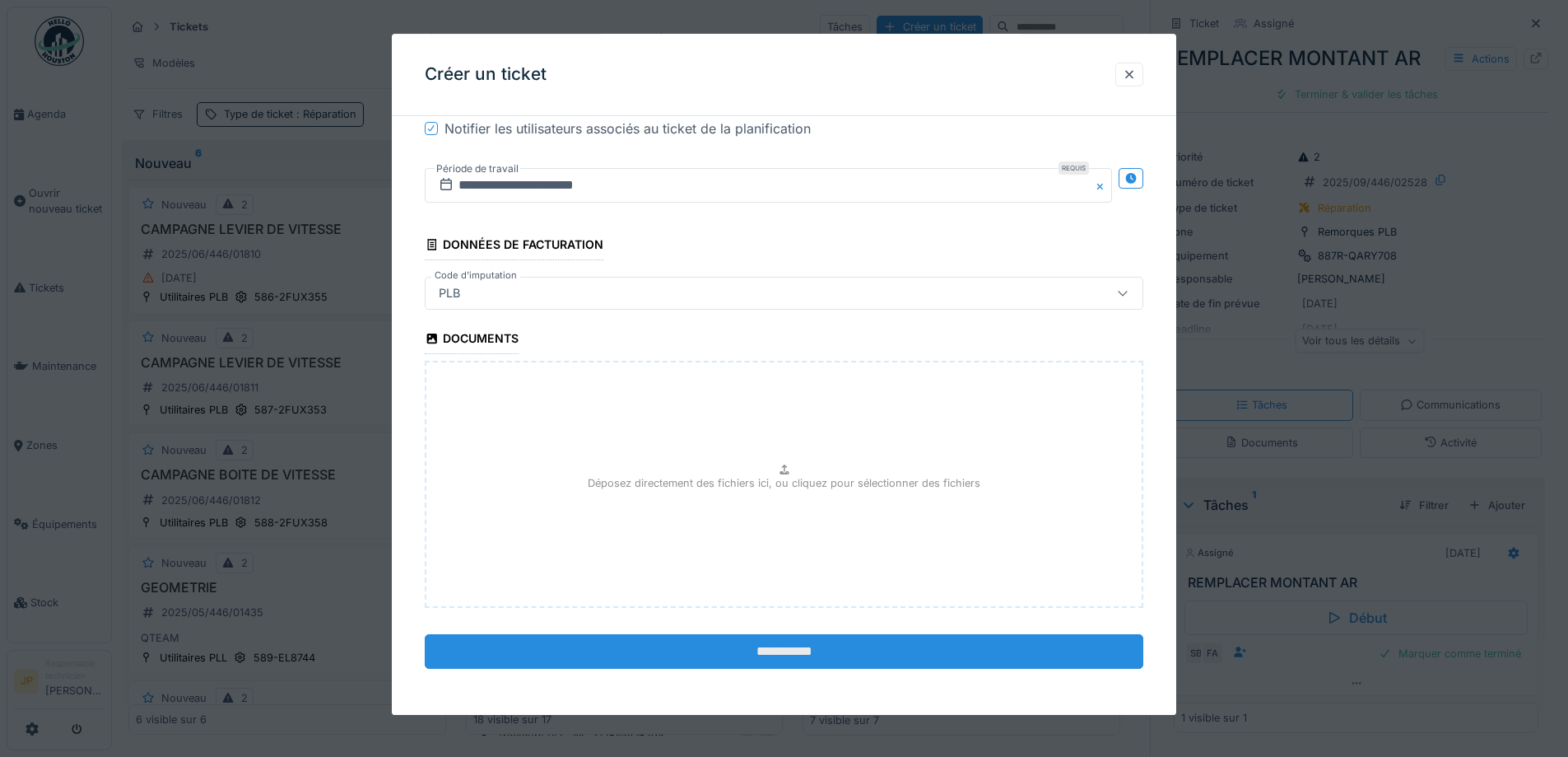
click at [804, 668] on input "**********" at bounding box center [784, 651] width 719 height 34
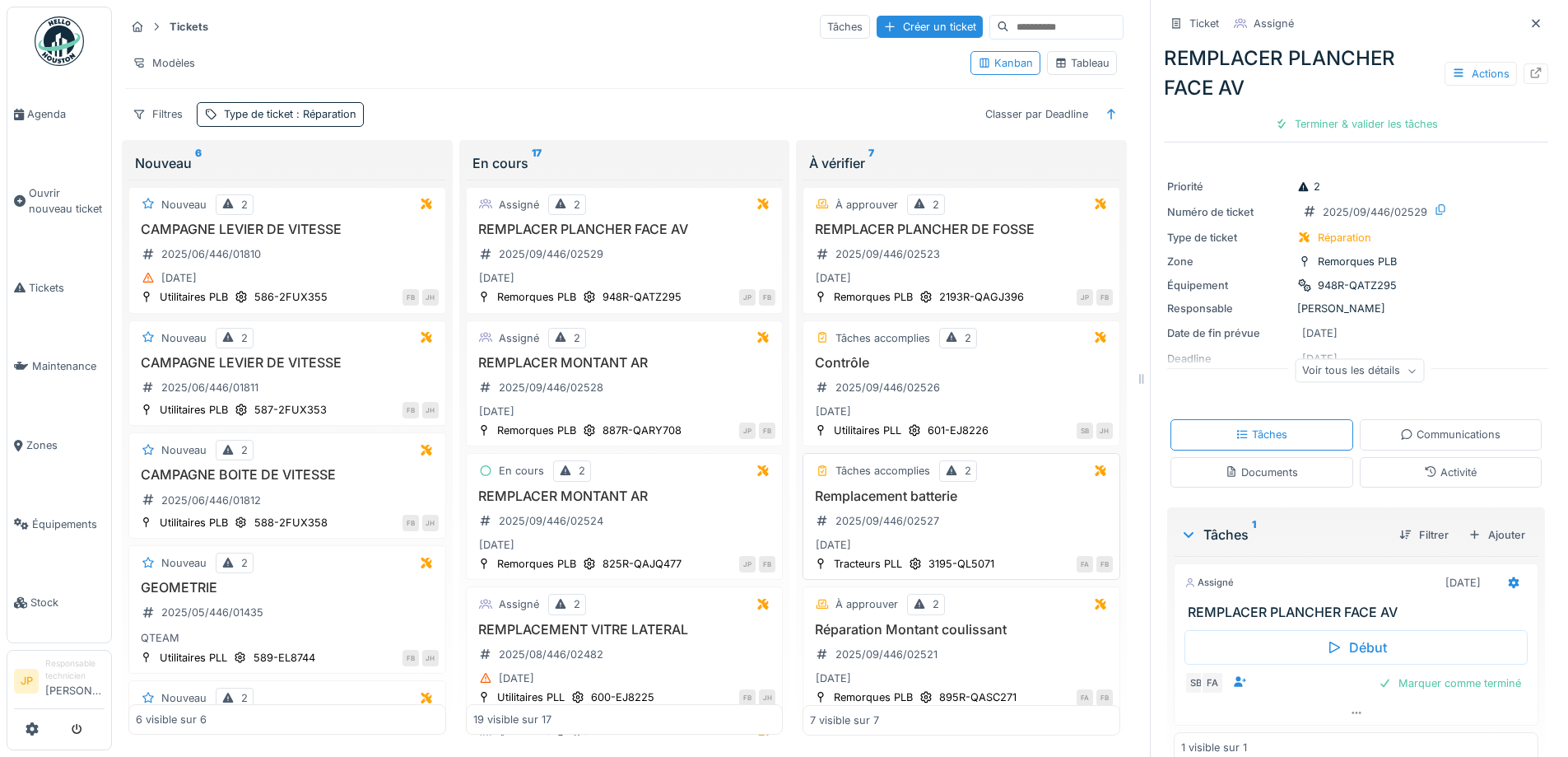
click at [898, 501] on h3 "Remplacement batterie" at bounding box center [961, 495] width 303 height 15
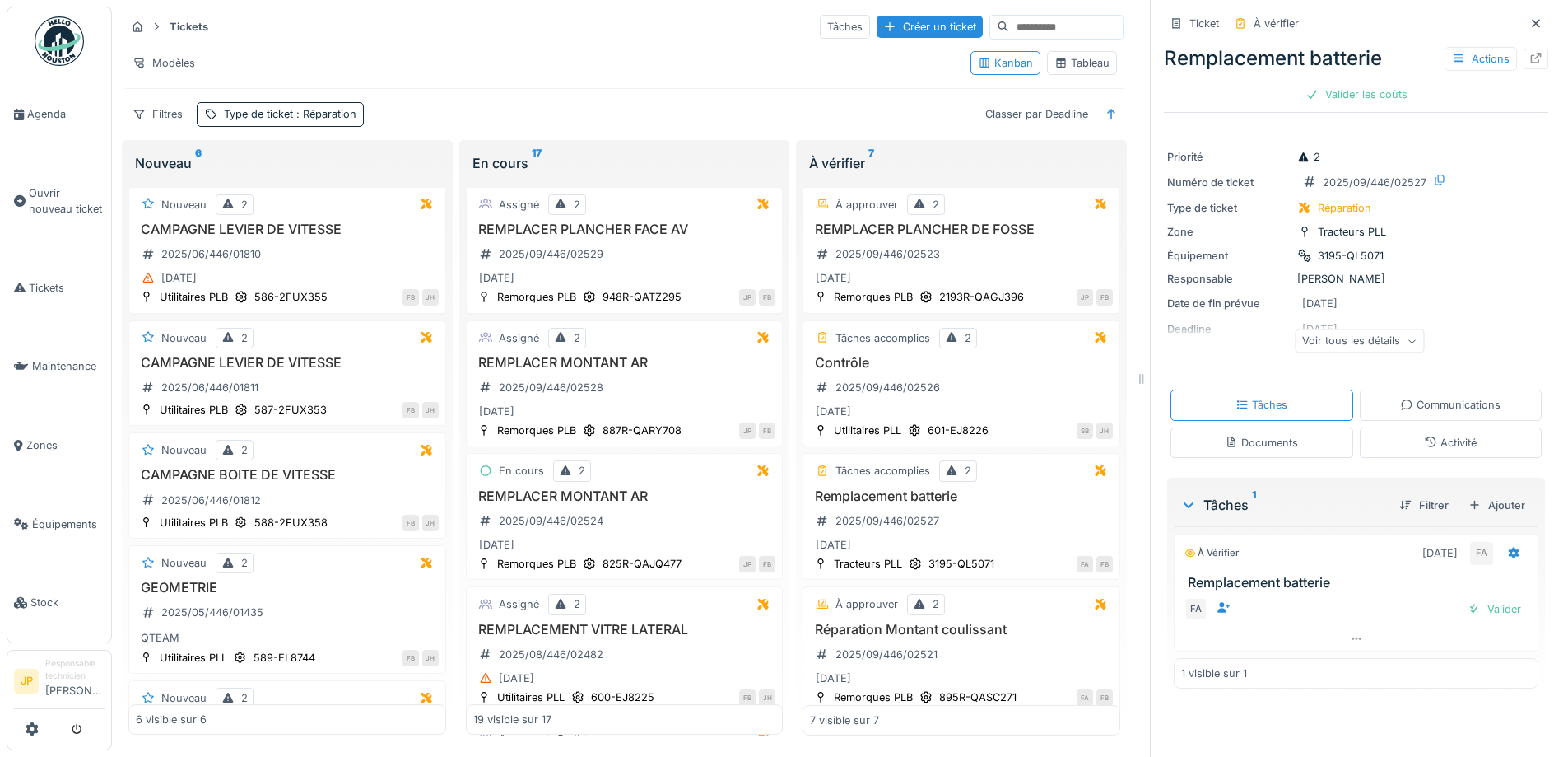
click at [1437, 443] on div "Activité" at bounding box center [1450, 442] width 52 height 15
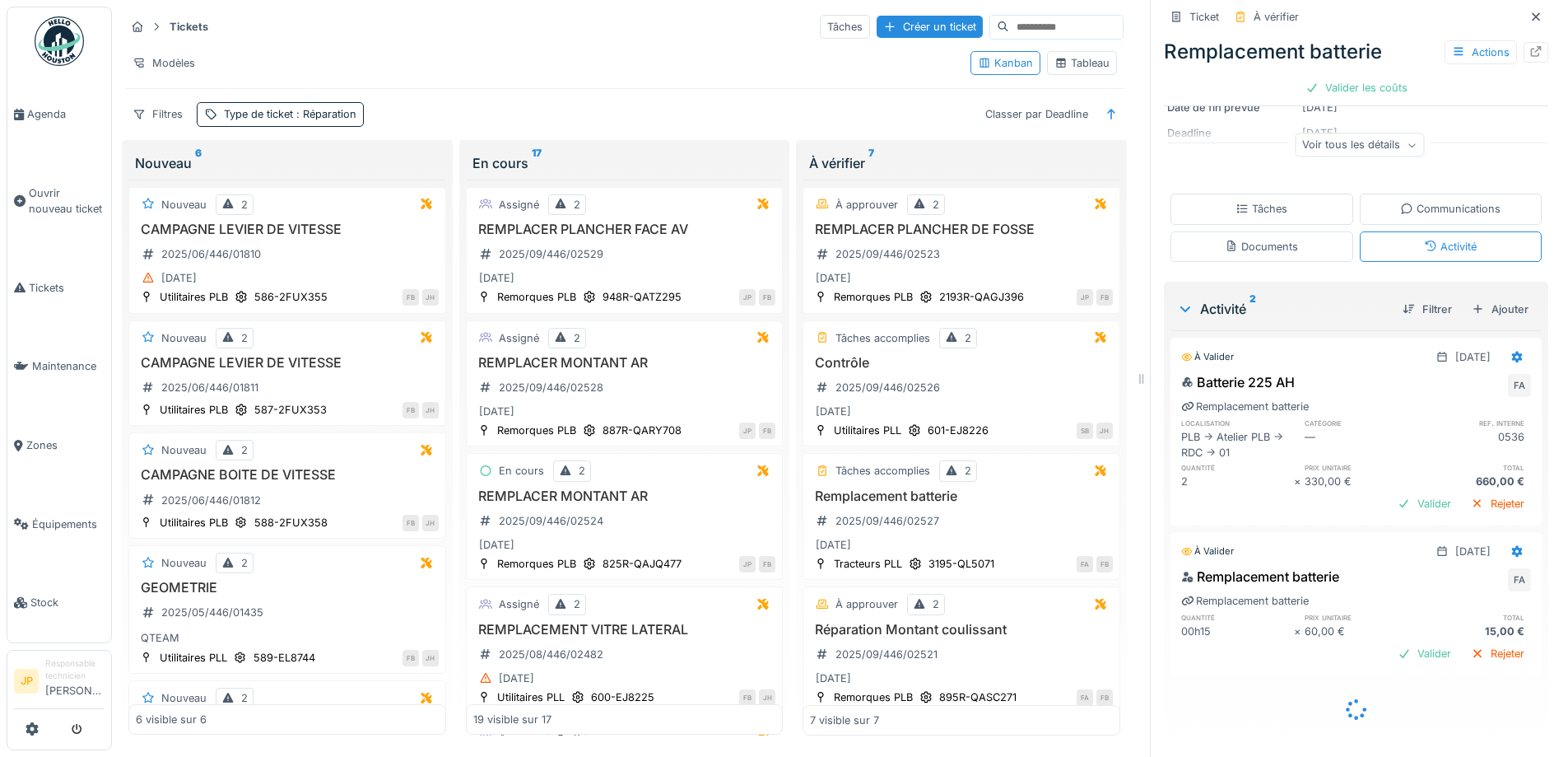
scroll to position [179, 0]
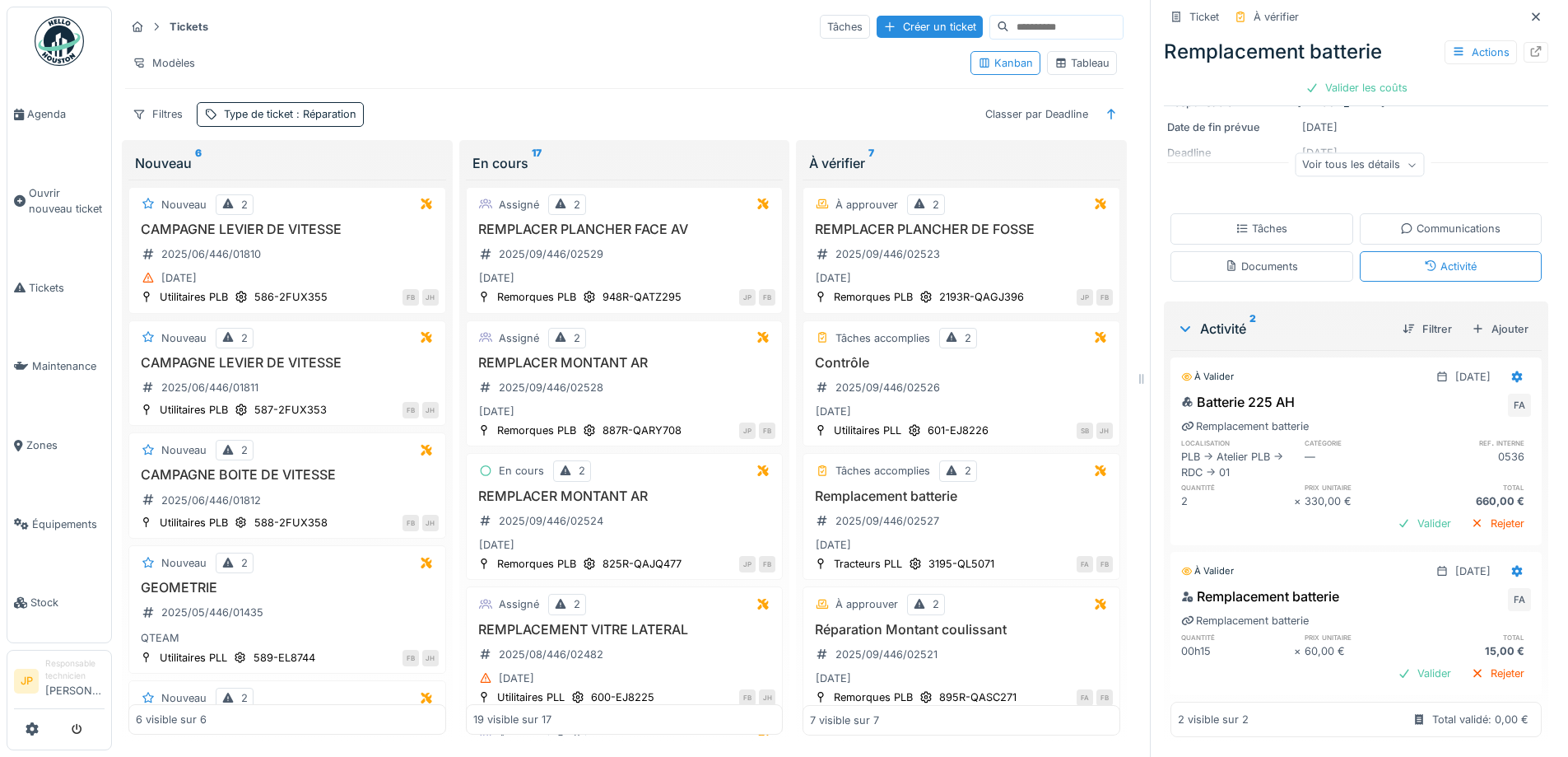
click at [1242, 221] on div "Tâches" at bounding box center [1262, 228] width 52 height 15
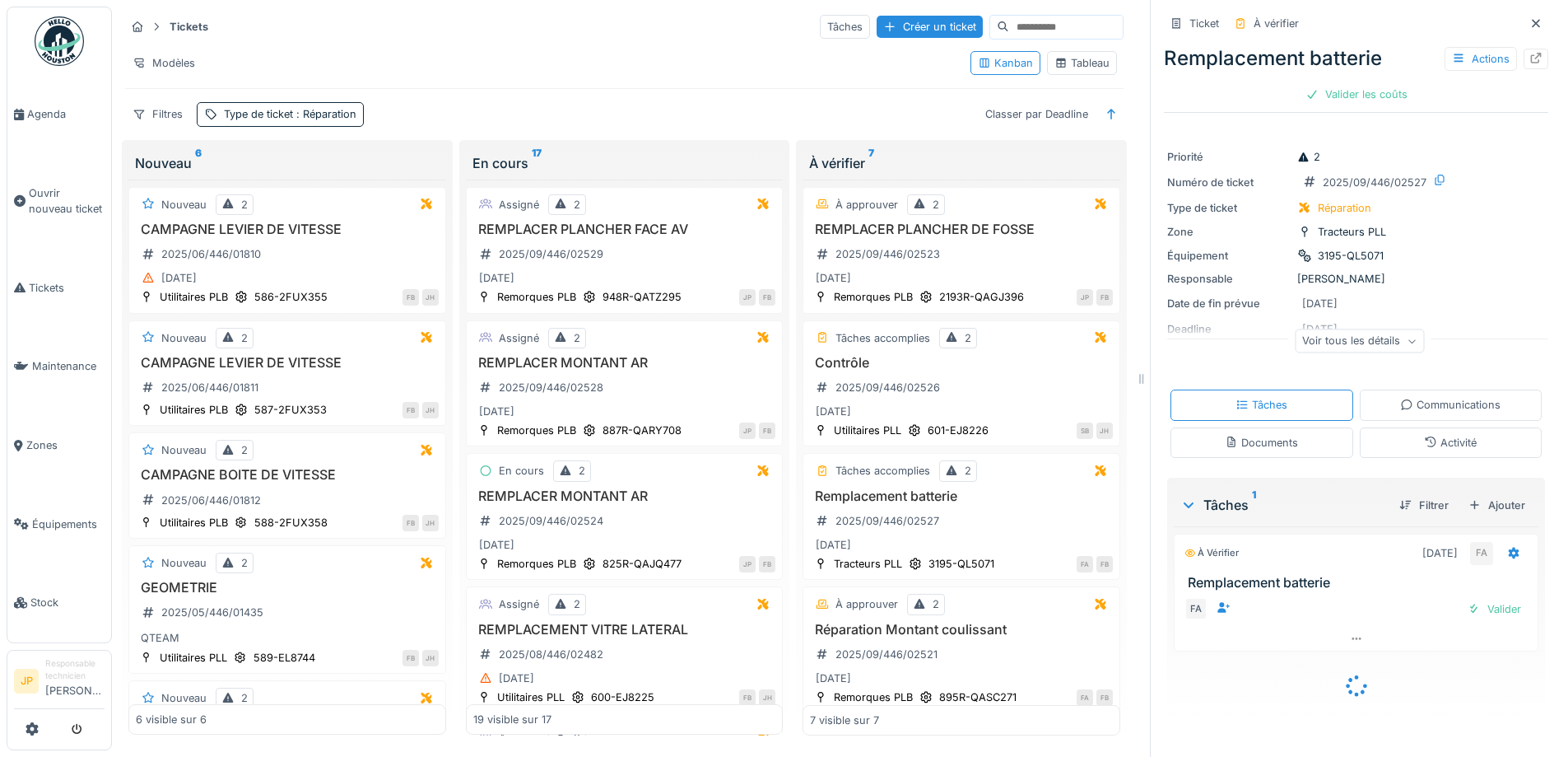
scroll to position [0, 0]
click at [1475, 598] on div "Valider" at bounding box center [1495, 609] width 67 height 22
click at [1339, 83] on div "Valider les coûts" at bounding box center [1356, 93] width 115 height 22
click at [1326, 98] on div "Envoyer pour approbation" at bounding box center [1356, 93] width 165 height 22
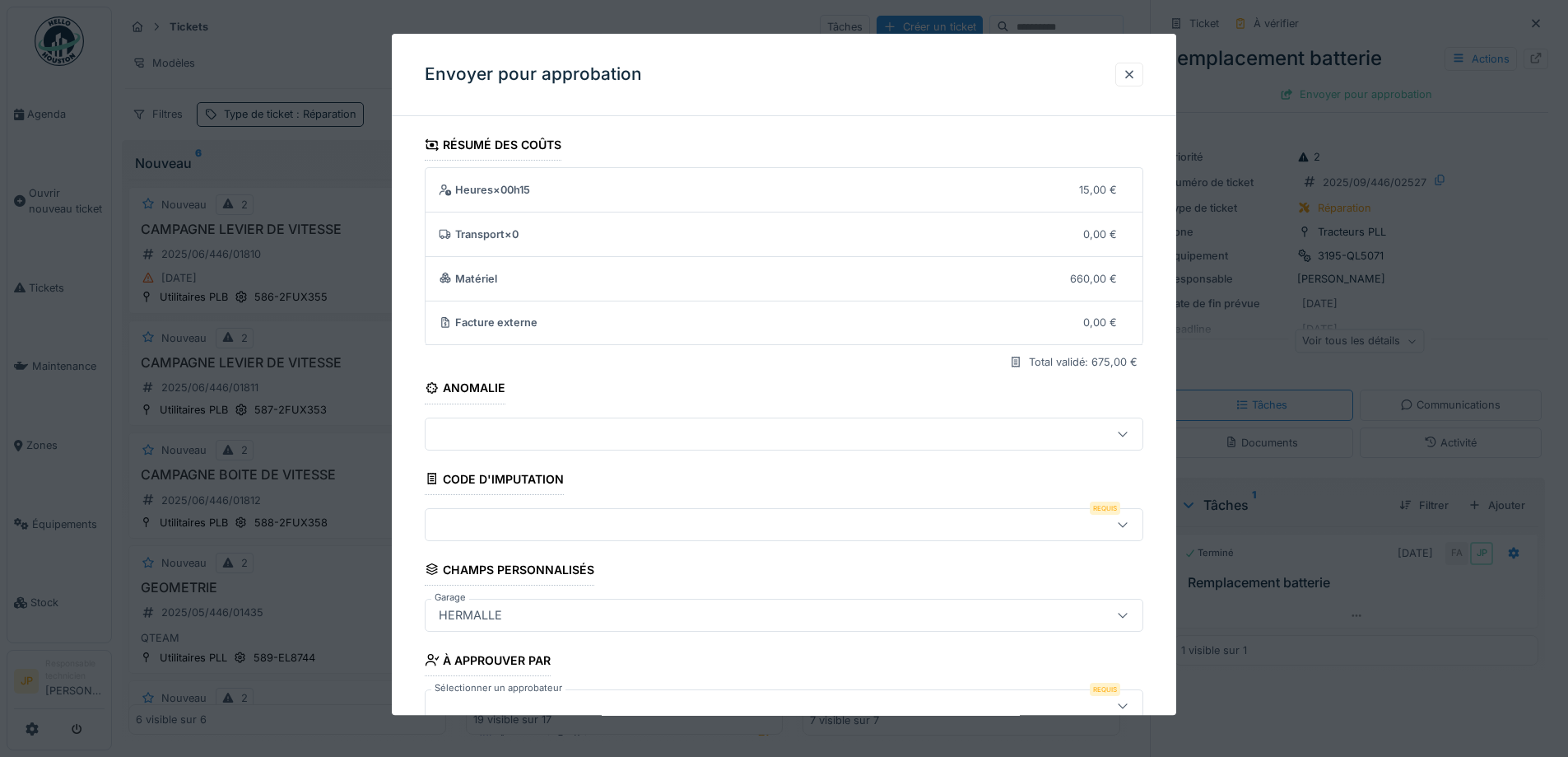
drag, startPoint x: 573, startPoint y: 504, endPoint x: 577, endPoint y: 553, distance: 49.2
click at [573, 503] on fieldset "**********" at bounding box center [784, 456] width 719 height 653
click at [577, 553] on fieldset "**********" at bounding box center [784, 456] width 719 height 653
click at [581, 538] on div at bounding box center [784, 524] width 719 height 33
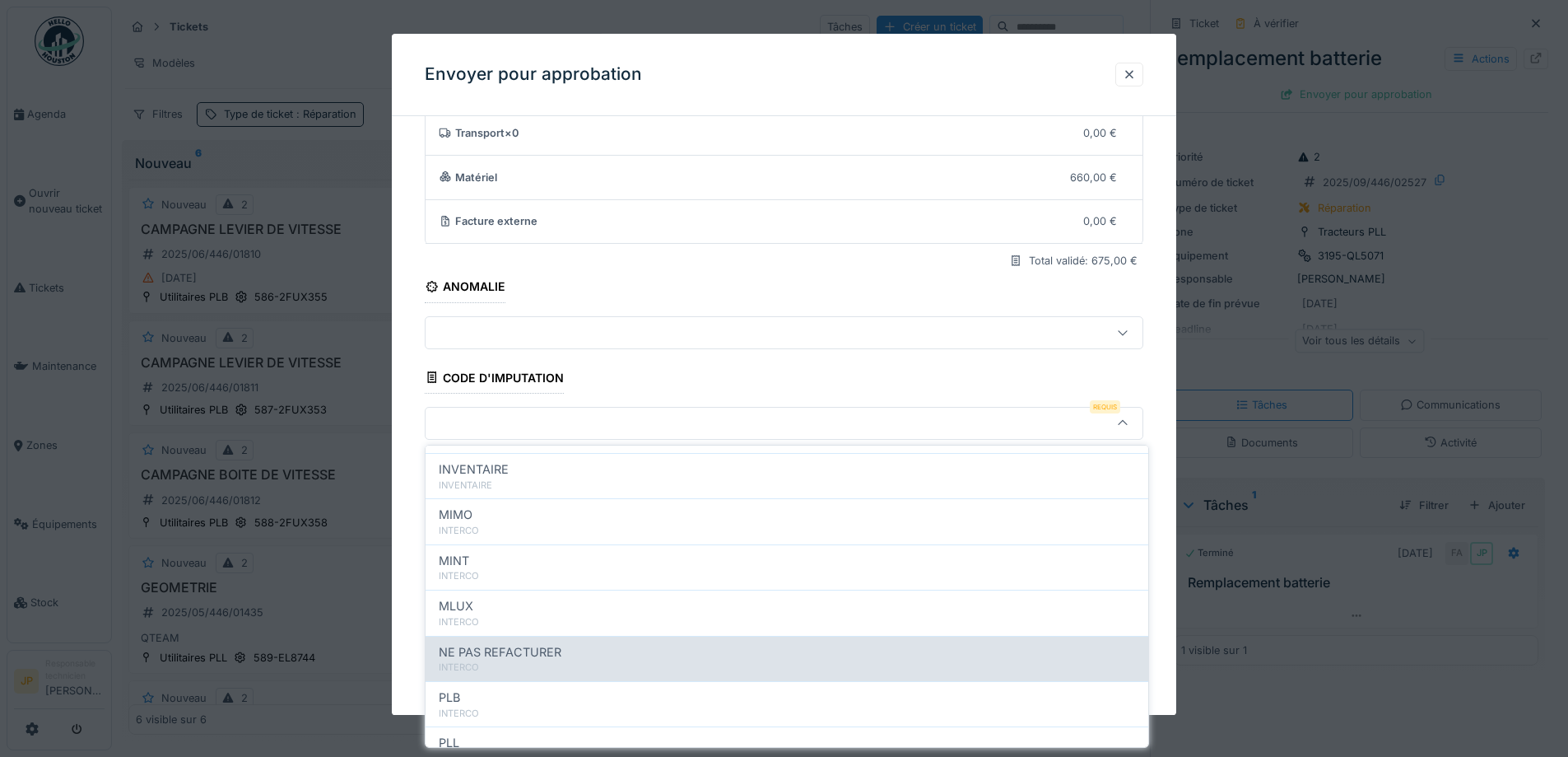
scroll to position [165, 0]
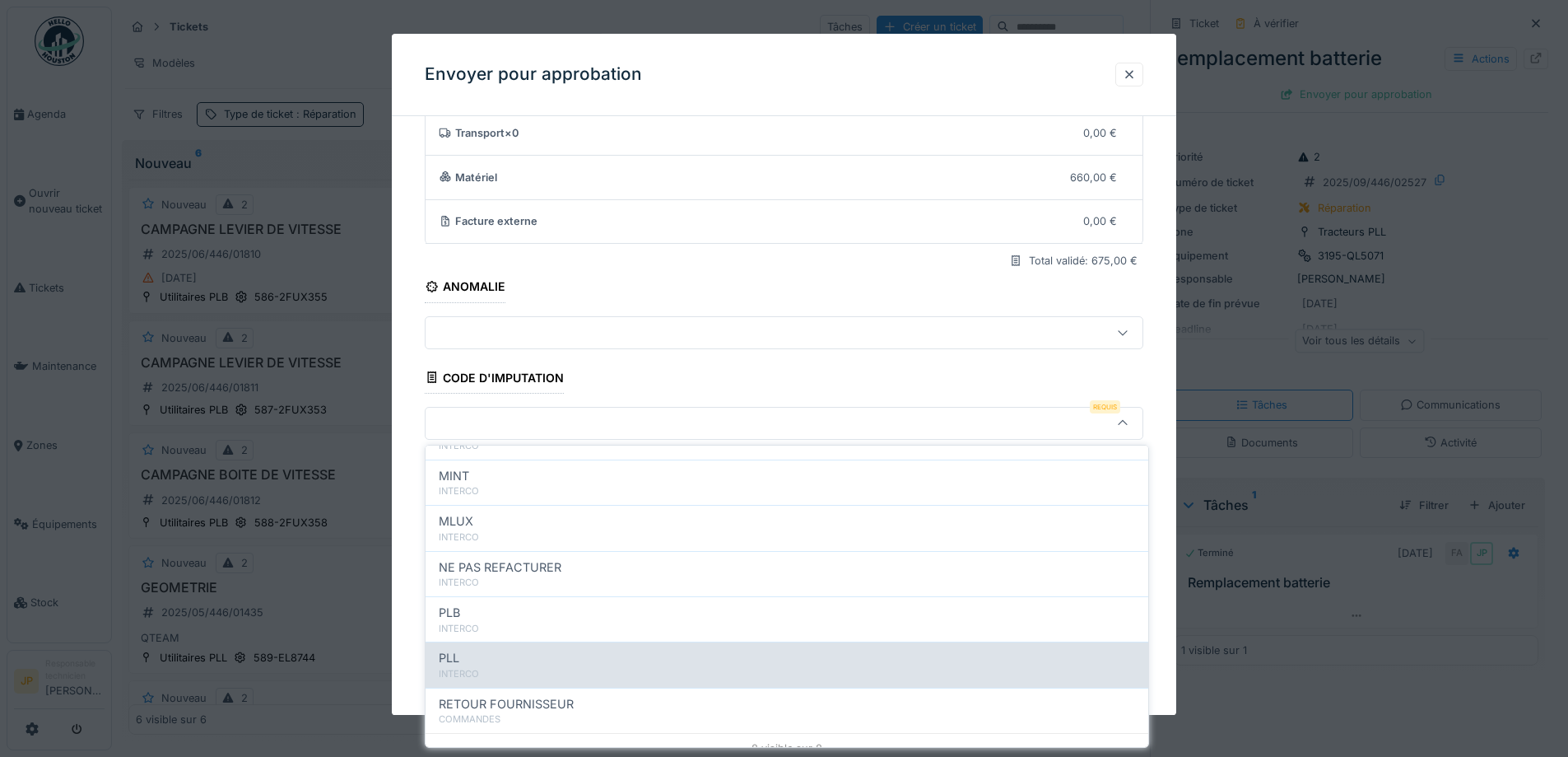
click at [518, 668] on div "INTERCO" at bounding box center [786, 673] width 697 height 14
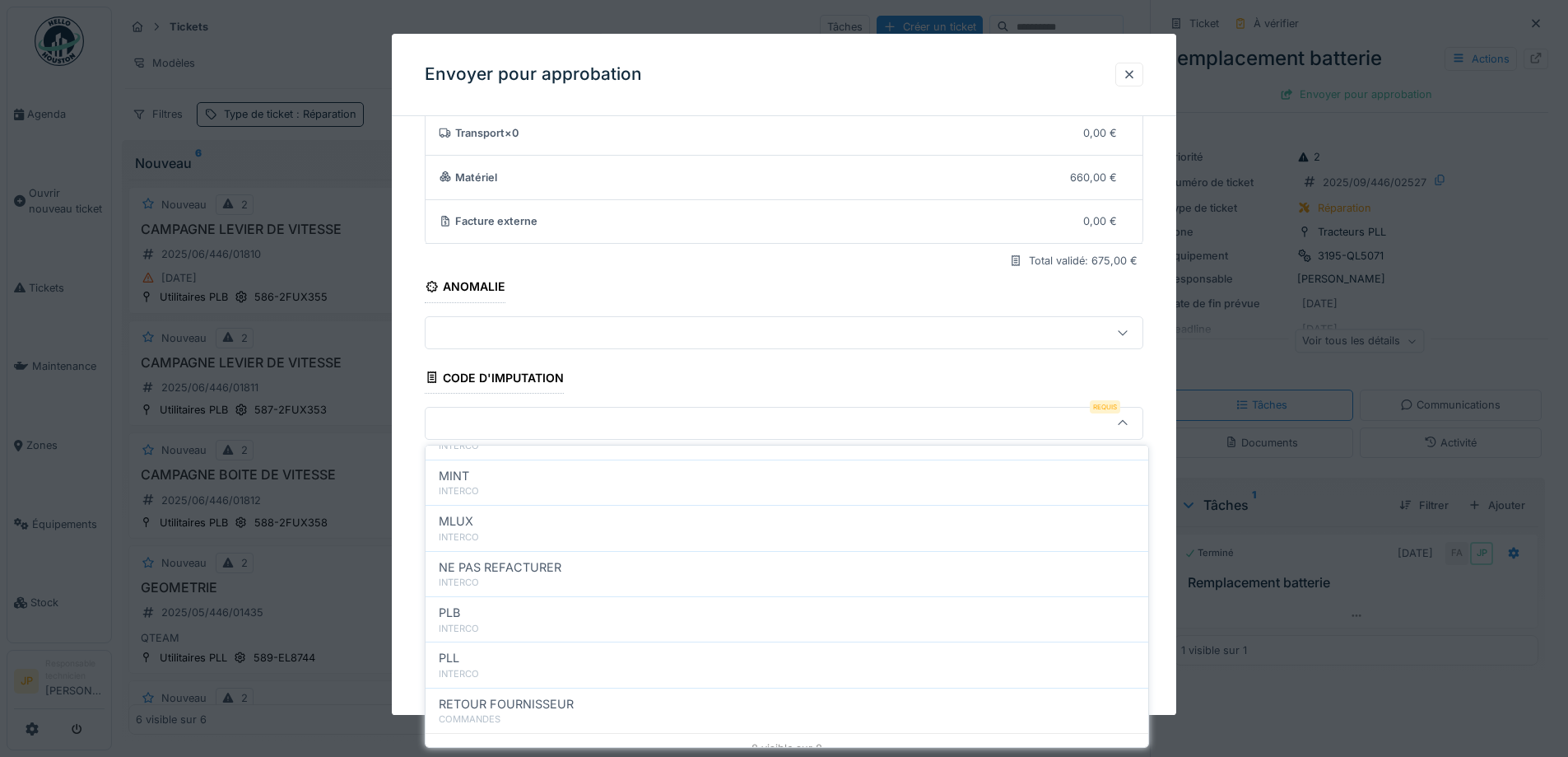
type input "***"
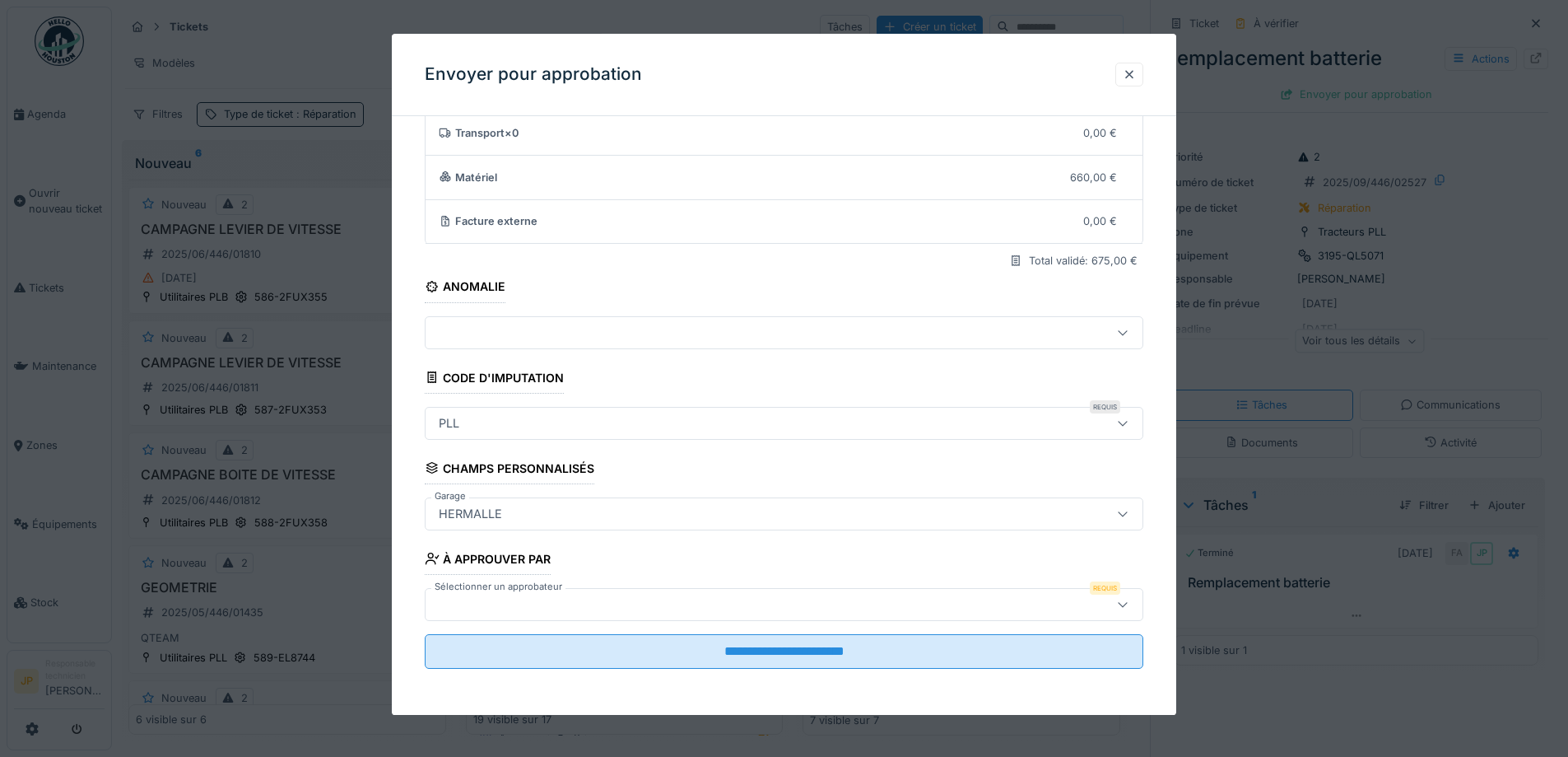
click at [623, 592] on div at bounding box center [784, 604] width 719 height 33
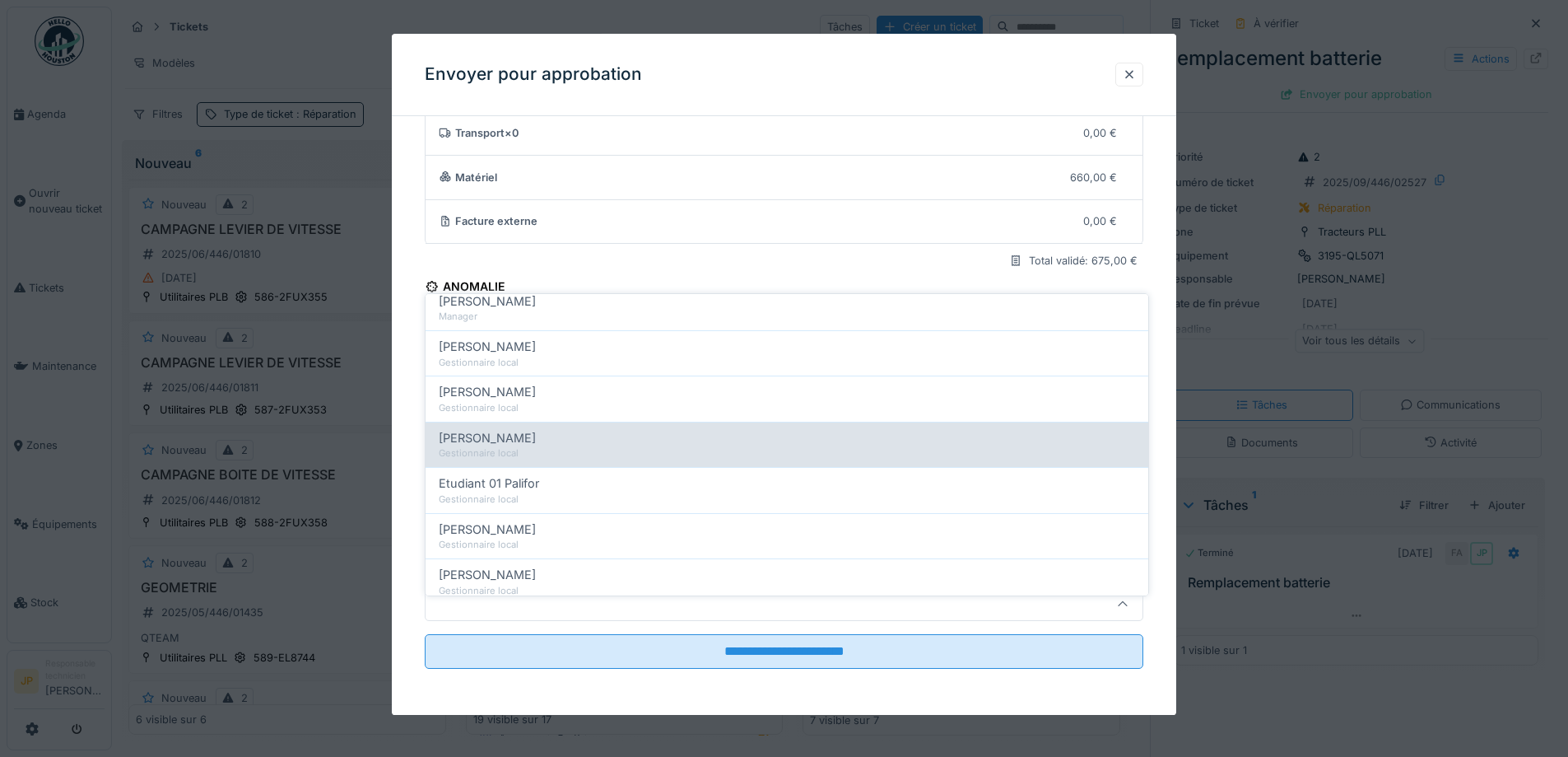
scroll to position [247, 0]
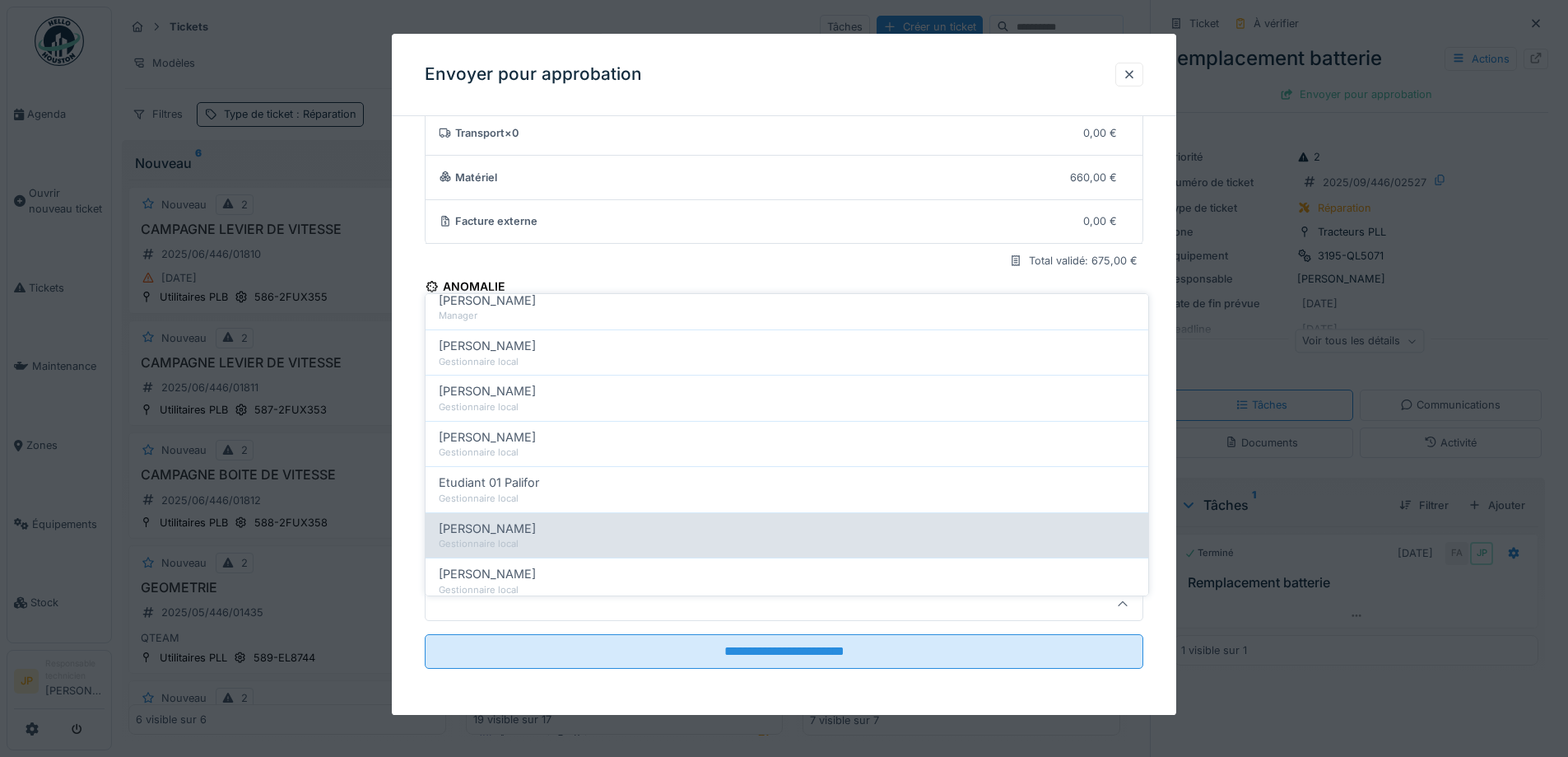
click at [591, 519] on div "[PERSON_NAME]" at bounding box center [786, 528] width 697 height 18
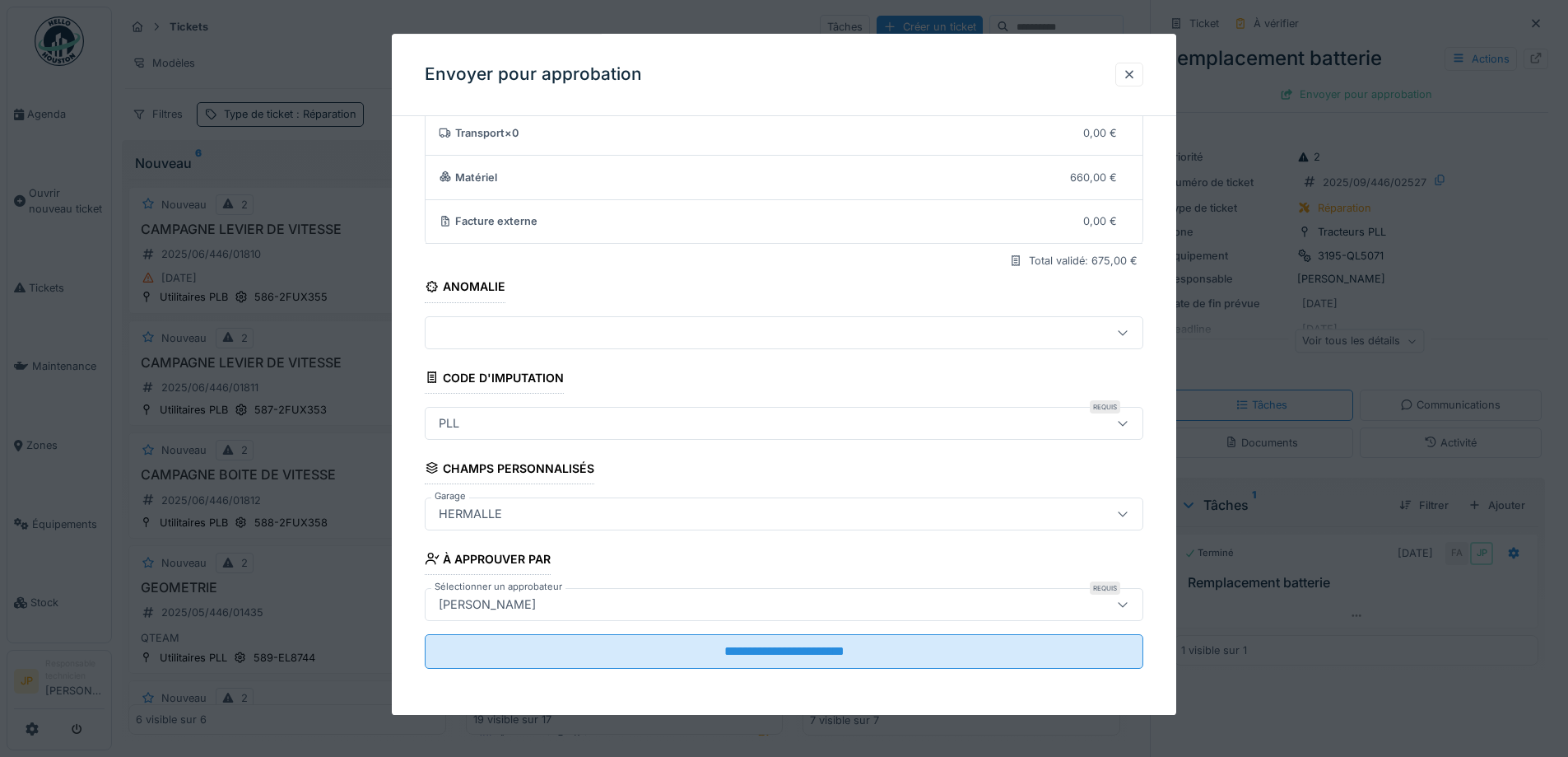
type input "*****"
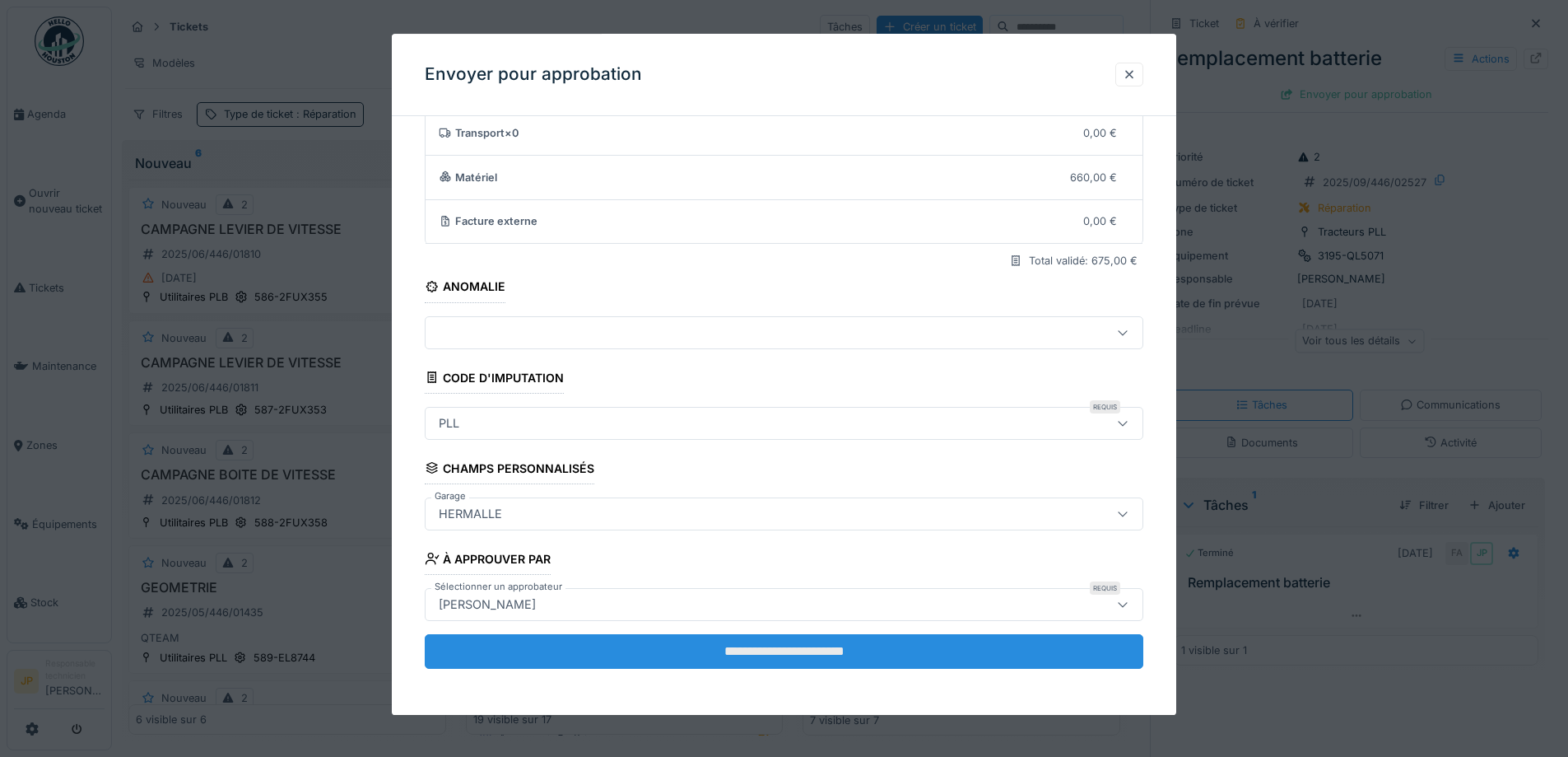
click at [788, 657] on input "**********" at bounding box center [784, 651] width 719 height 34
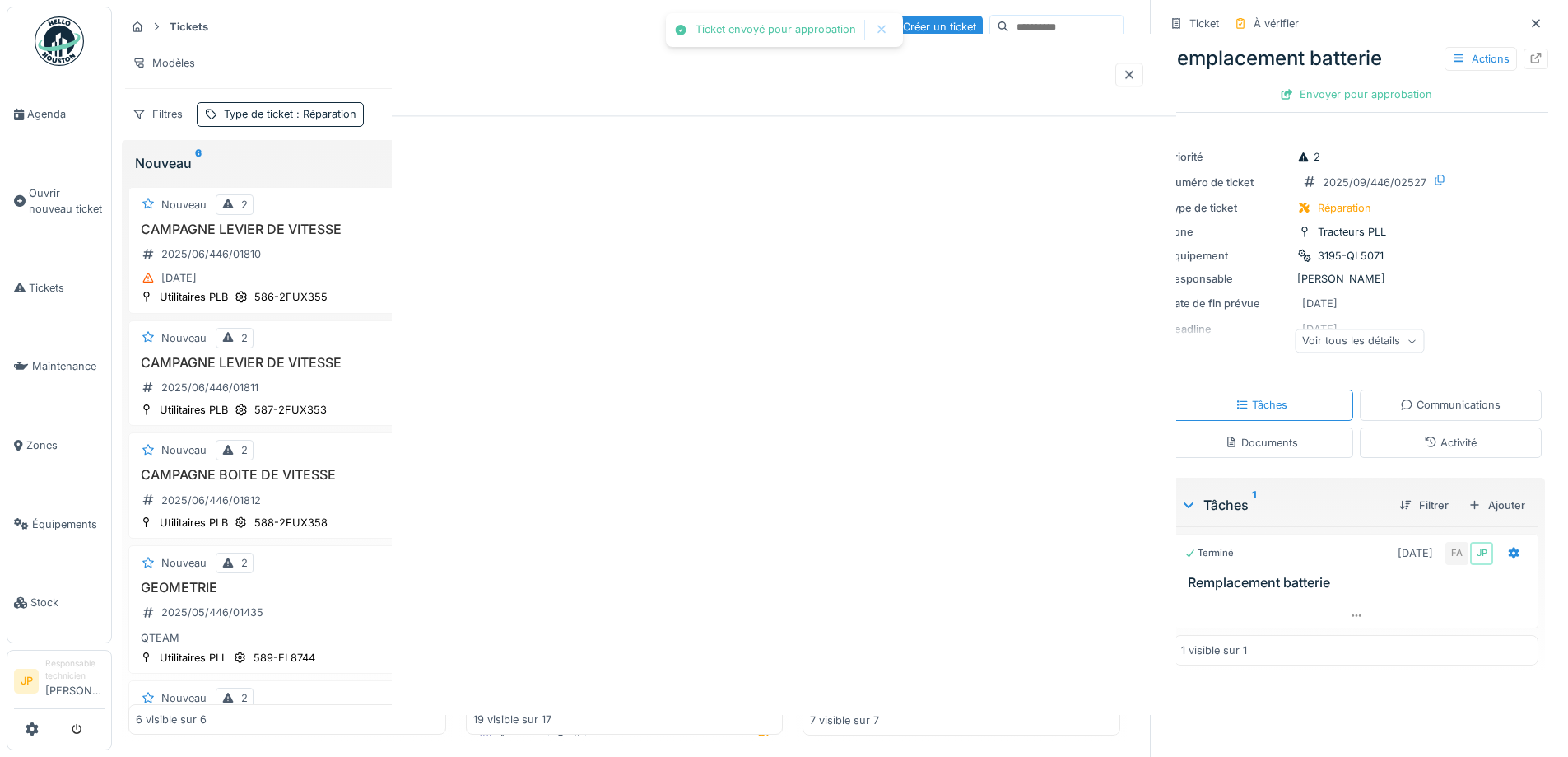
scroll to position [0, 0]
